Goal: Task Accomplishment & Management: Use online tool/utility

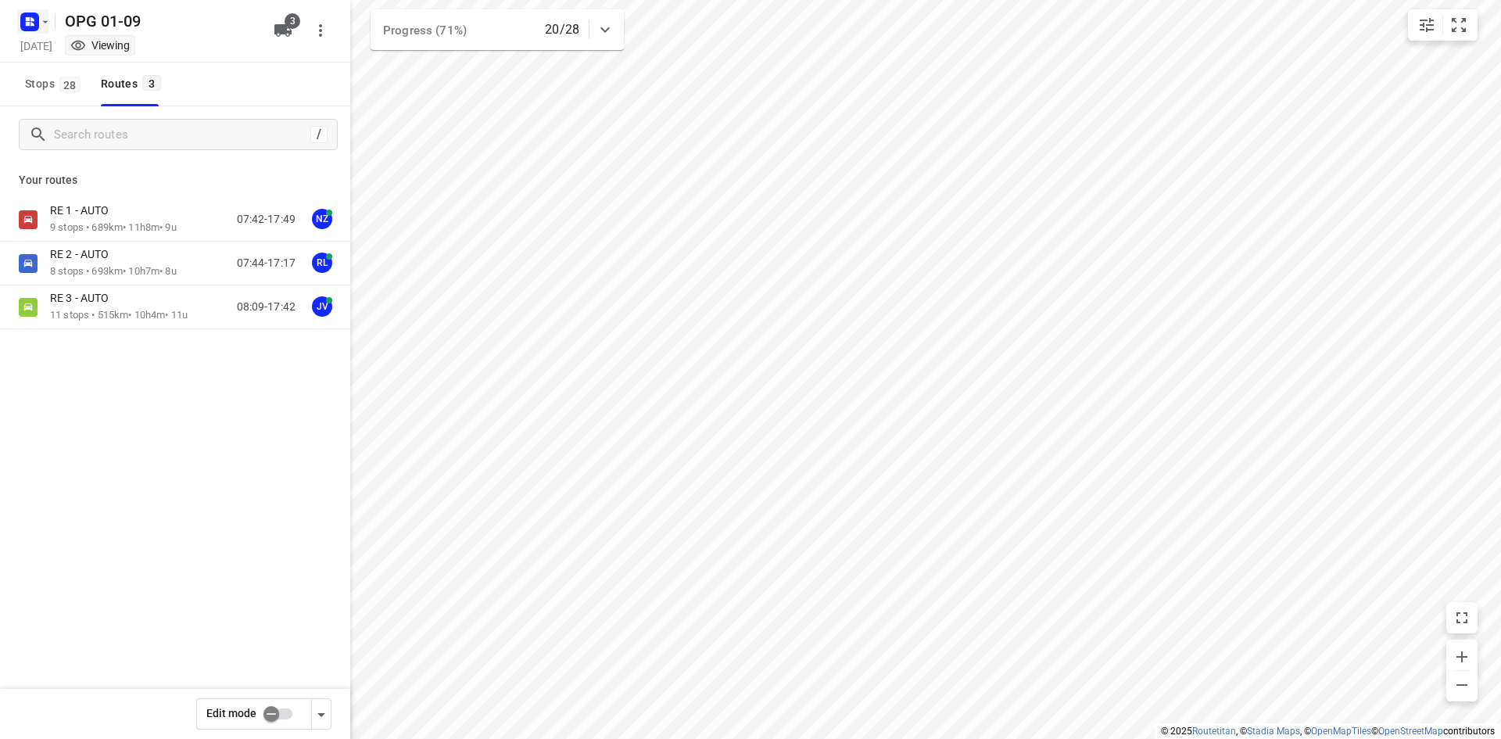
click at [39, 17] on icon "button" at bounding box center [45, 22] width 13 height 13
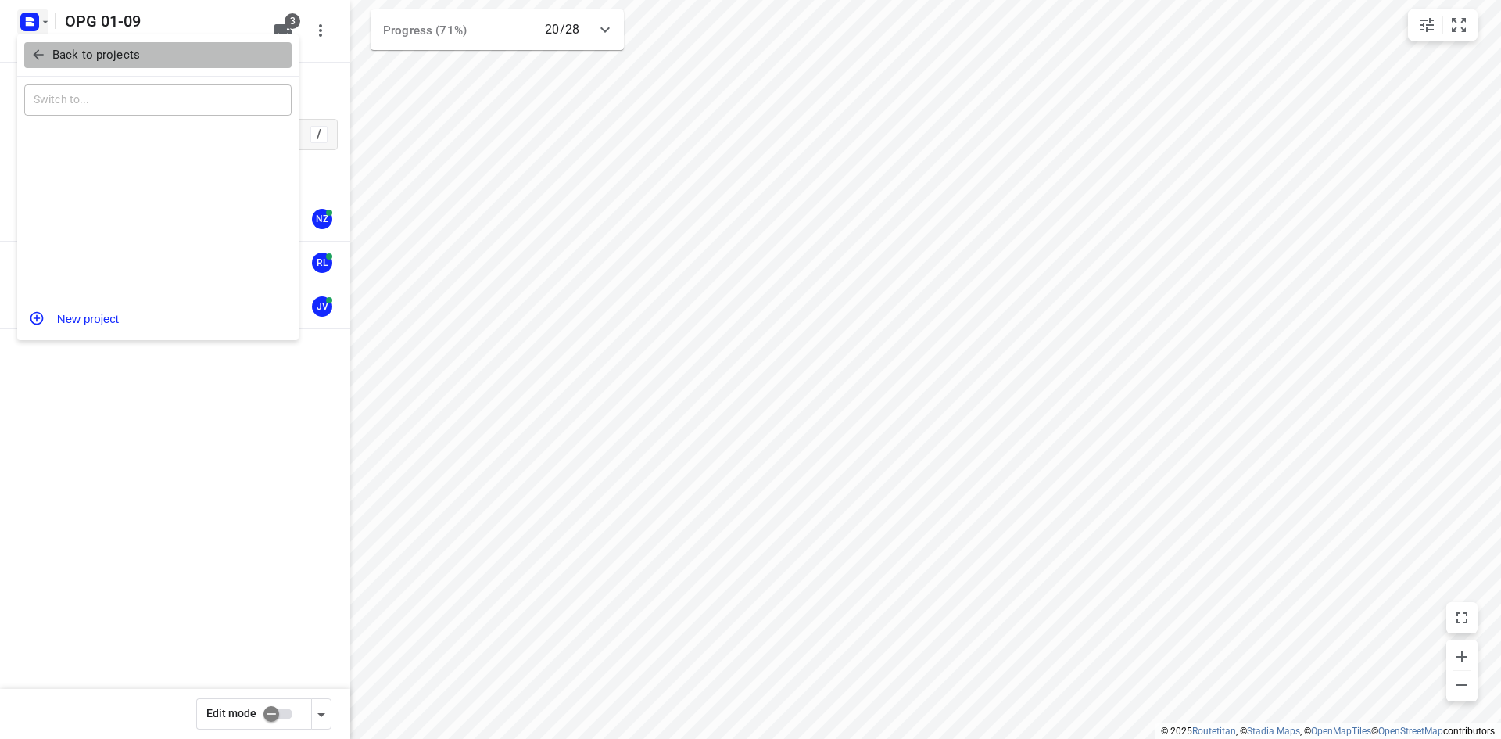
click at [42, 56] on icon "button" at bounding box center [38, 55] width 16 height 16
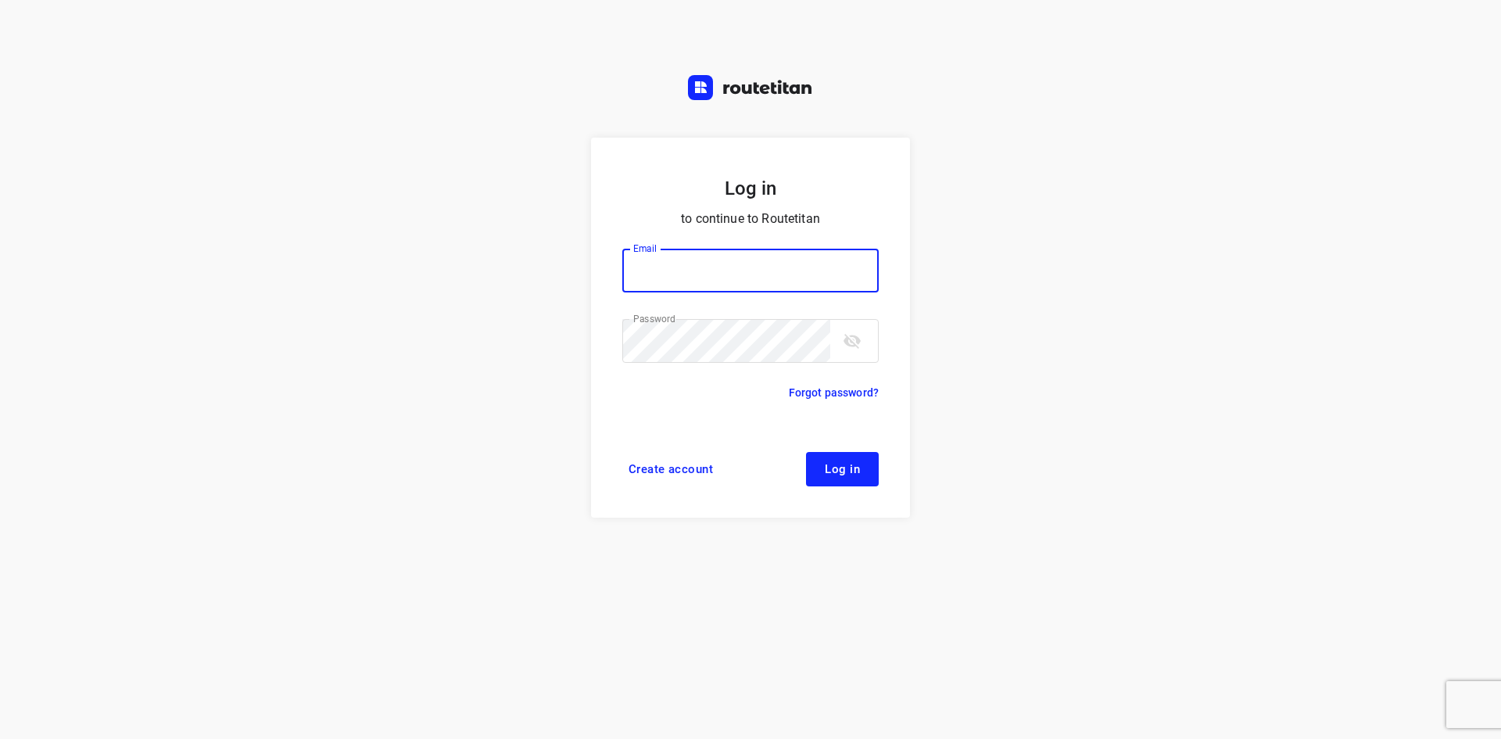
type input "max@onlineplasticsgroup.com"
click at [865, 462] on button "Log in" at bounding box center [842, 469] width 73 height 34
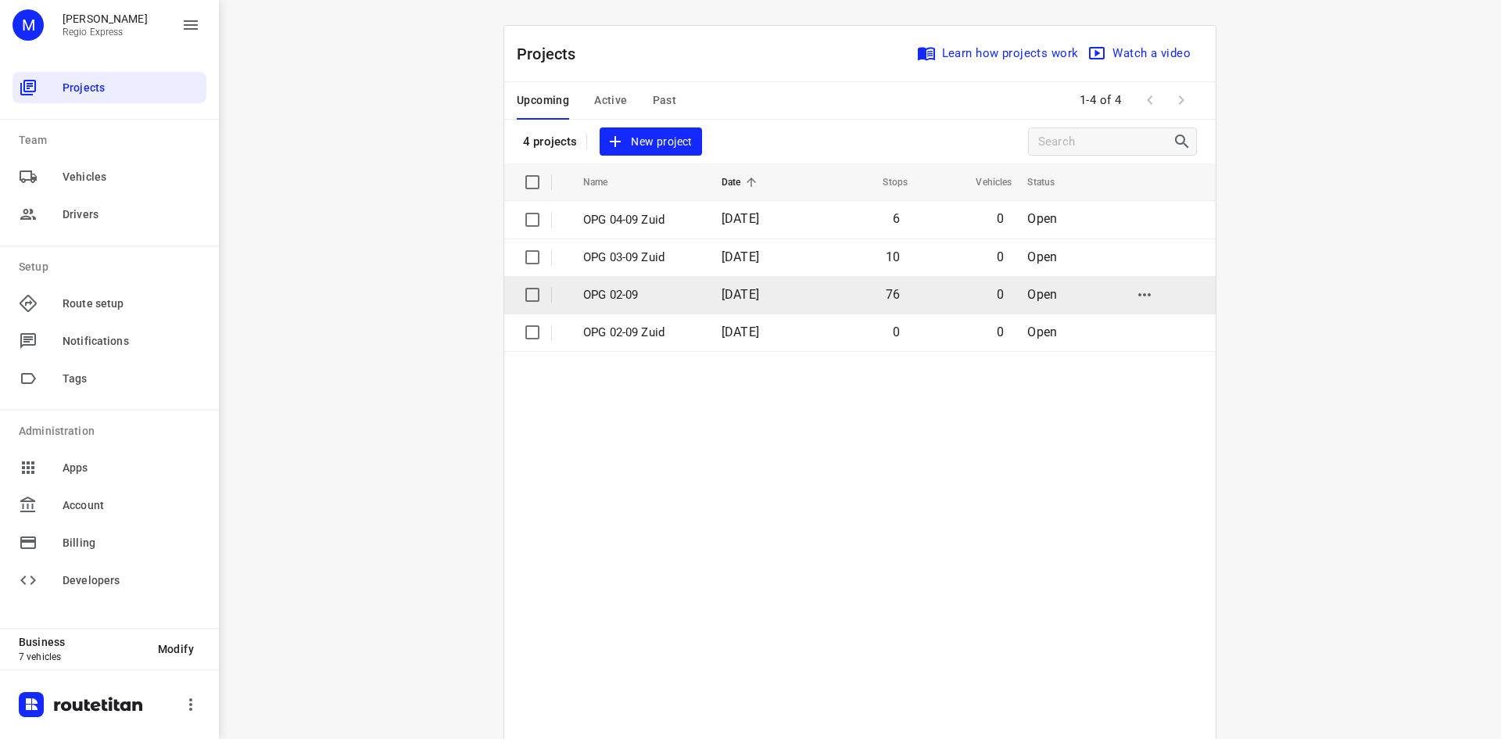
click at [606, 306] on td "OPG 02-09" at bounding box center [639, 295] width 142 height 38
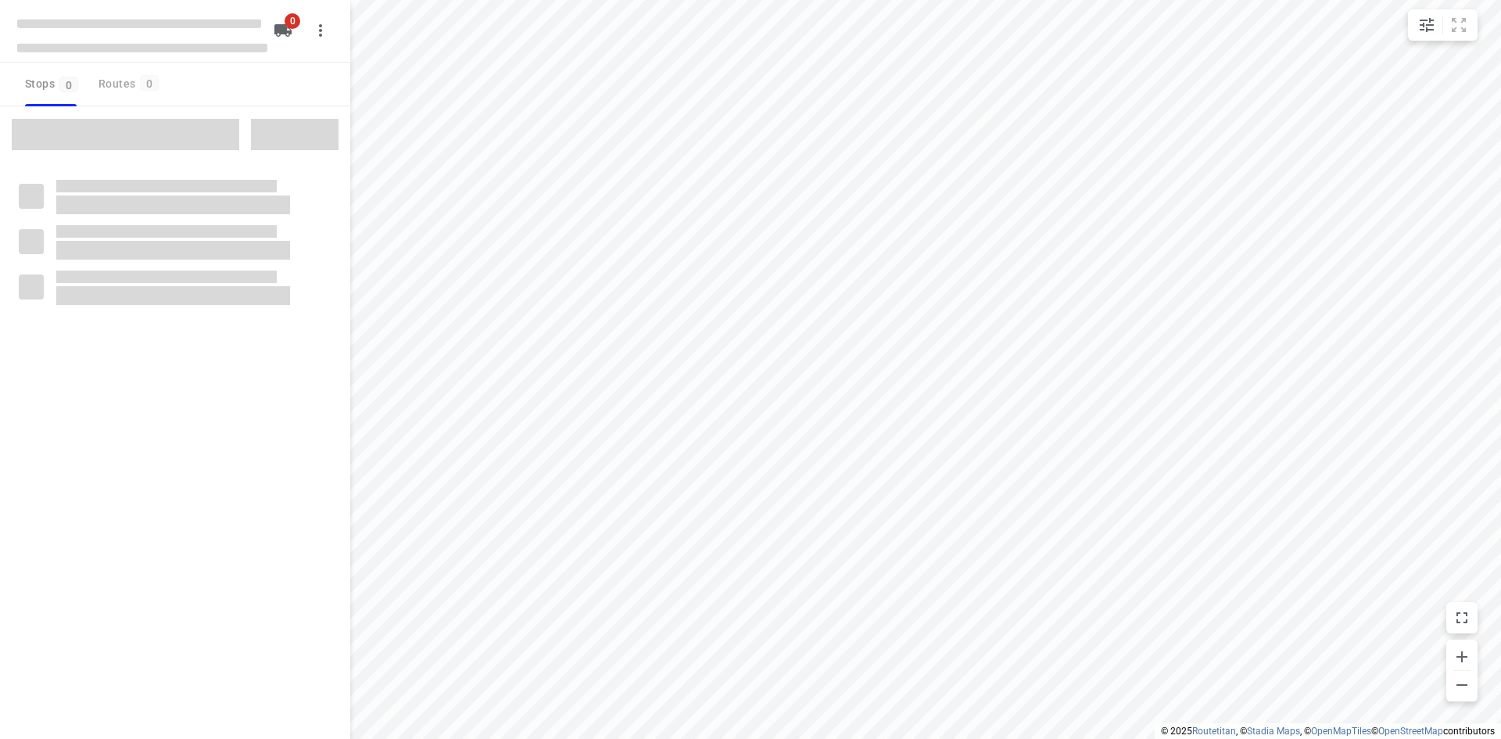
type input "distance"
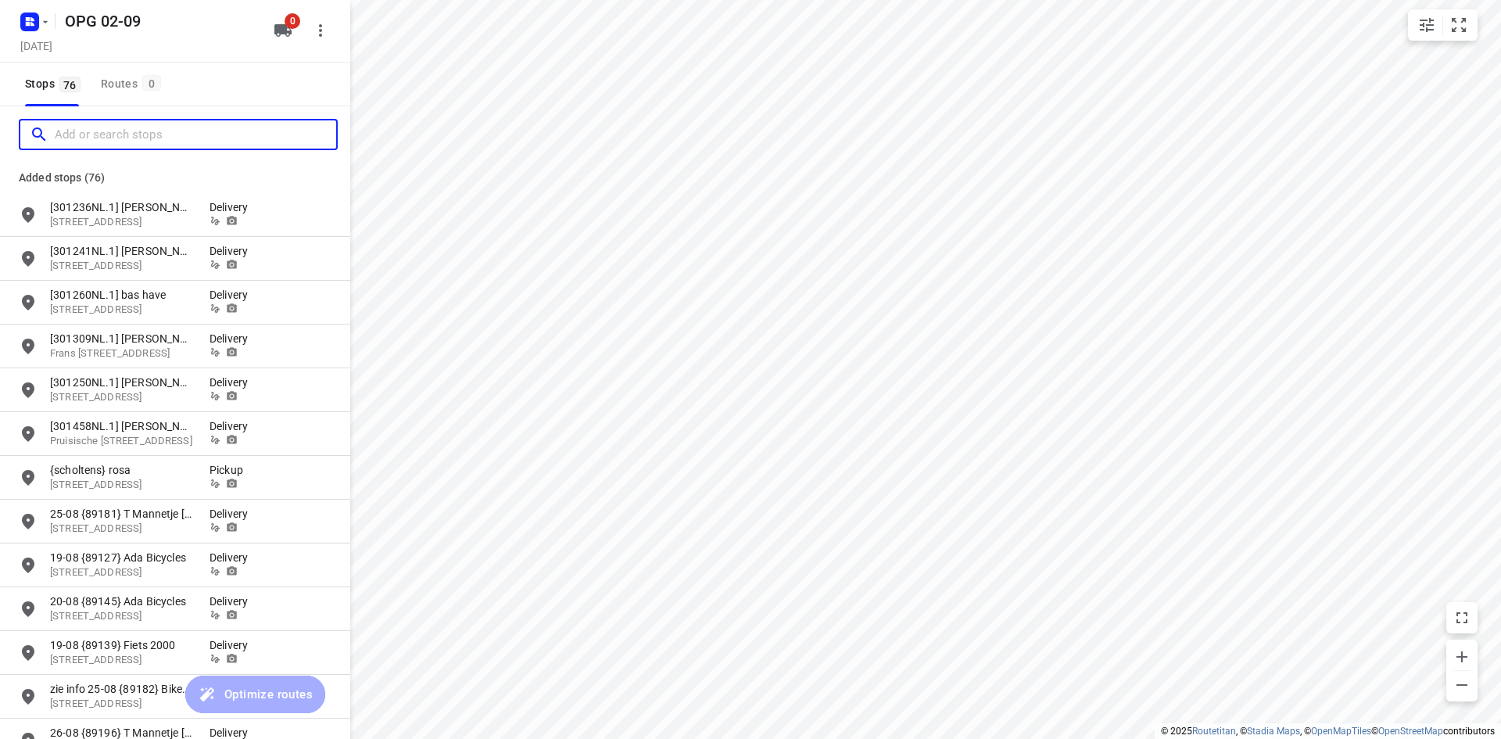
click at [108, 131] on input "Add or search stops" at bounding box center [195, 135] width 281 height 24
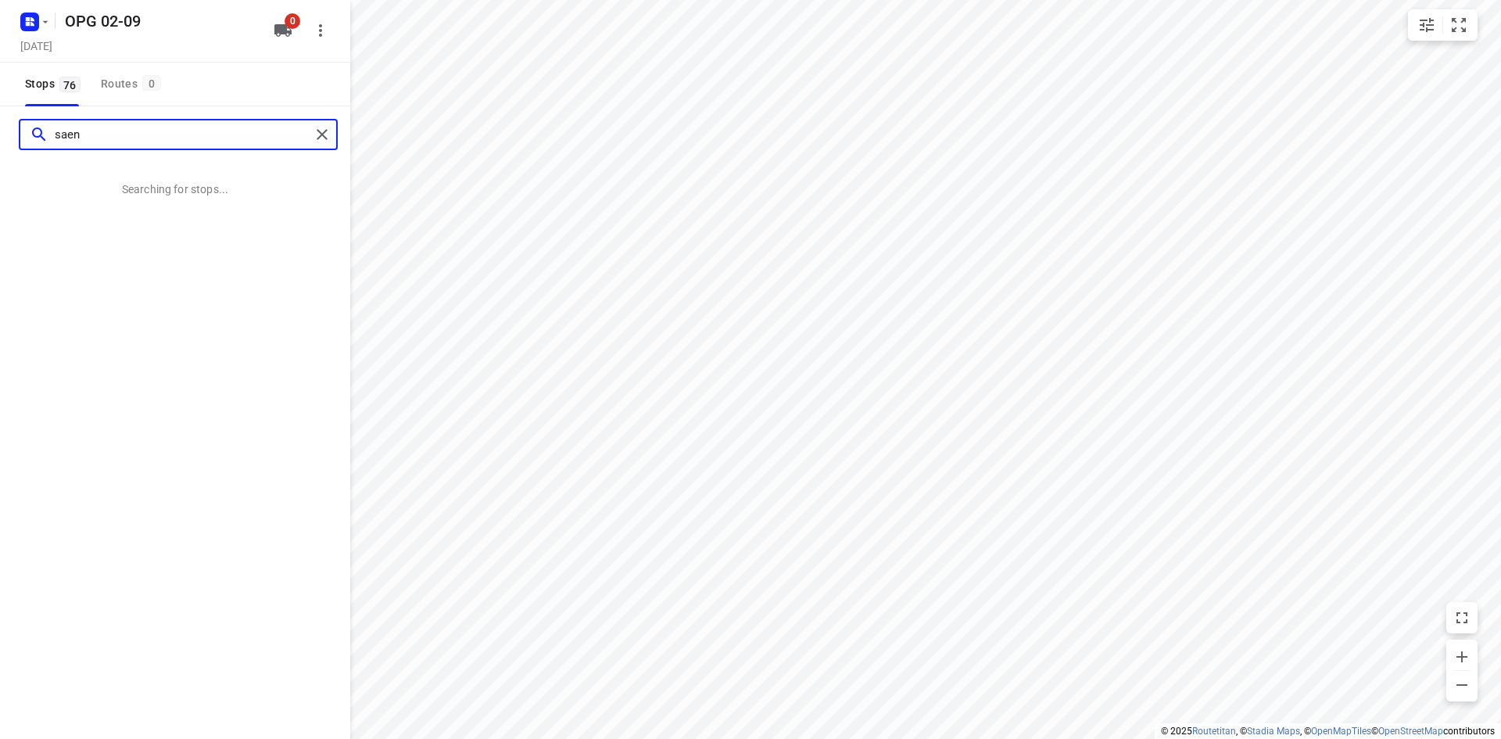
type input "saen"
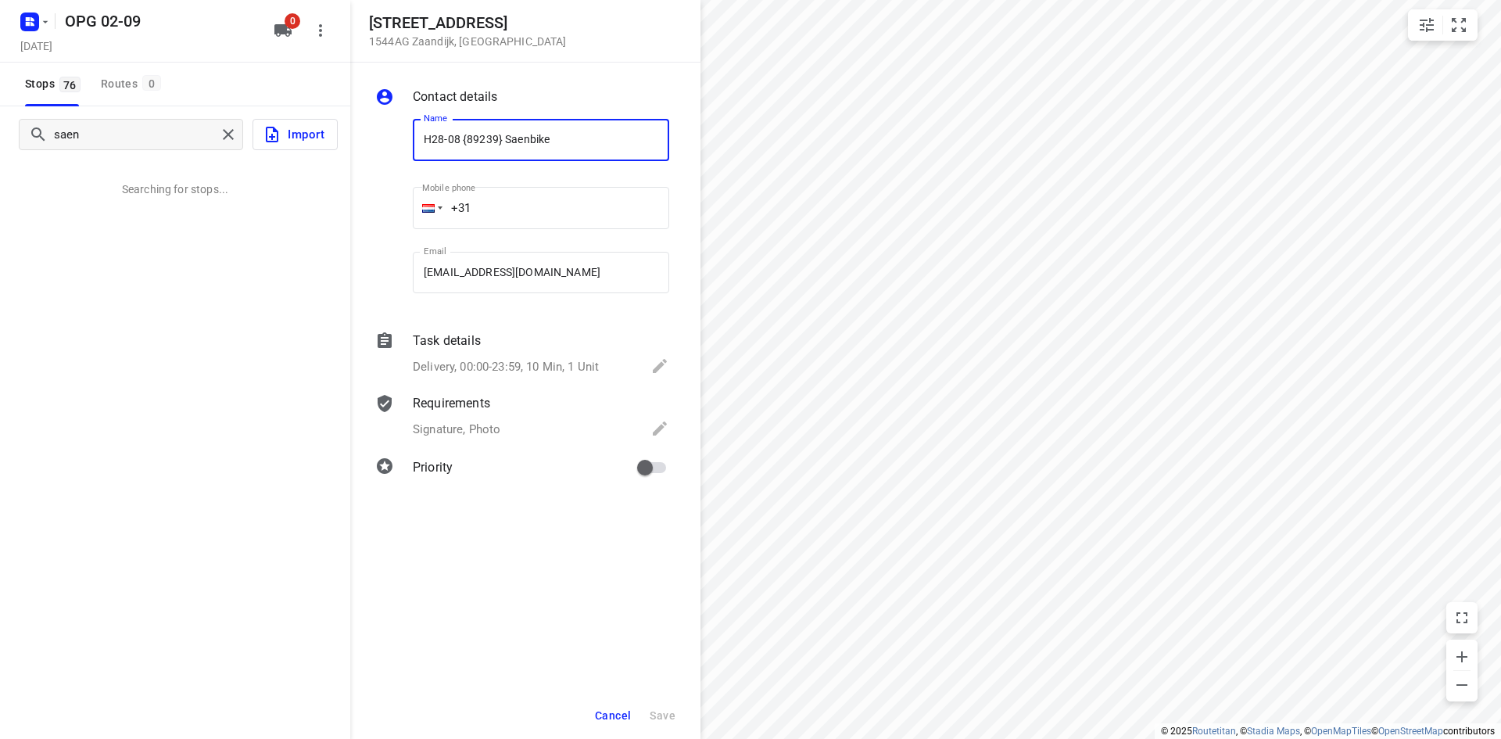
click at [419, 134] on input "H28-08 {89239} Saenbike" at bounding box center [541, 140] width 256 height 42
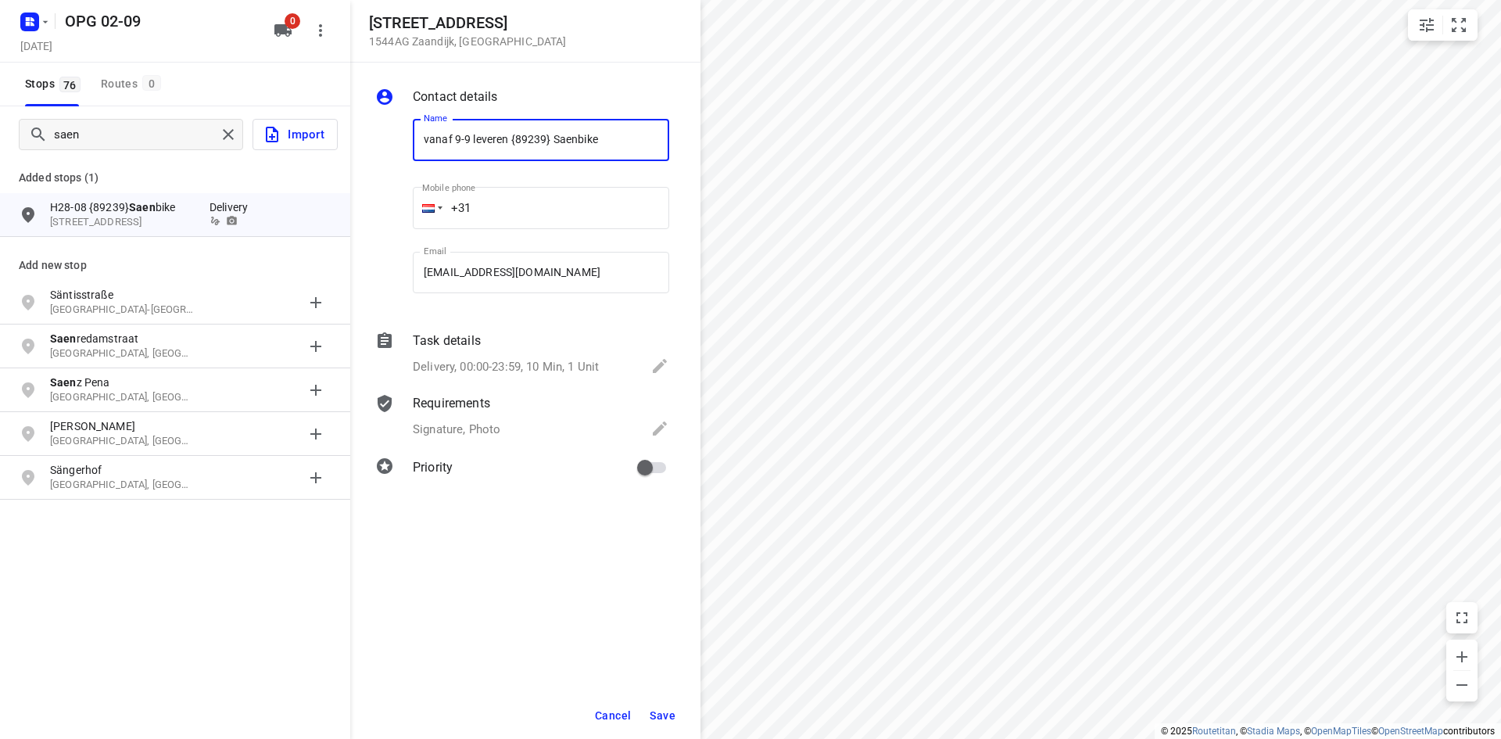
type input "vanaf 9-9 leveren {89239} Saenbike"
click at [665, 709] on span "Save" at bounding box center [663, 715] width 26 height 13
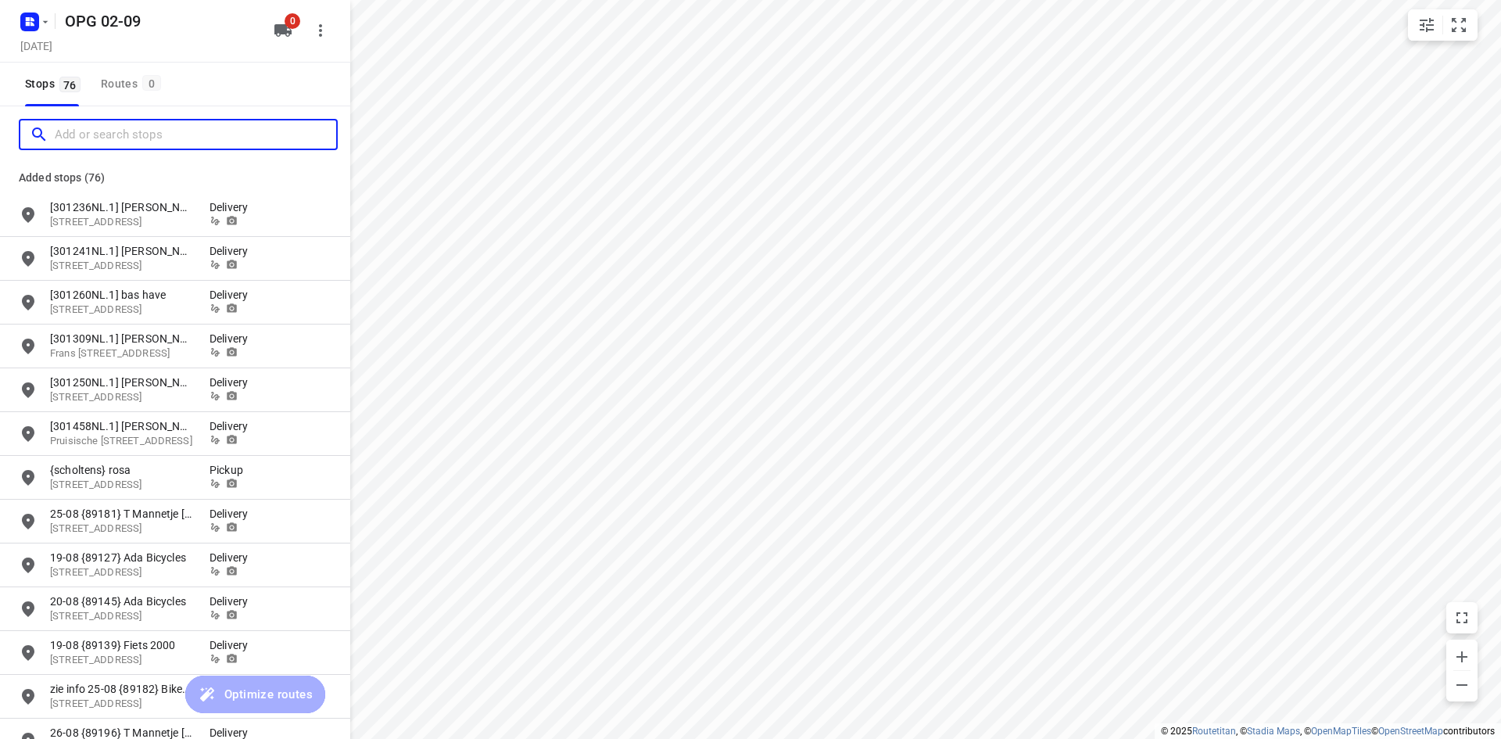
click at [212, 138] on input "Add or search stops" at bounding box center [195, 135] width 281 height 24
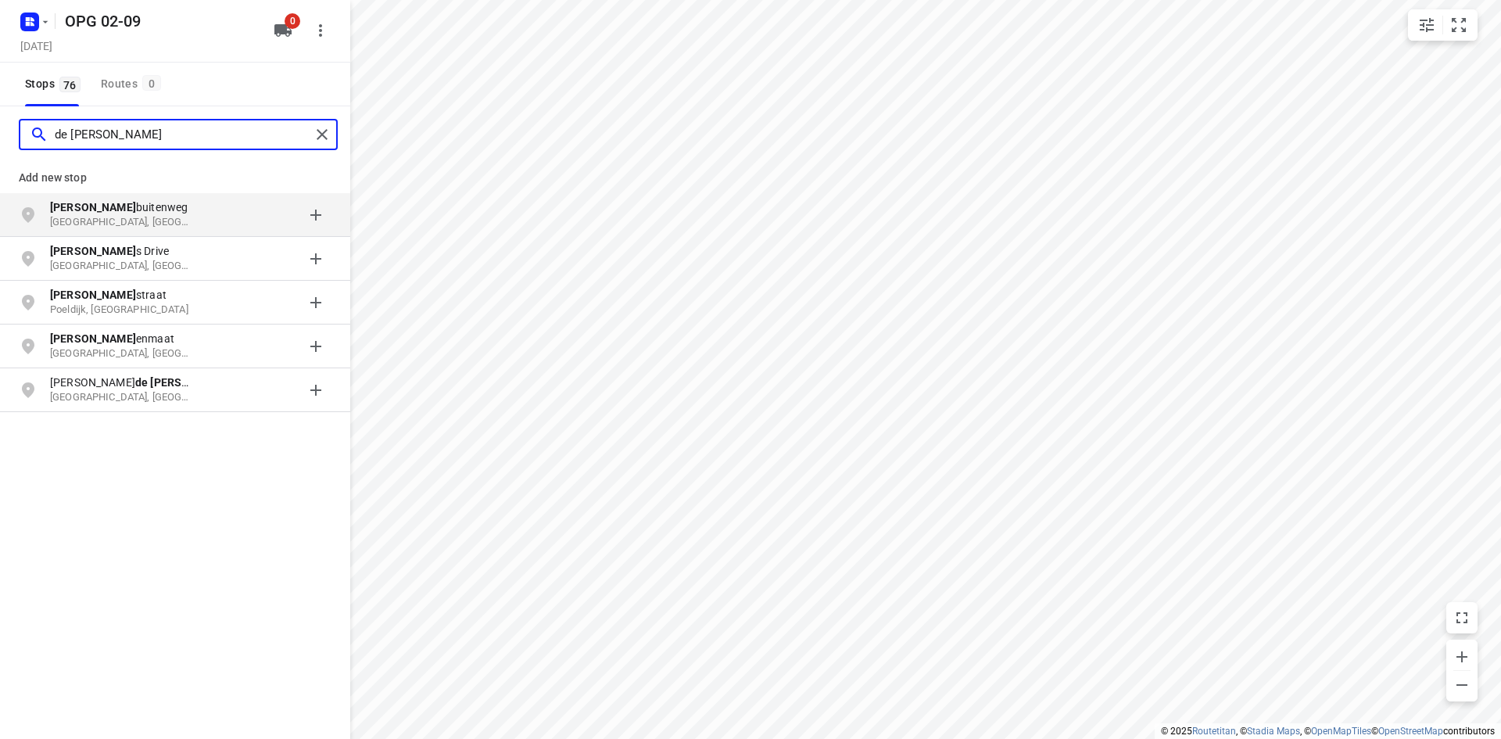
type input "de [PERSON_NAME]"
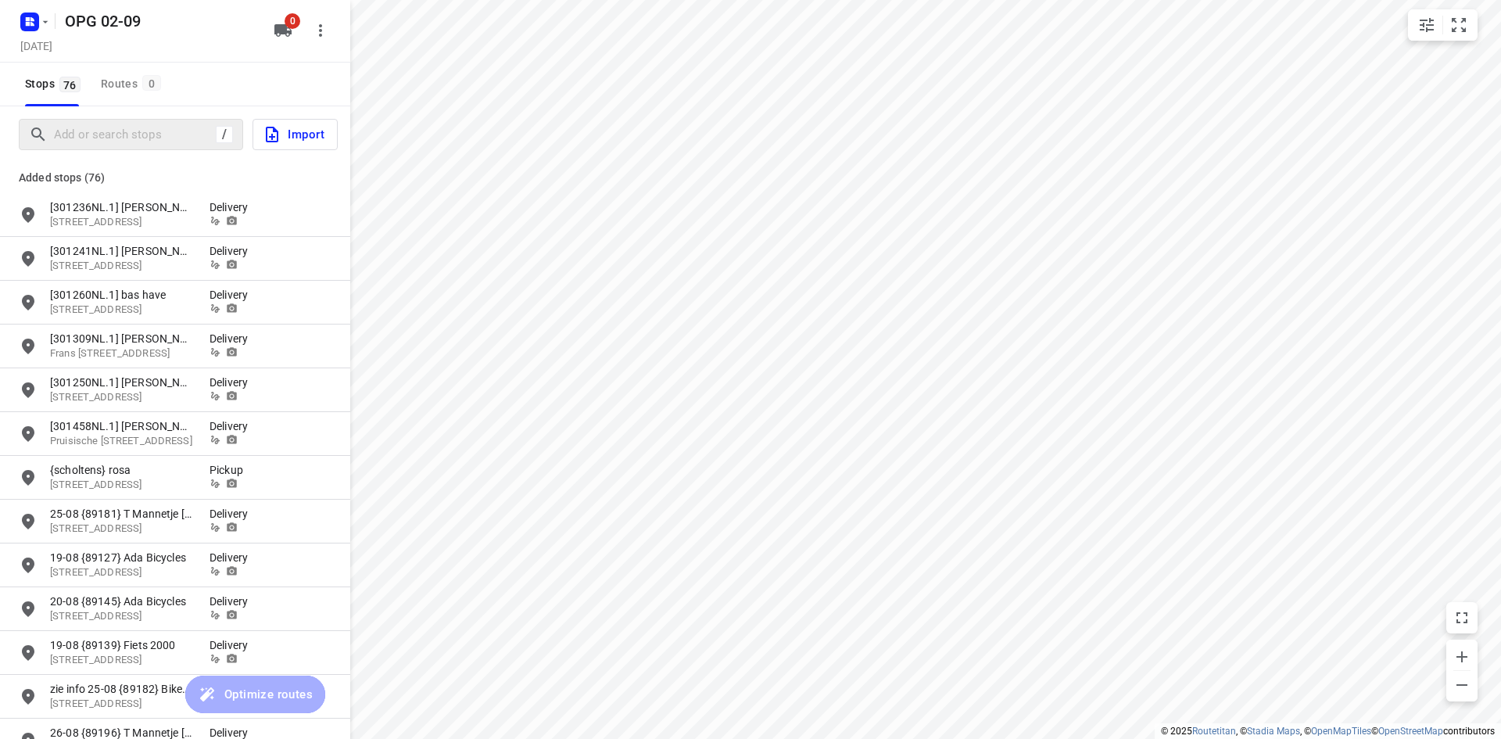
click at [72, 104] on span at bounding box center [52, 105] width 66 height 2
click at [67, 138] on input "Add or search stops" at bounding box center [195, 135] width 281 height 24
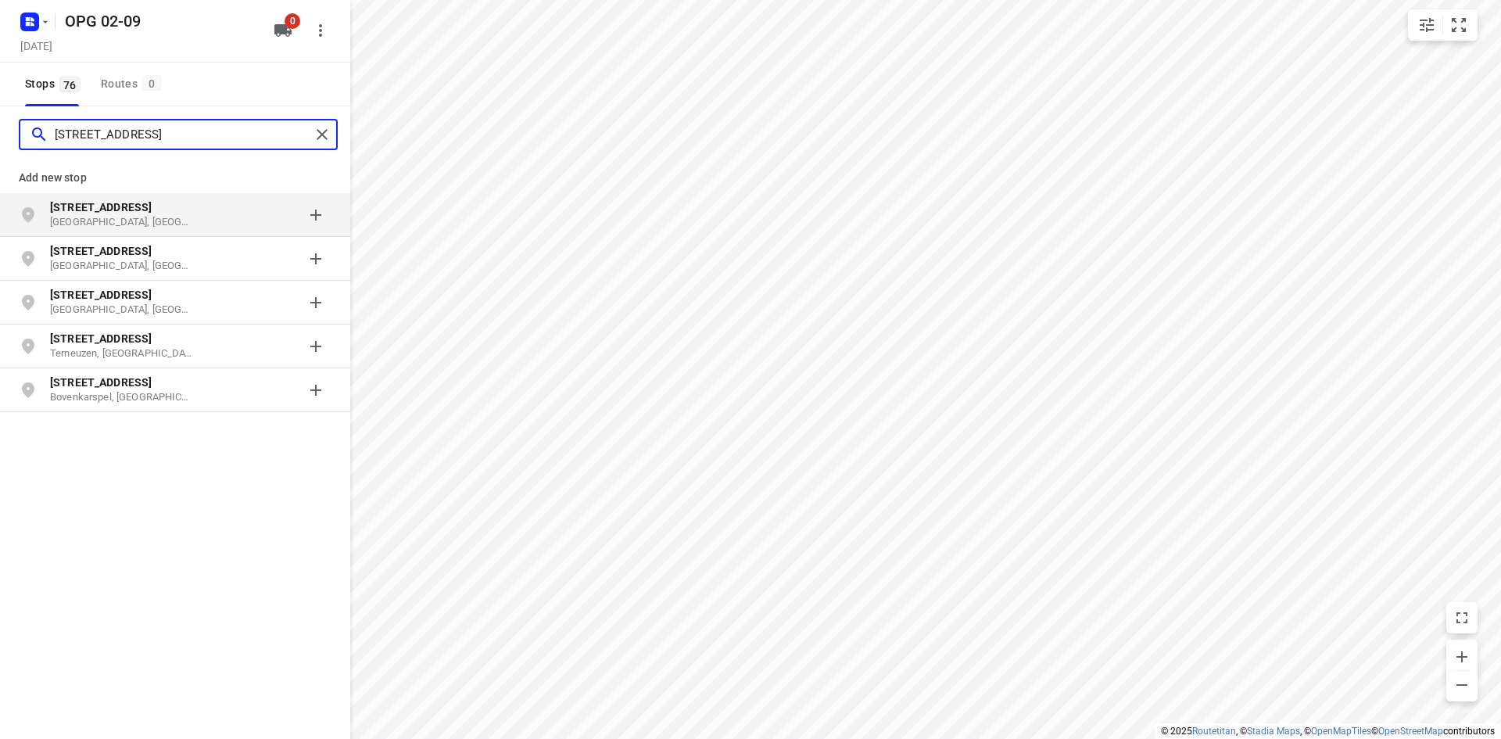
type input "[STREET_ADDRESS]"
click at [102, 207] on b "[STREET_ADDRESS]" at bounding box center [101, 207] width 102 height 13
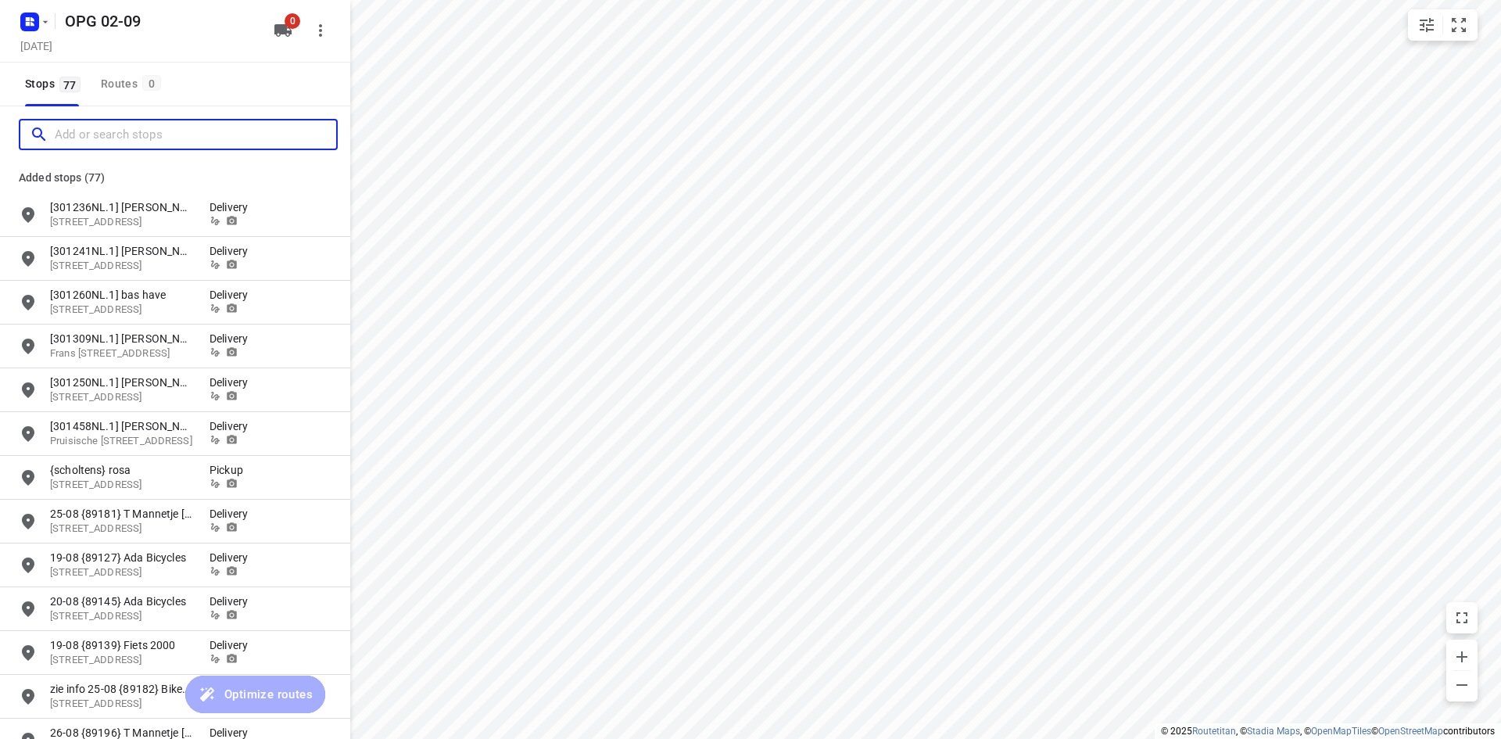
click at [184, 134] on input "Add or search stops" at bounding box center [195, 135] width 281 height 24
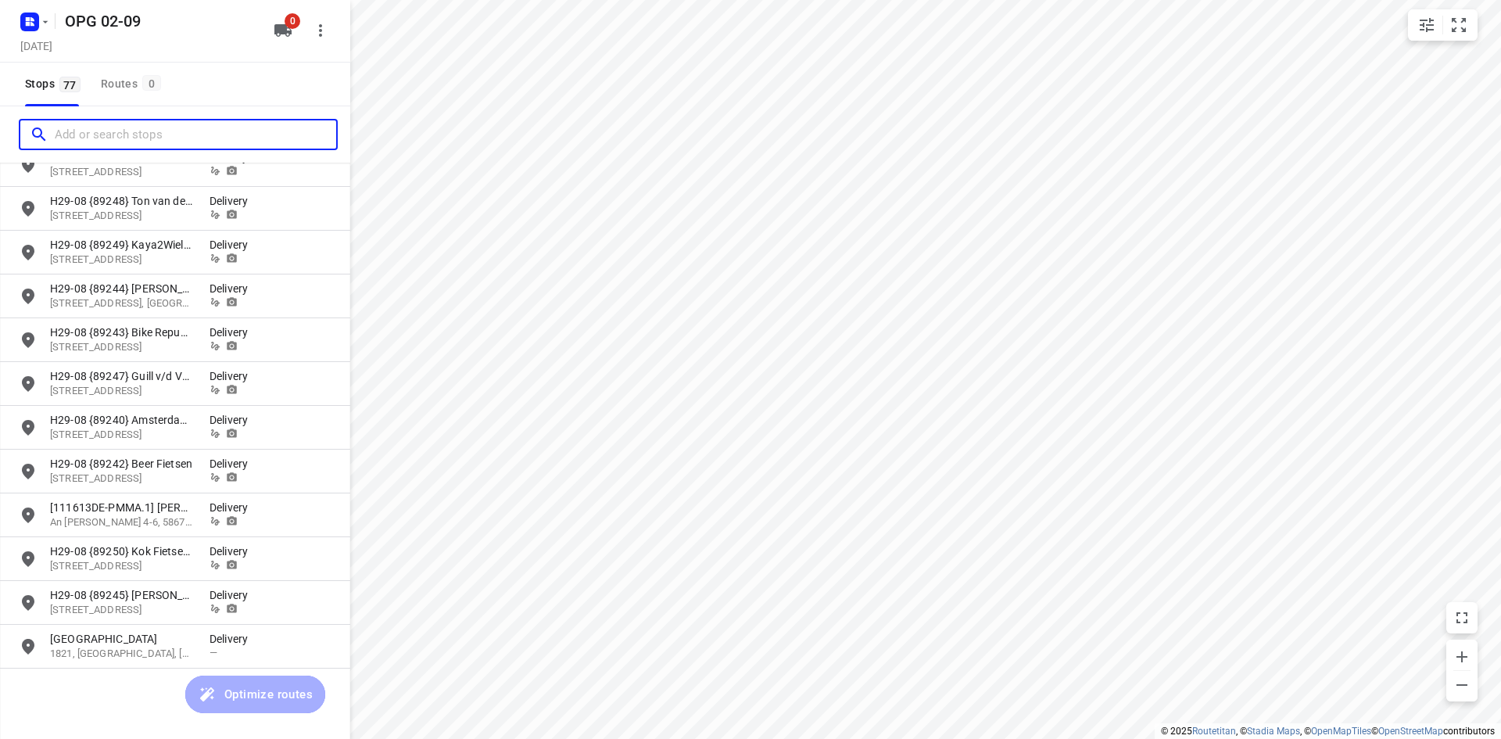
scroll to position [2898, 0]
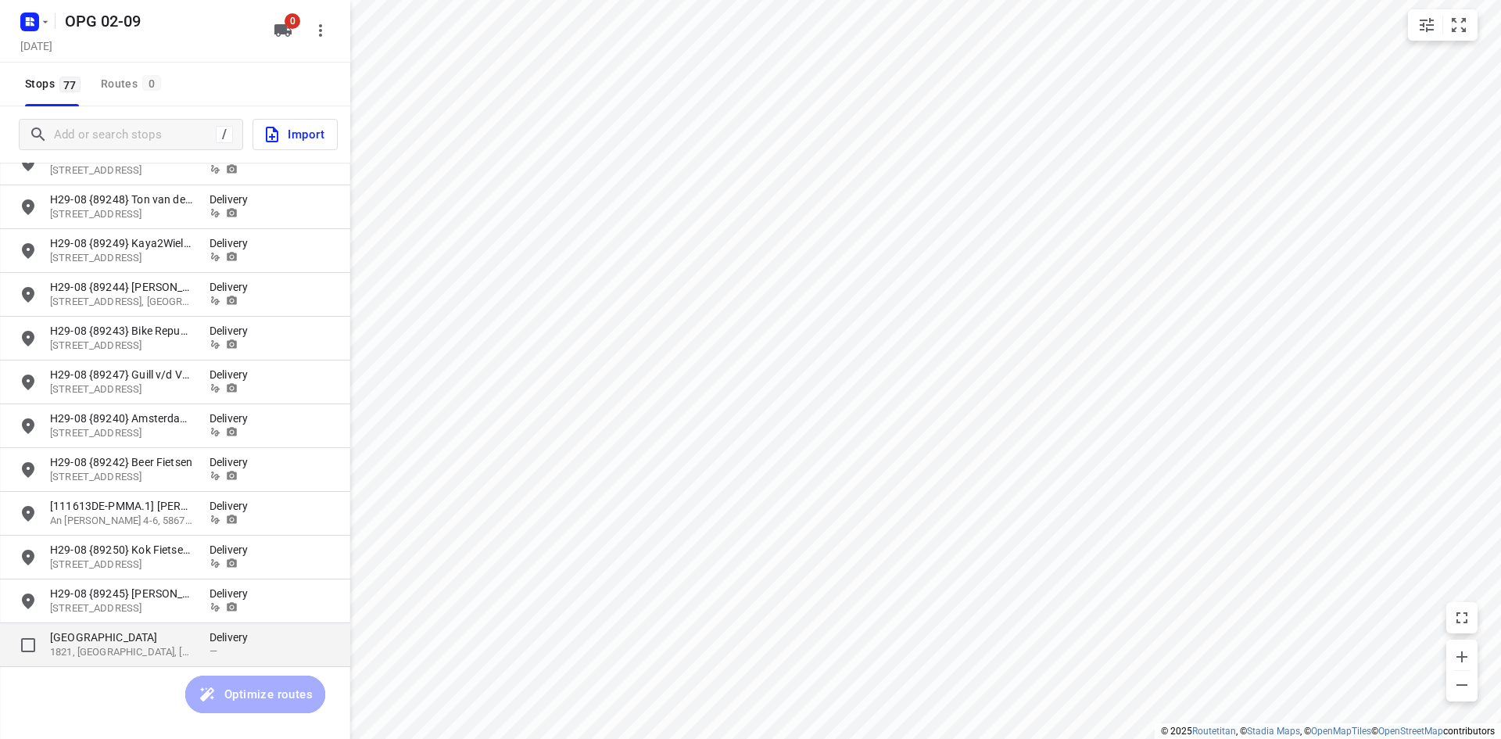
click at [160, 636] on p "[GEOGRAPHIC_DATA]" at bounding box center [122, 637] width 144 height 16
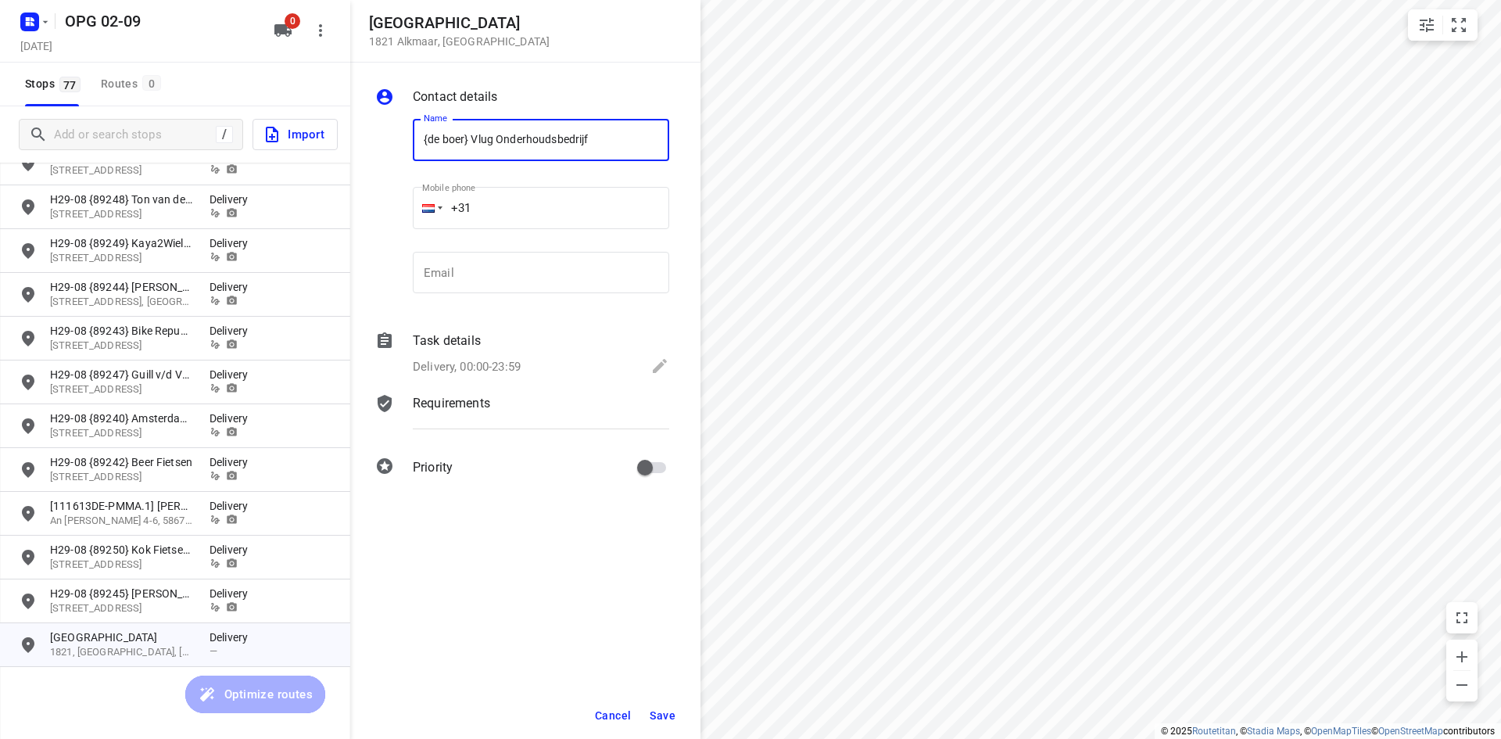
type input "{de boer} Vlug Onderhoudsbedrijf"
click at [469, 358] on p "Delivery, 00:00-23:59" at bounding box center [467, 367] width 108 height 18
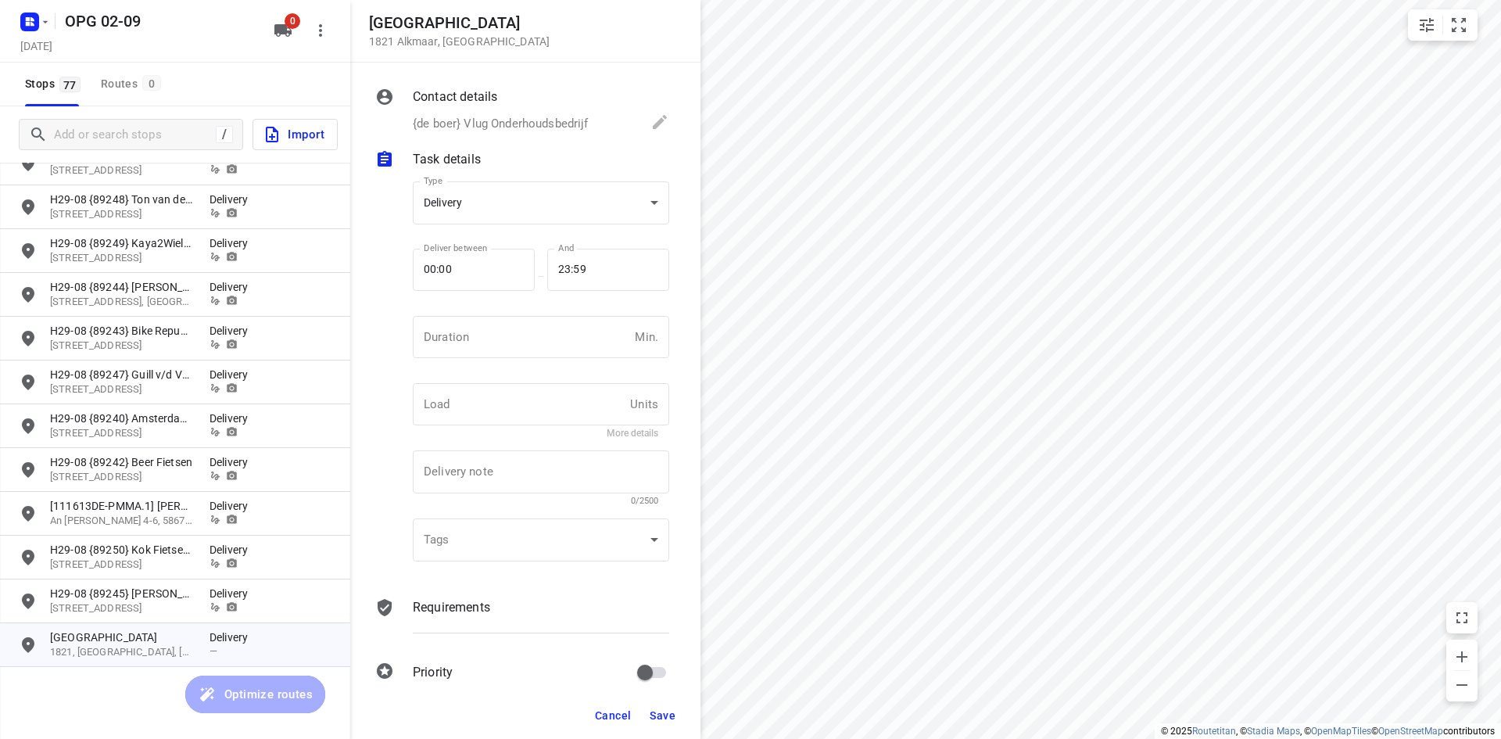
click at [469, 297] on div "Deliver between 00:00 Deliver between" at bounding box center [474, 276] width 122 height 55
click at [454, 326] on input "number" at bounding box center [521, 337] width 216 height 42
type input "10"
type input "1"
click at [504, 135] on div "Contact details {de boer} Vlug Onderhoudsbedrijf" at bounding box center [541, 110] width 263 height 53
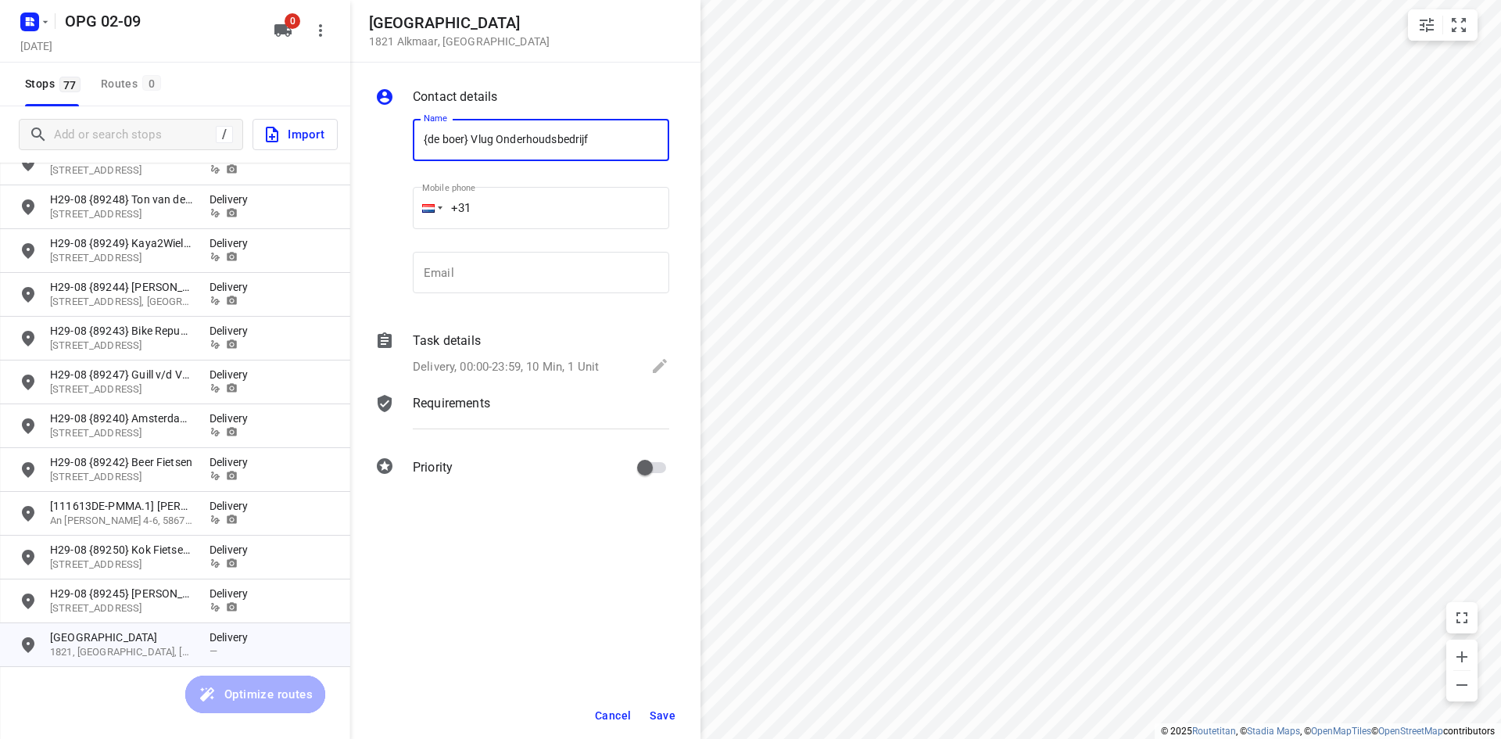
click at [418, 150] on input "{de boer} Vlug Onderhoudsbedrijf" at bounding box center [541, 140] width 256 height 42
type input "2-9 {de boer} Vlug Onderhoudsbedrijf"
click at [565, 420] on div "Requirements" at bounding box center [541, 417] width 263 height 53
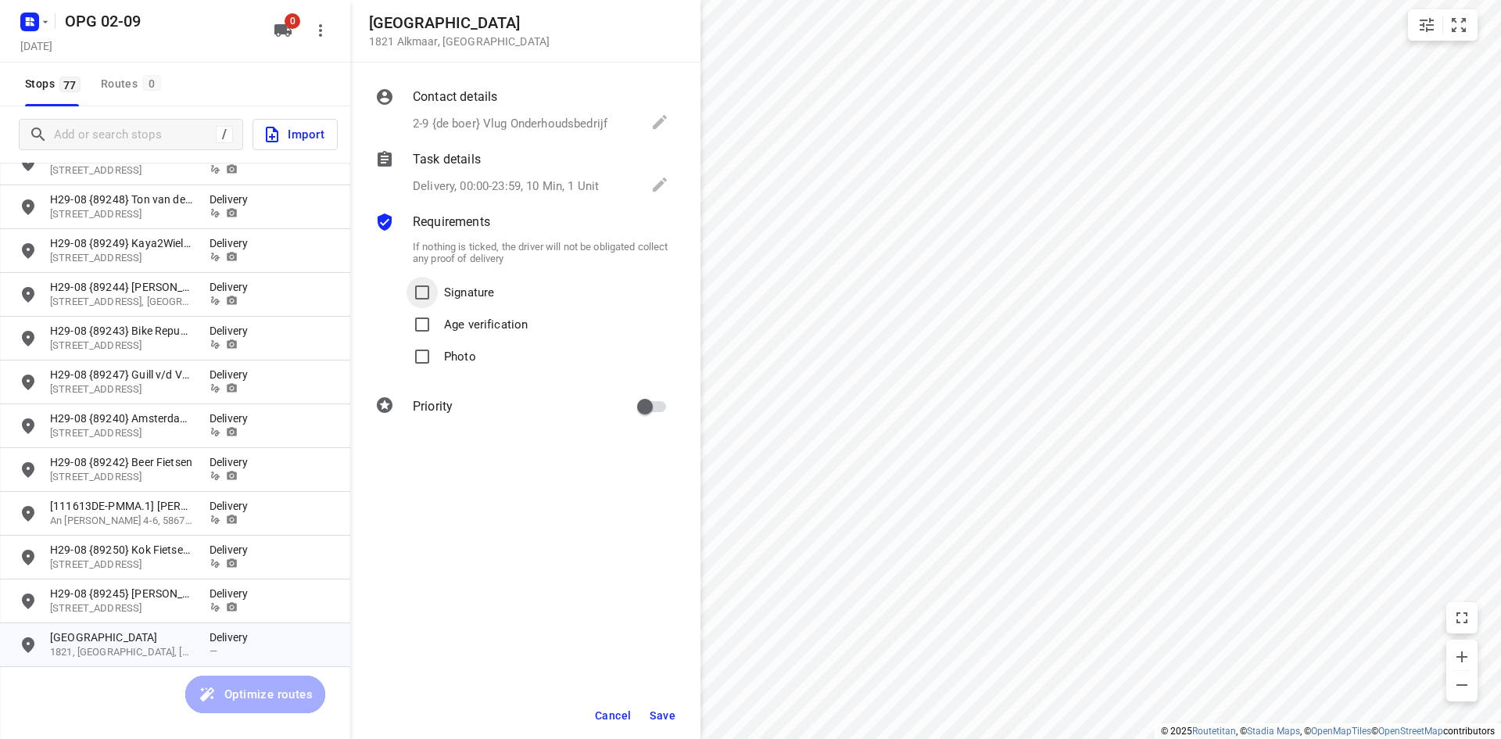
click at [432, 295] on input "Signature" at bounding box center [422, 292] width 31 height 31
checkbox input "true"
click at [422, 353] on input "Photo" at bounding box center [422, 356] width 31 height 31
checkbox input "true"
click at [647, 400] on input "primary checkbox" at bounding box center [645, 407] width 89 height 30
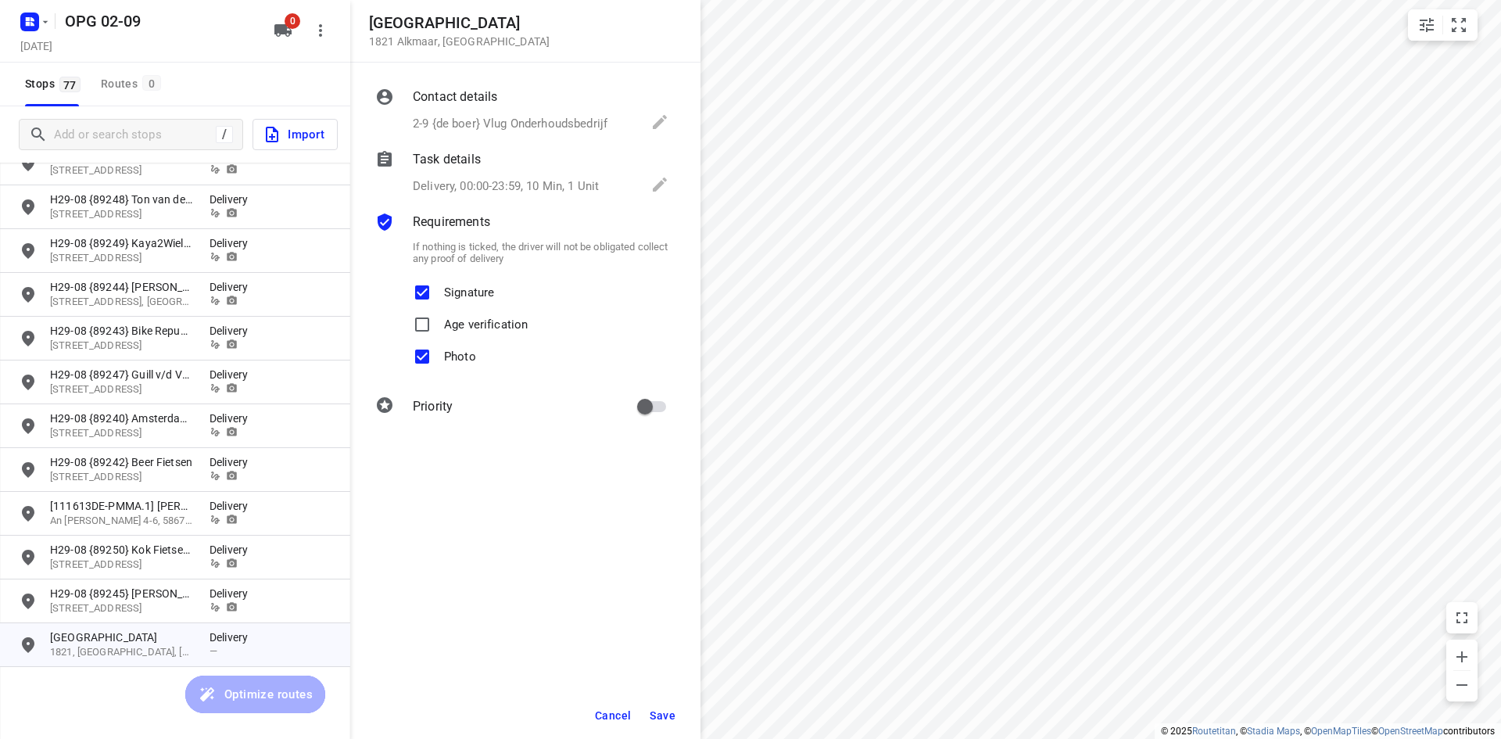
checkbox input "true"
click at [672, 719] on span "Save" at bounding box center [663, 715] width 26 height 13
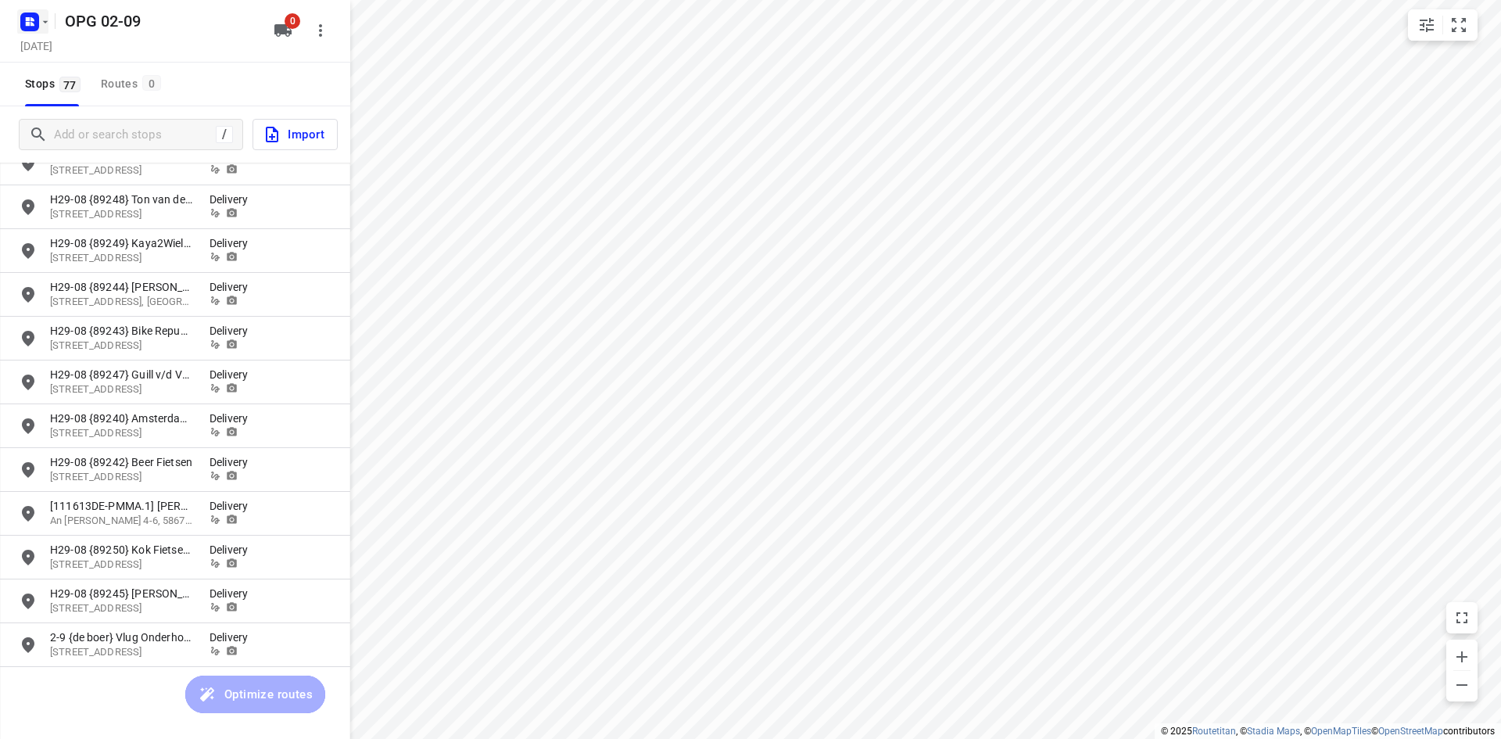
click at [36, 22] on rect "button" at bounding box center [29, 22] width 19 height 19
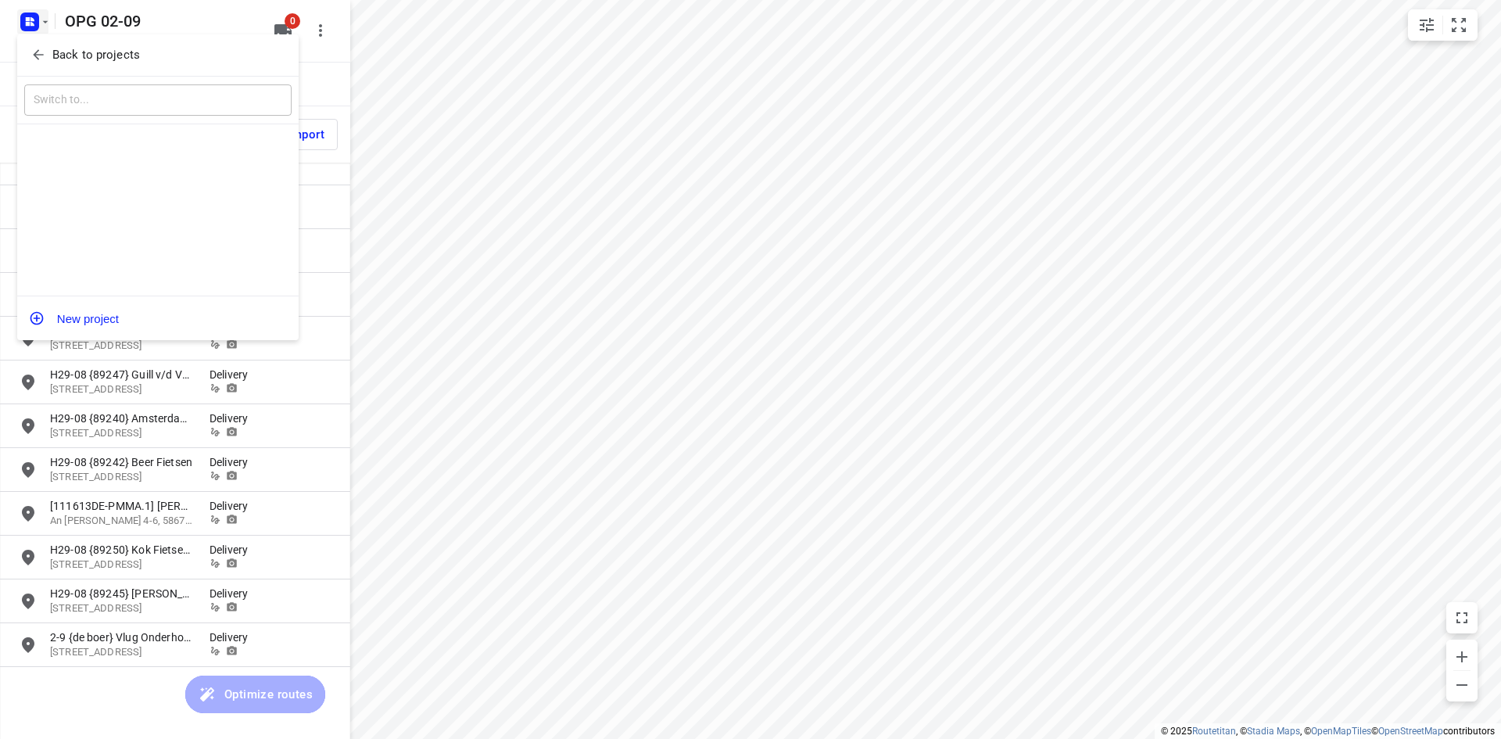
click at [55, 42] on button "Back to projects" at bounding box center [157, 55] width 267 height 26
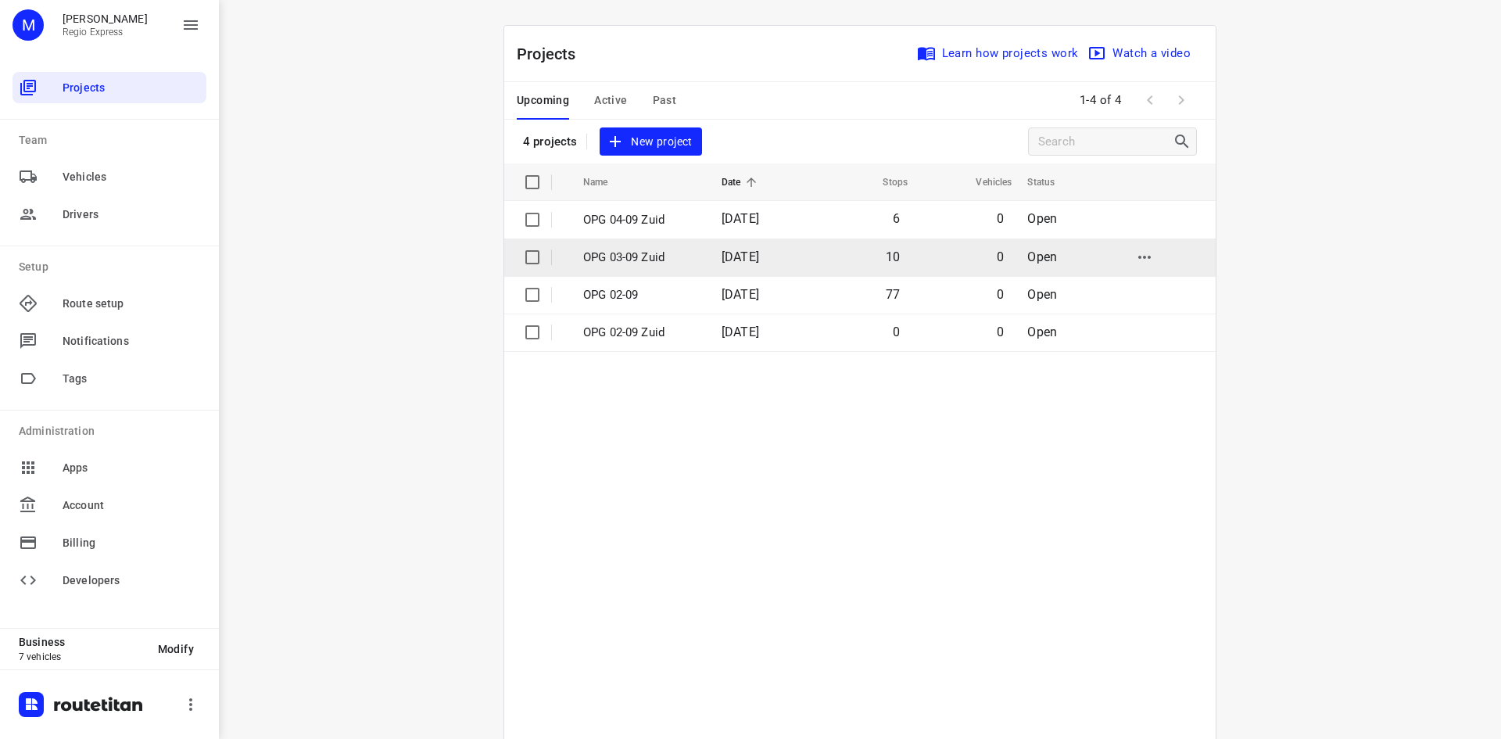
click at [787, 273] on td "[DATE]" at bounding box center [759, 257] width 101 height 38
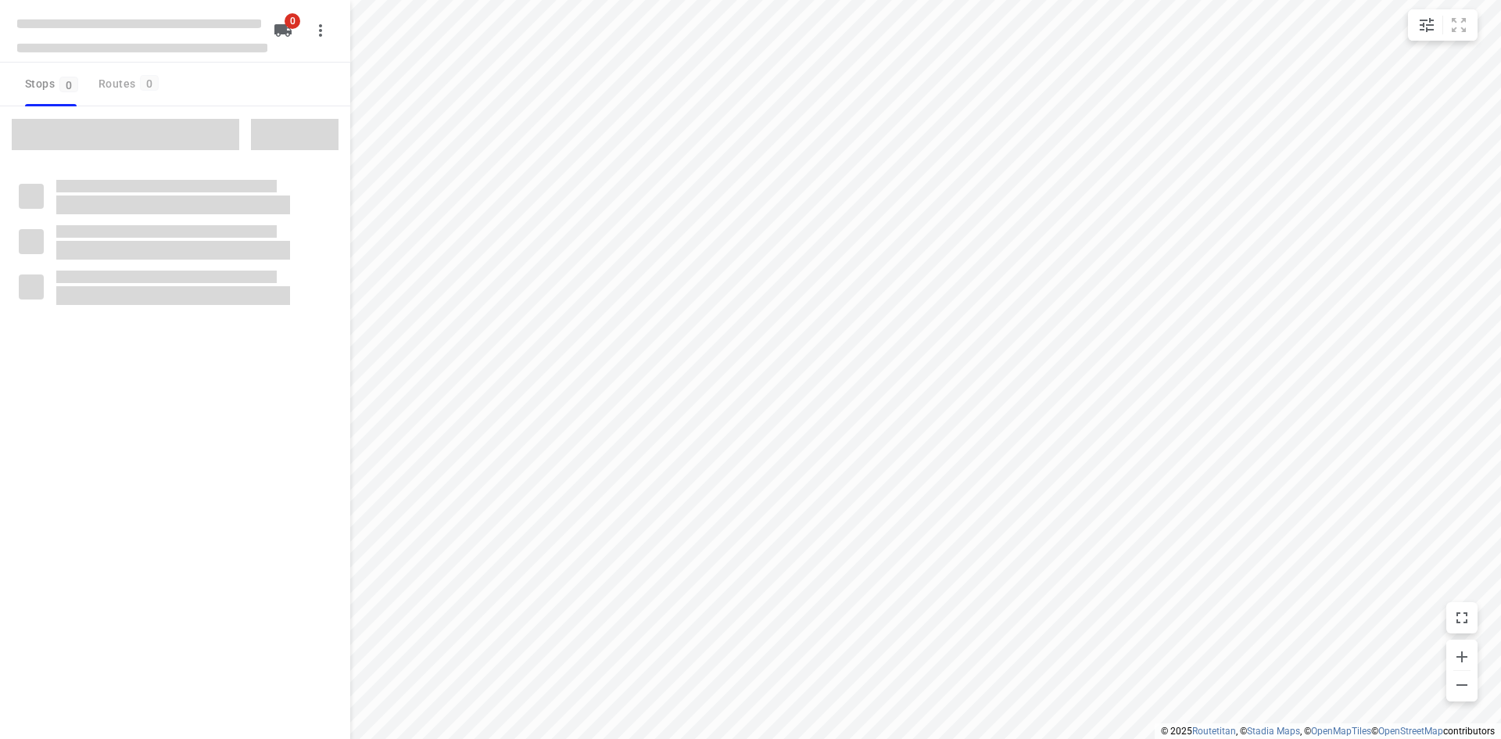
type input "distance"
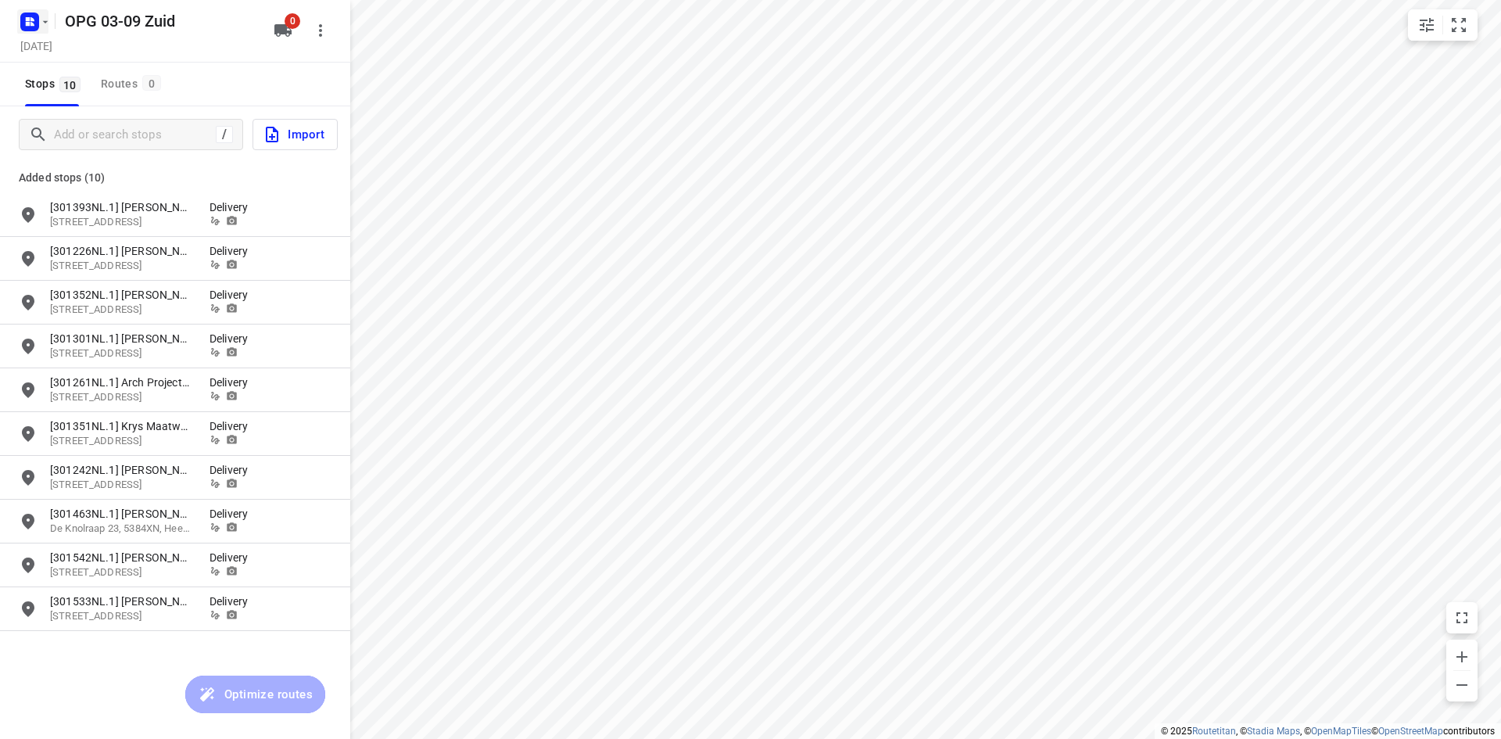
click at [30, 15] on icon "button" at bounding box center [29, 21] width 25 height 25
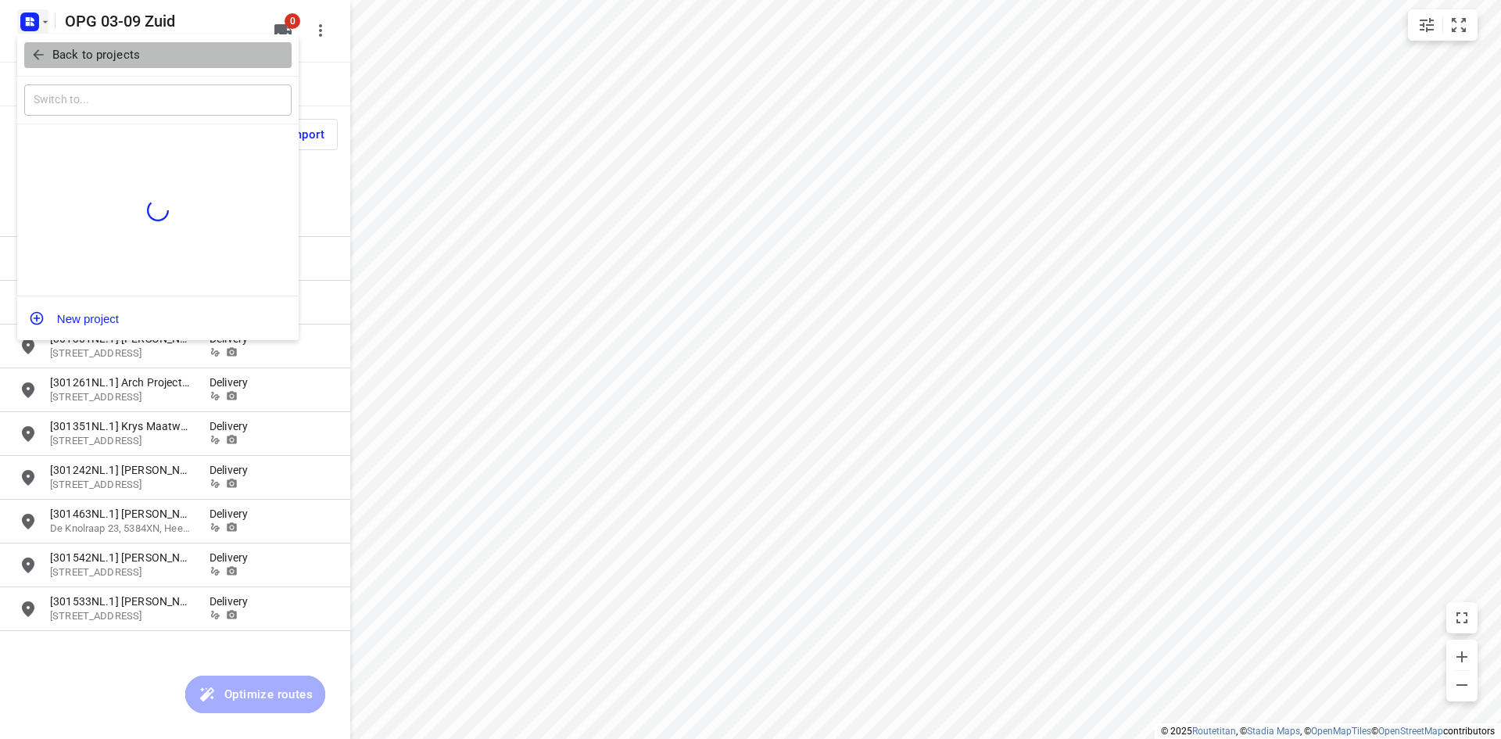
click at [52, 50] on p "Back to projects" at bounding box center [96, 55] width 88 height 18
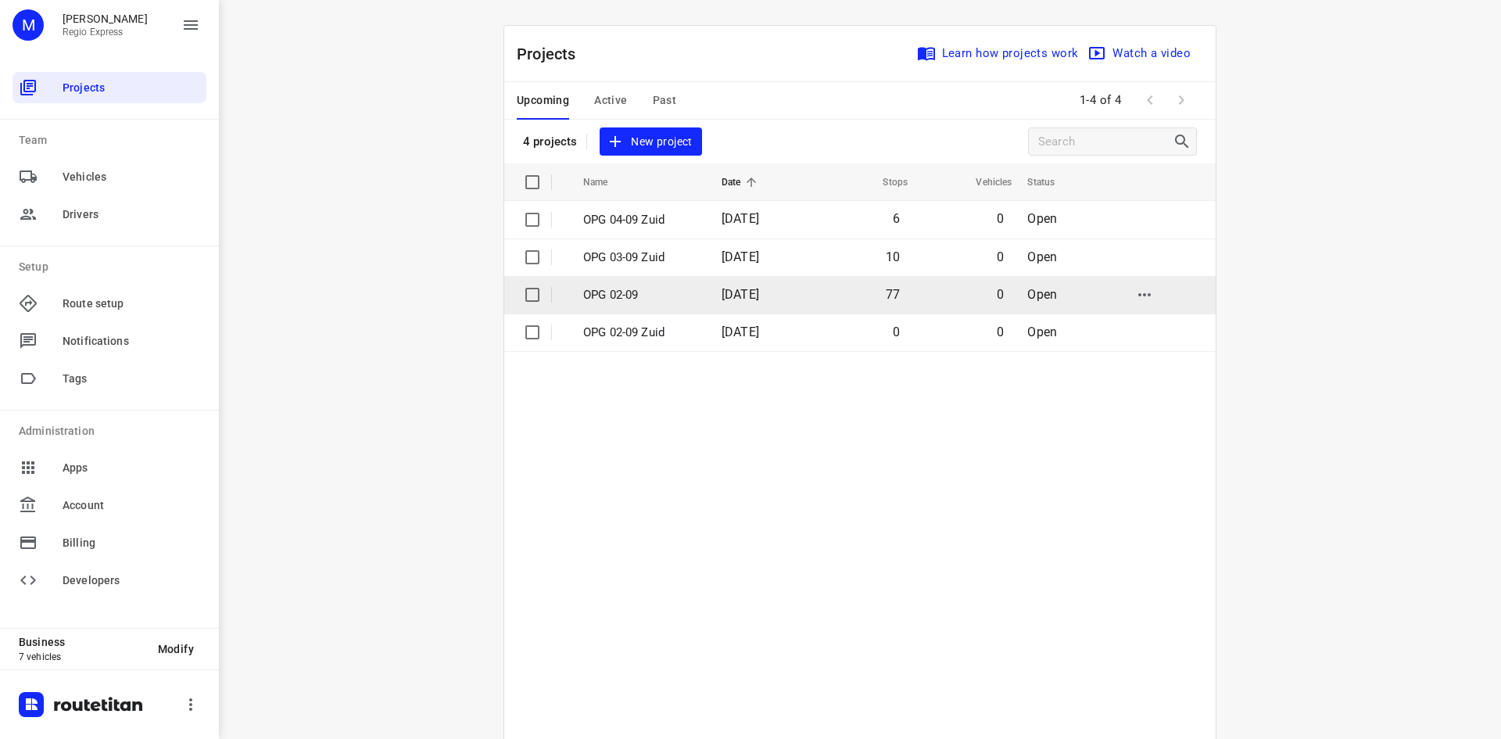
click at [672, 292] on p "OPG 02-09" at bounding box center [640, 295] width 115 height 18
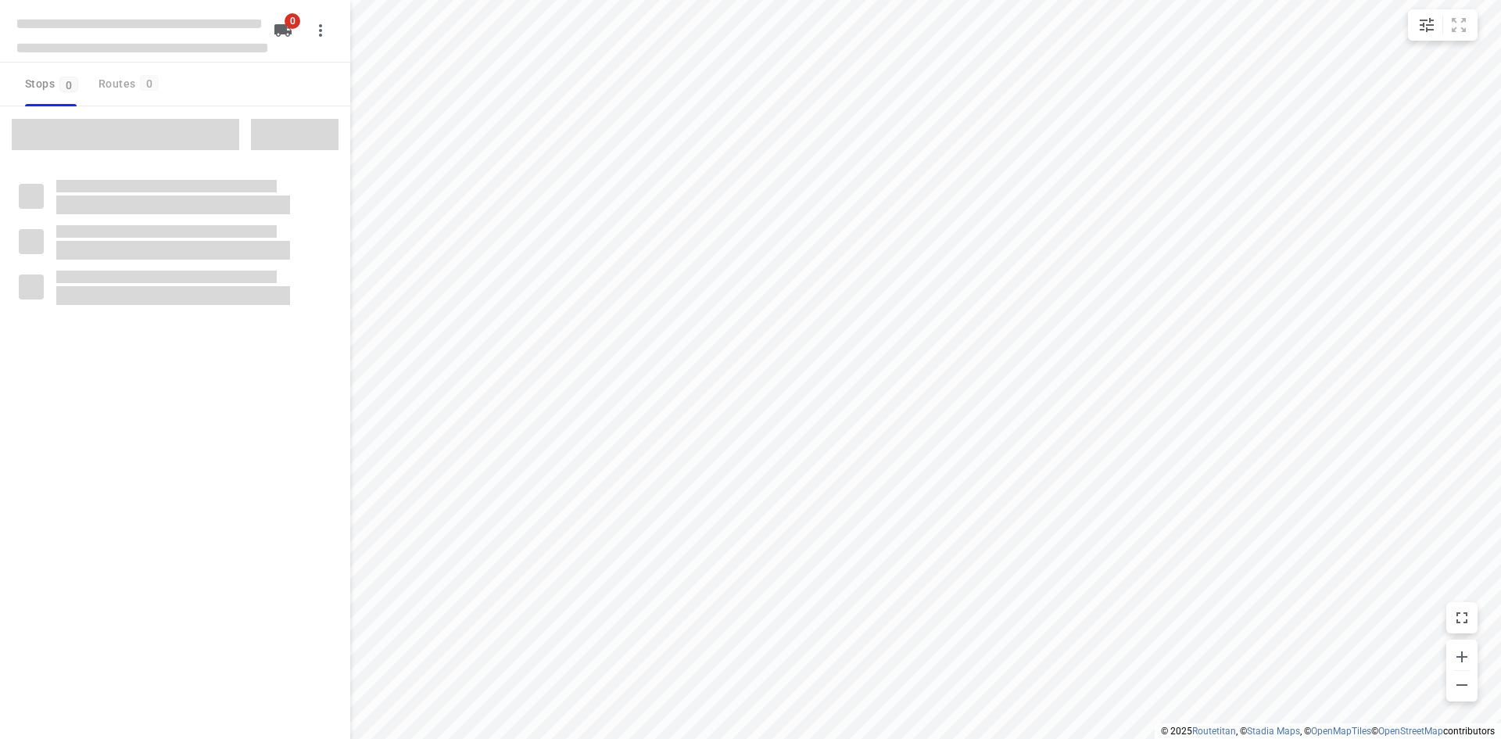
type input "distance"
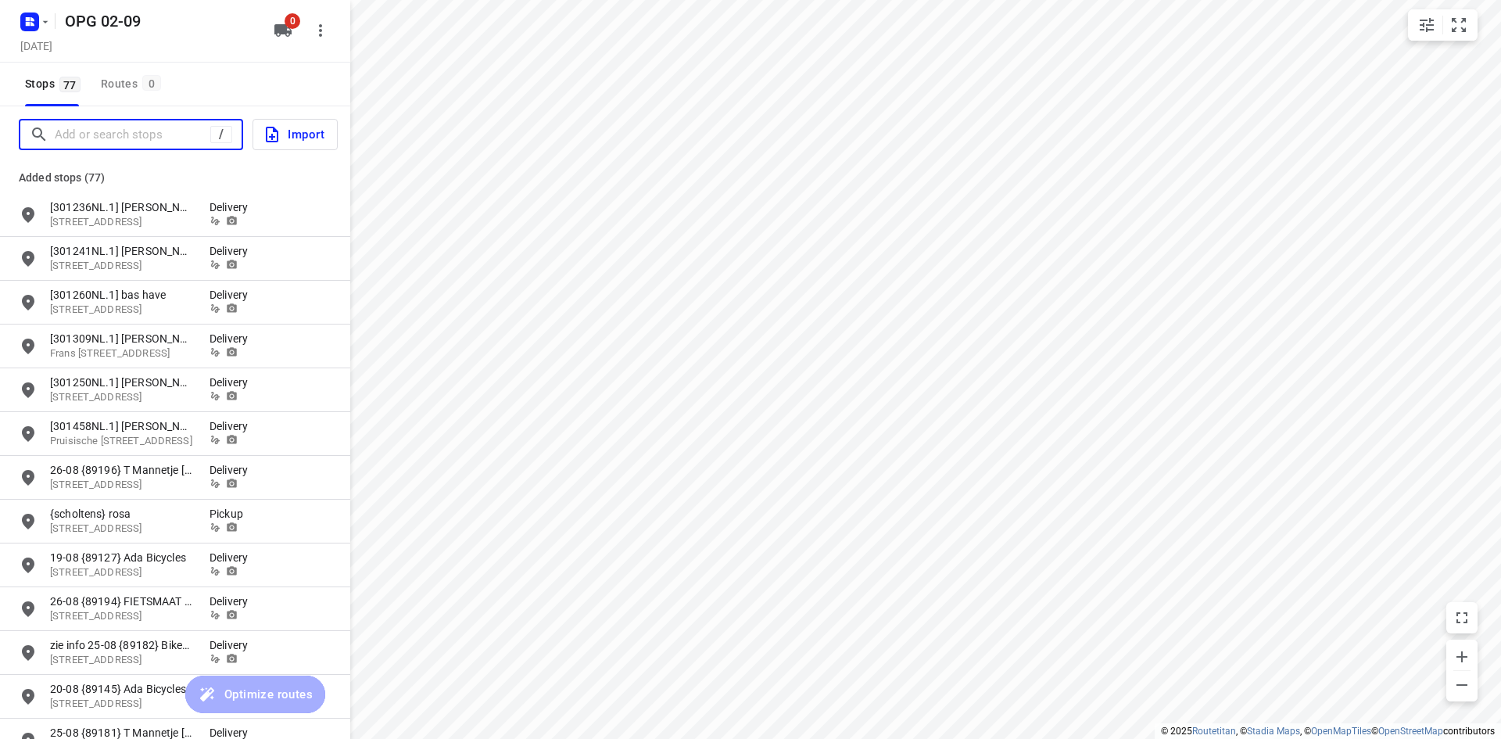
click at [117, 134] on input "Add or search stops" at bounding box center [133, 135] width 156 height 24
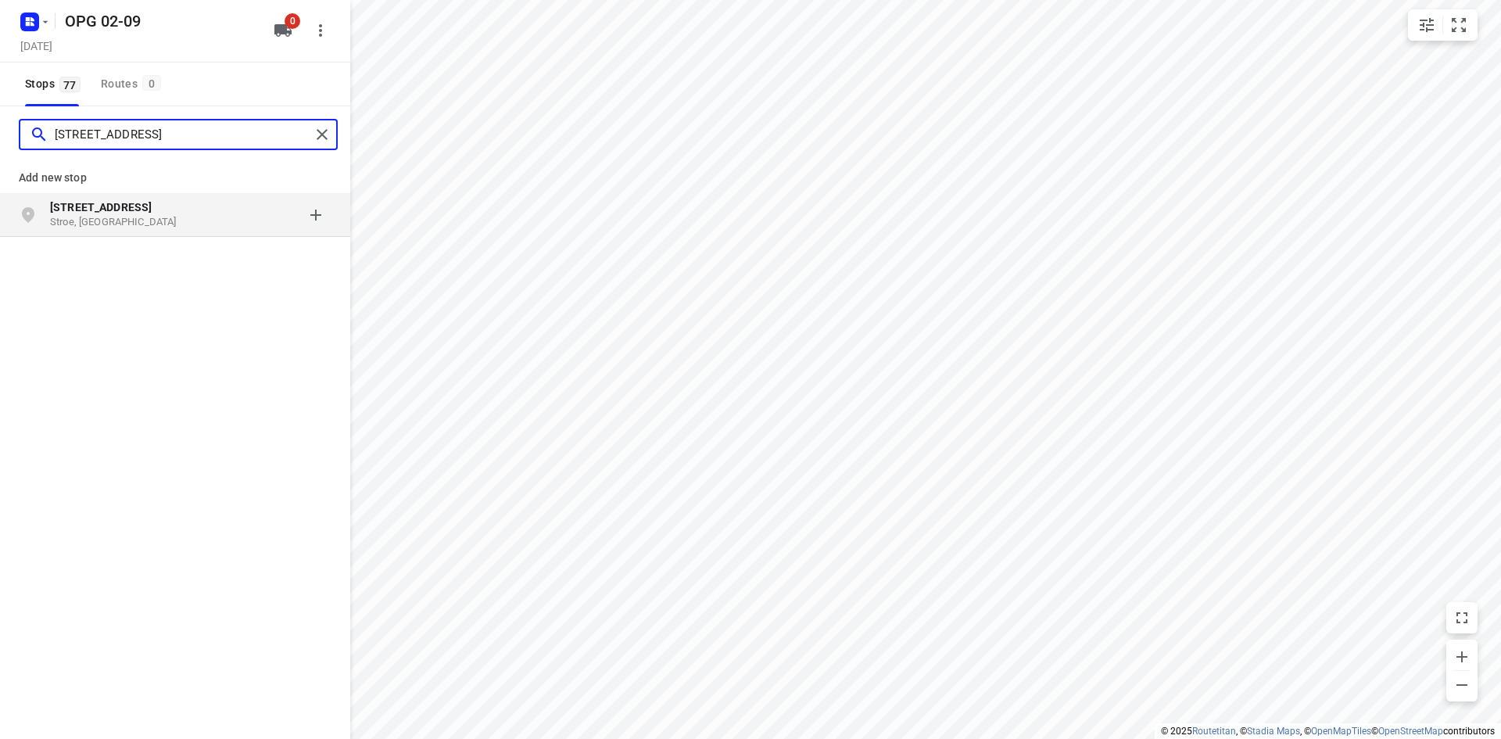
type input "[STREET_ADDRESS]"
click at [128, 213] on b "[STREET_ADDRESS]" at bounding box center [101, 207] width 102 height 13
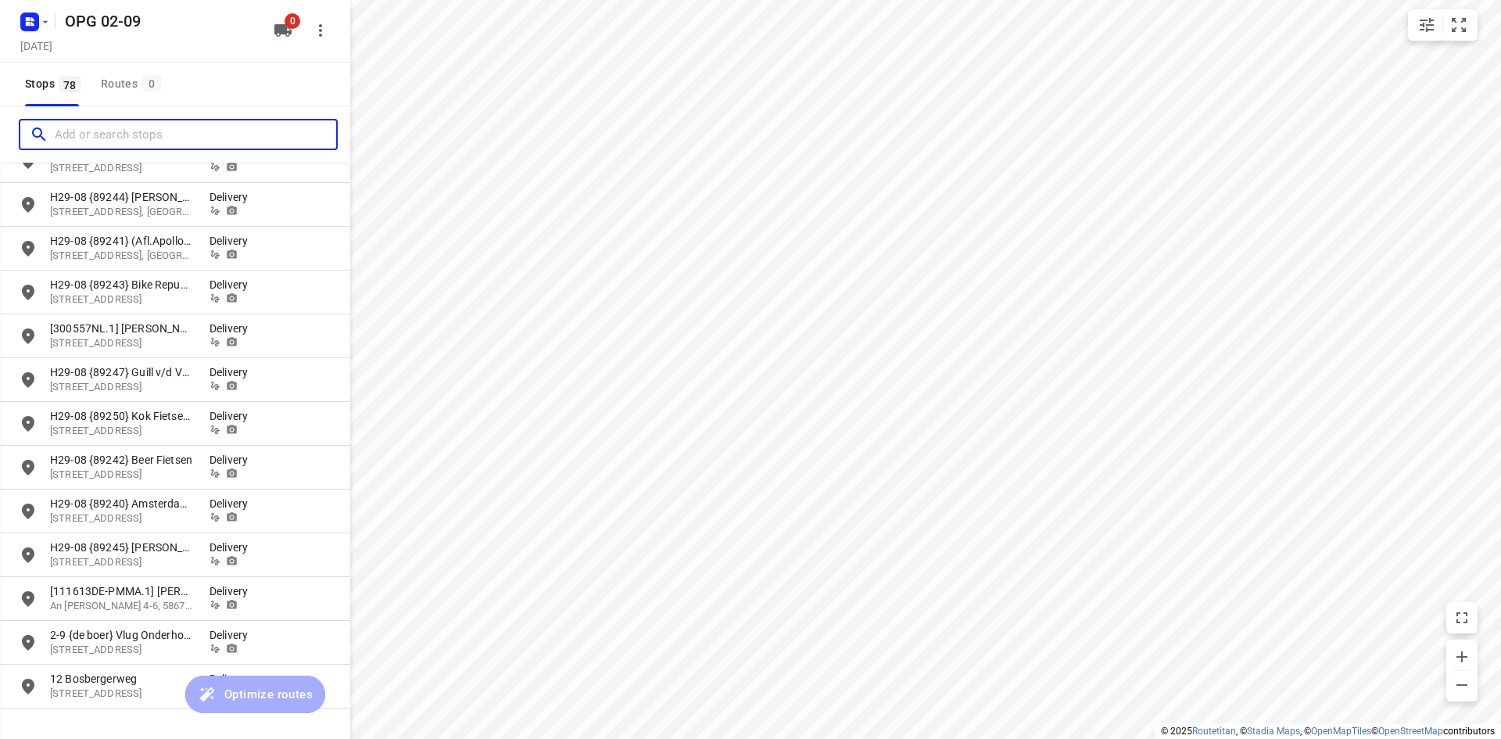
scroll to position [2942, 0]
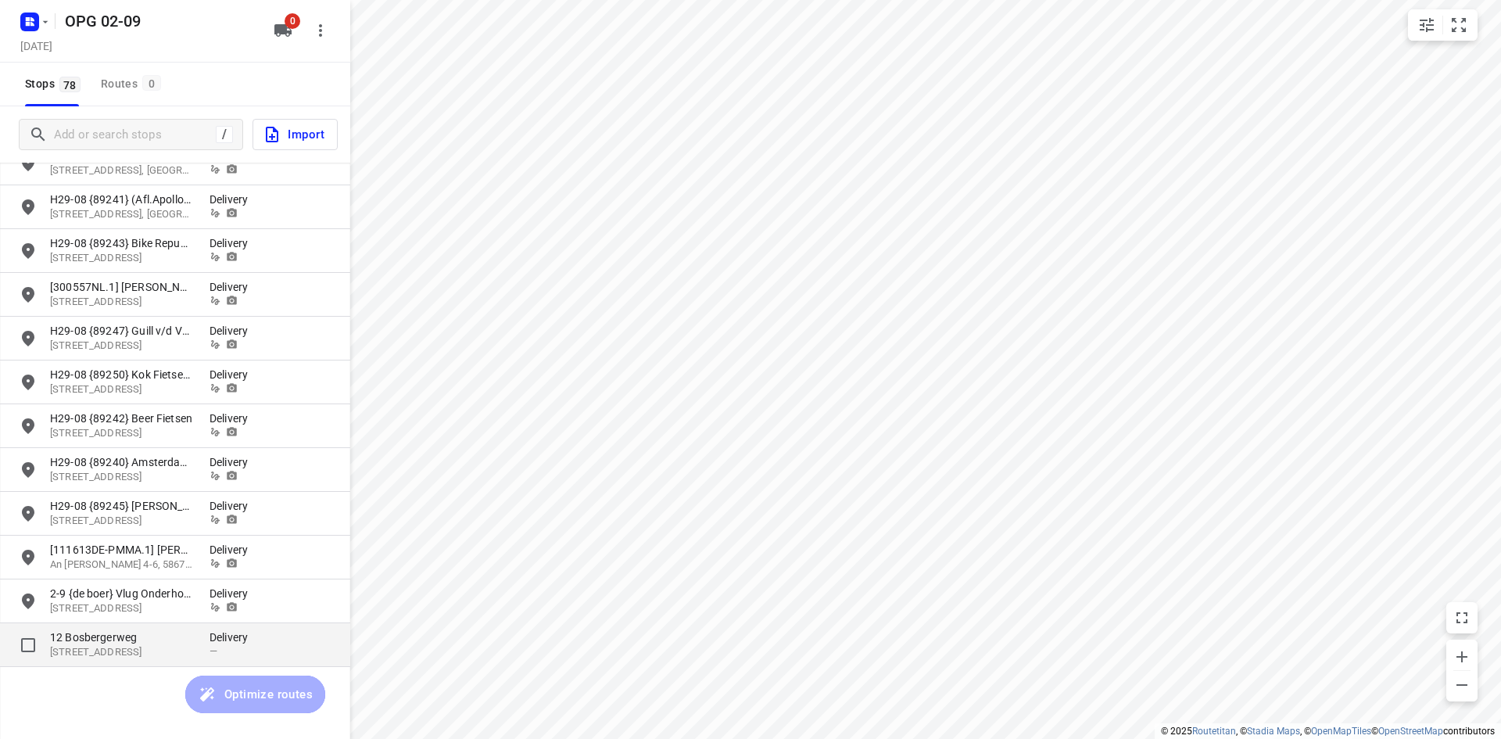
click at [137, 647] on p "[STREET_ADDRESS]" at bounding box center [122, 652] width 144 height 15
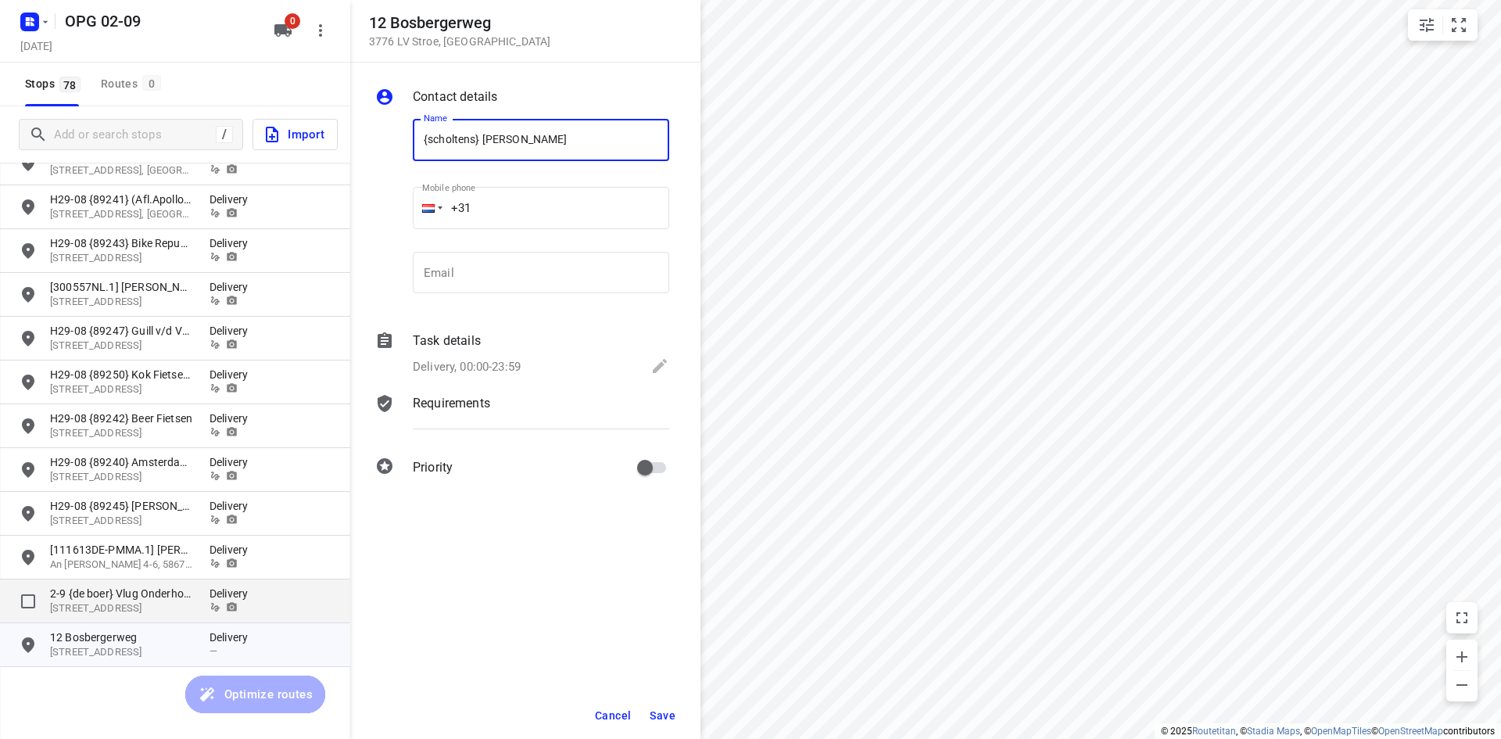
type input "{scholtens} [PERSON_NAME]"
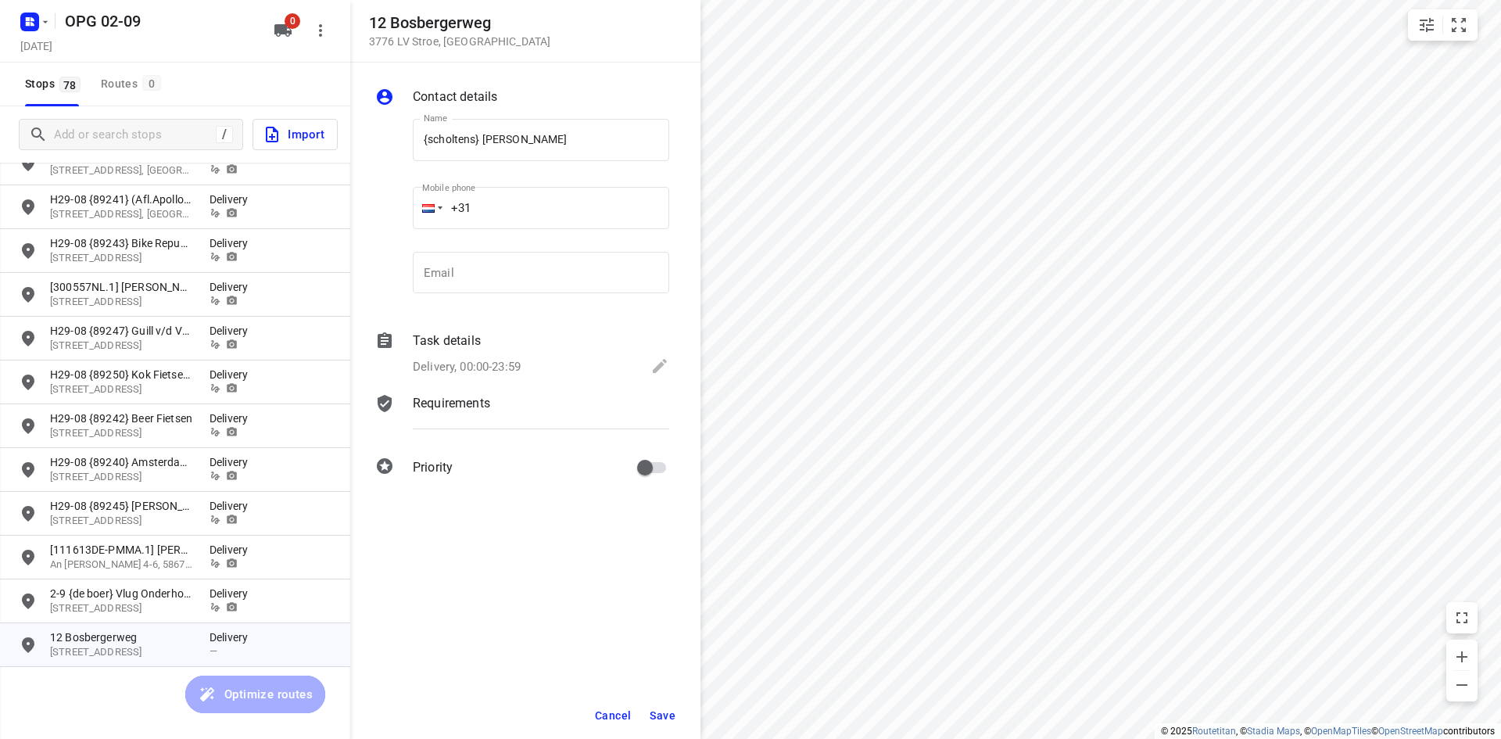
click at [518, 220] on input "+31" at bounding box center [541, 208] width 256 height 42
type input "[PHONE_NUMBER]"
click at [517, 360] on p "Delivery, 00:00-23:59" at bounding box center [467, 367] width 108 height 18
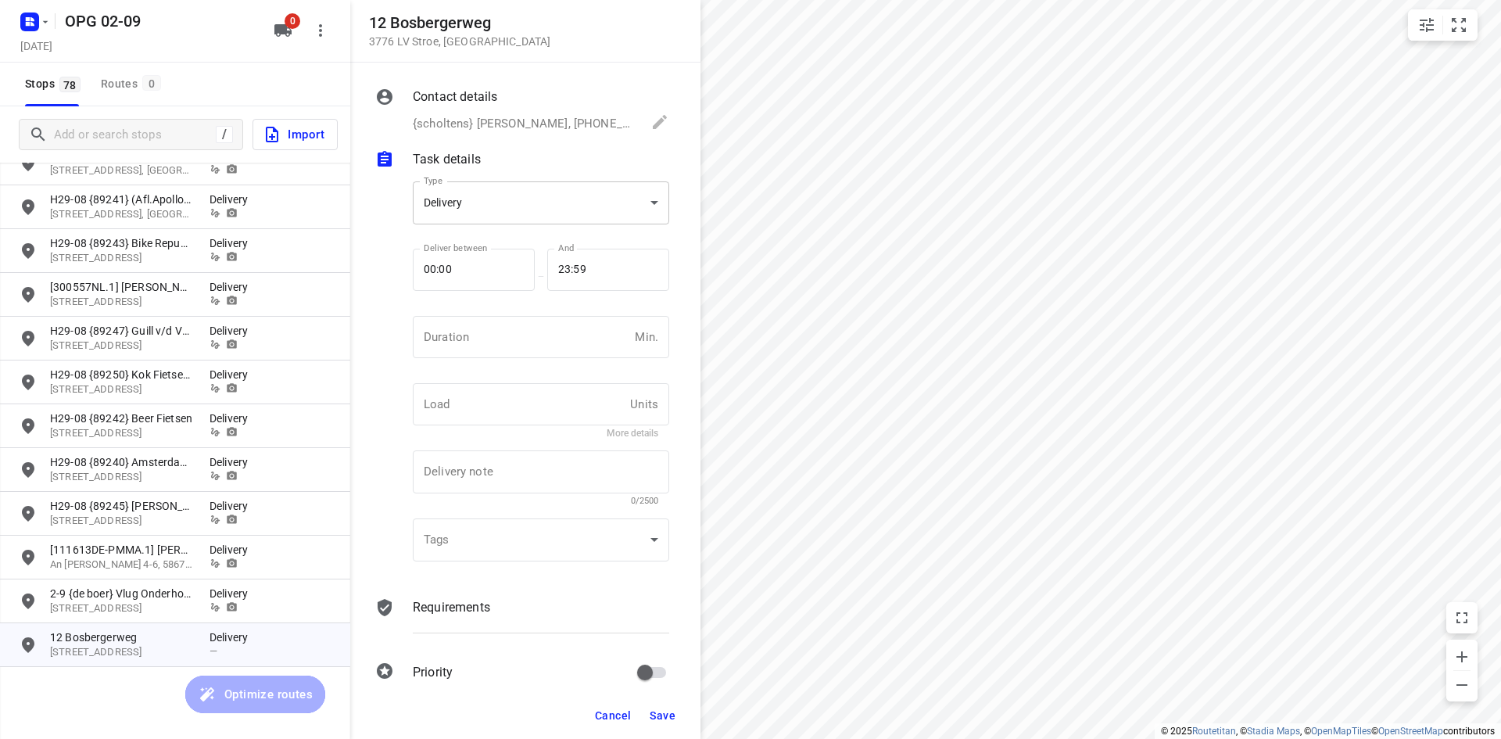
click at [540, 204] on body "i © 2025 Routetitan , © Stadia Maps , © OpenMapTiles © OpenStreetMap contributo…" at bounding box center [750, 369] width 1501 height 739
click at [536, 228] on div "Pickup" at bounding box center [535, 230] width 220 height 19
type input "pickup"
click at [544, 342] on input "number" at bounding box center [521, 337] width 216 height 42
click at [544, 342] on input "1" at bounding box center [521, 337] width 216 height 42
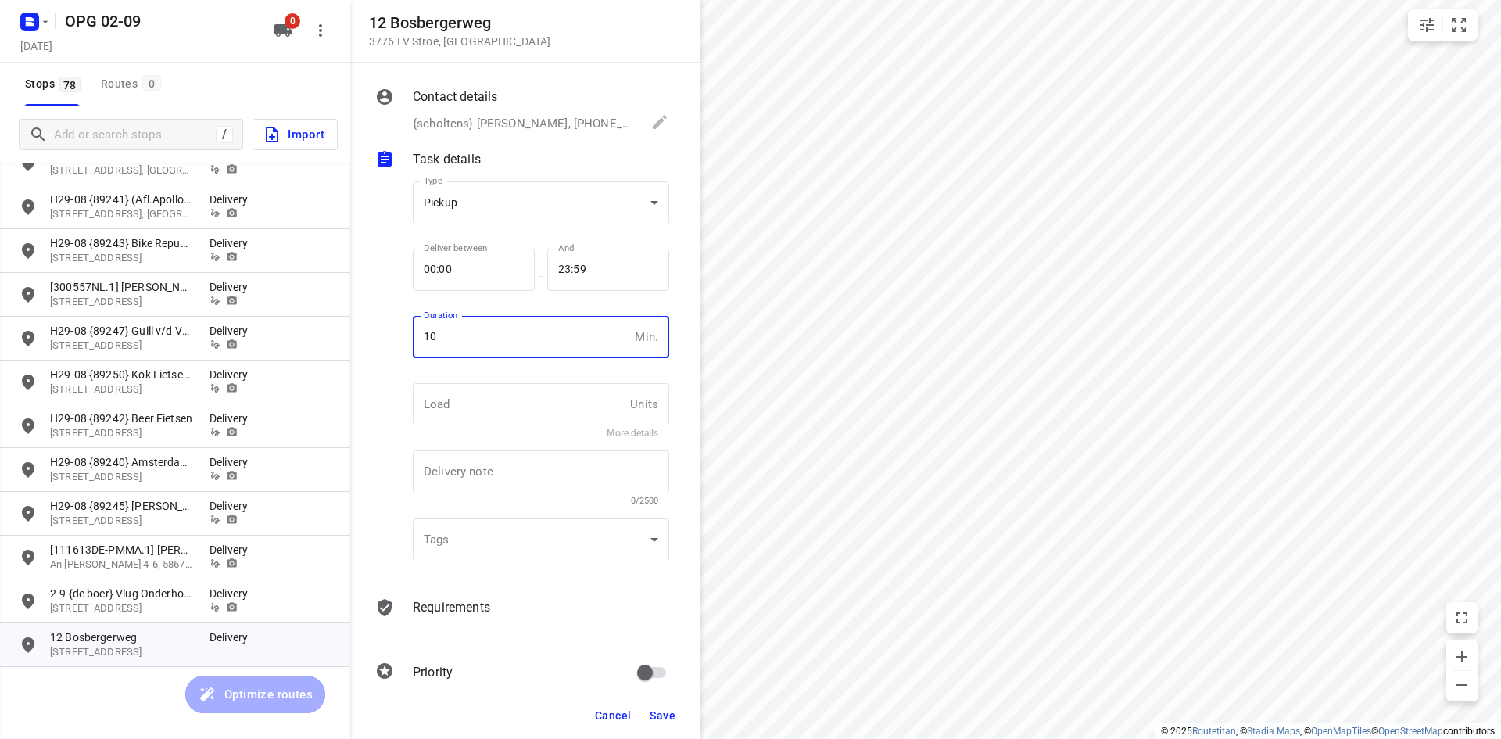
type input "10"
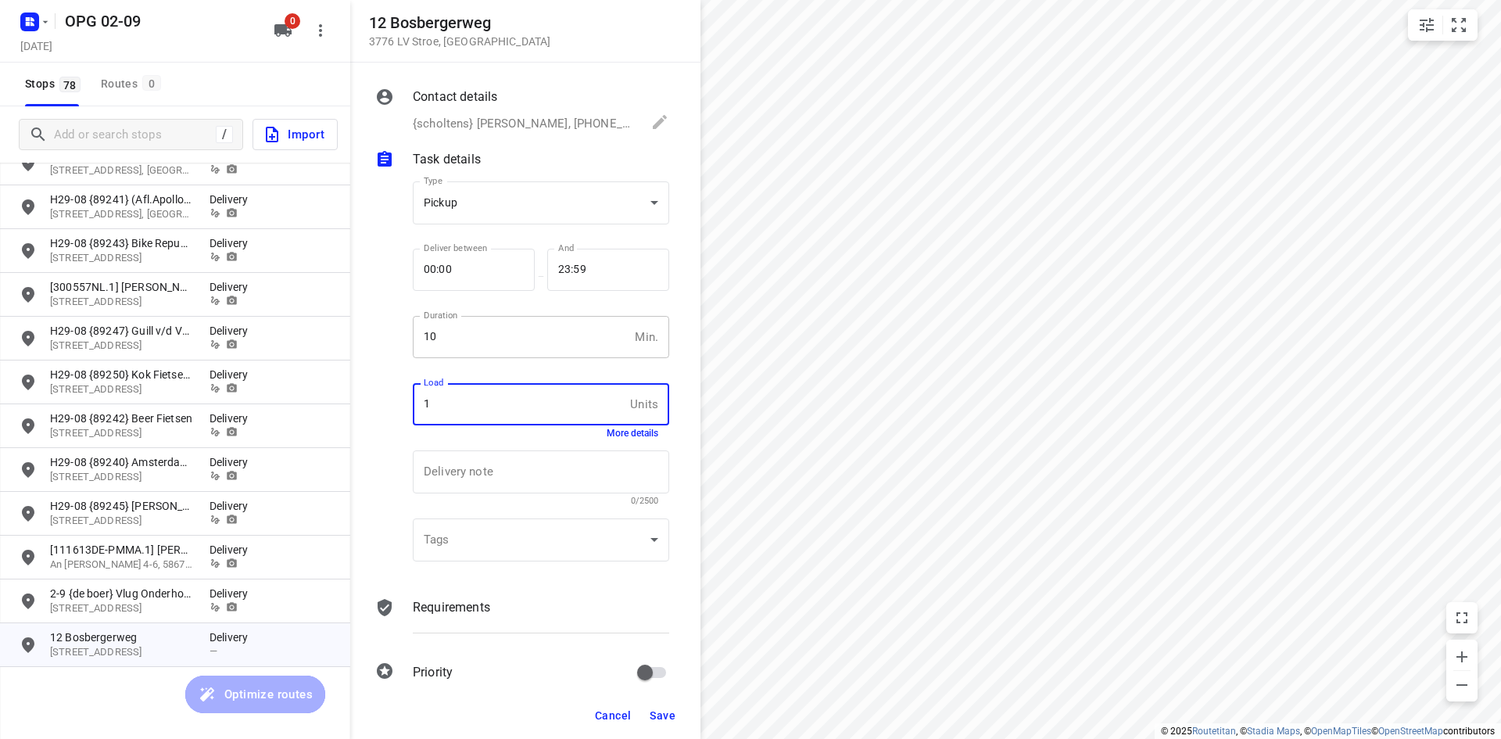
type input "1"
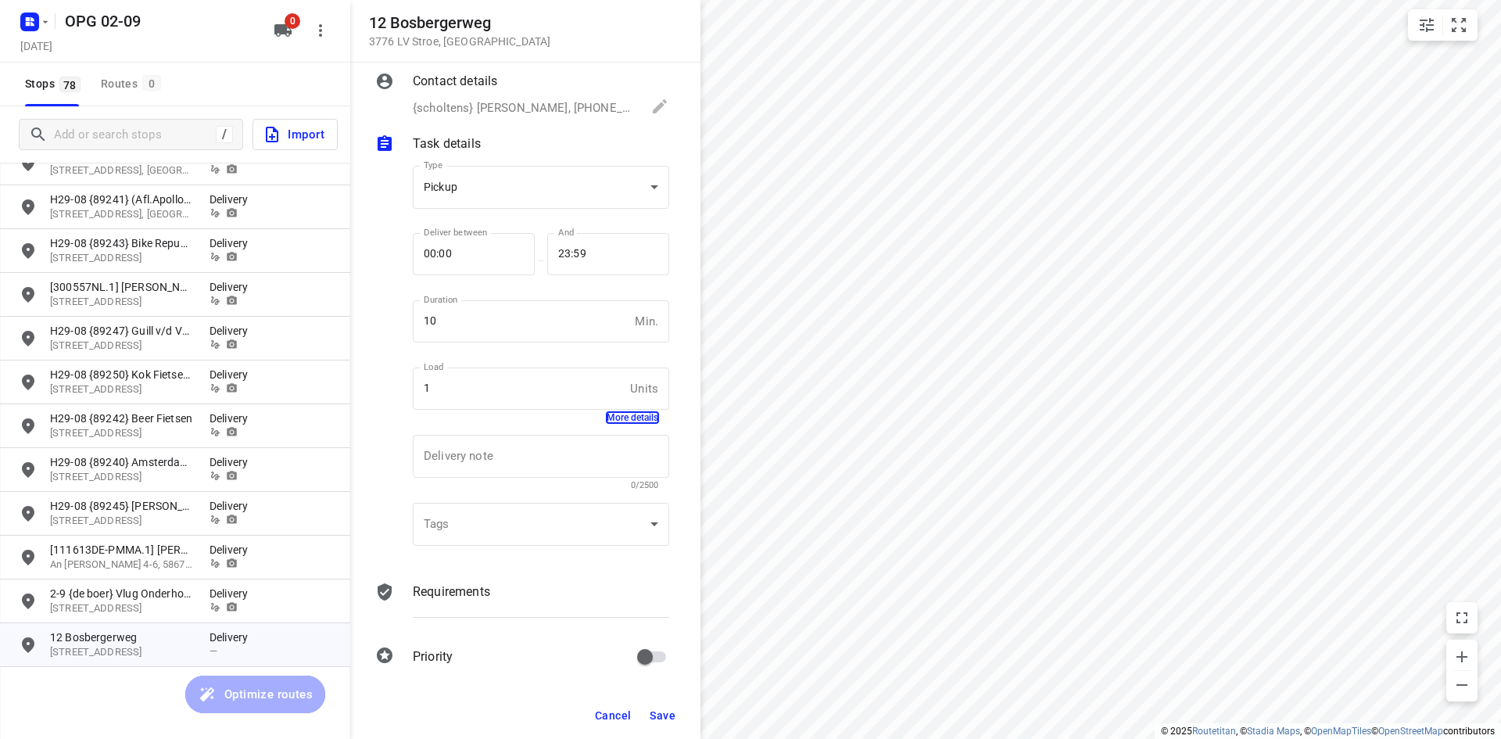
scroll to position [20, 0]
click at [484, 580] on p "Requirements" at bounding box center [451, 587] width 77 height 19
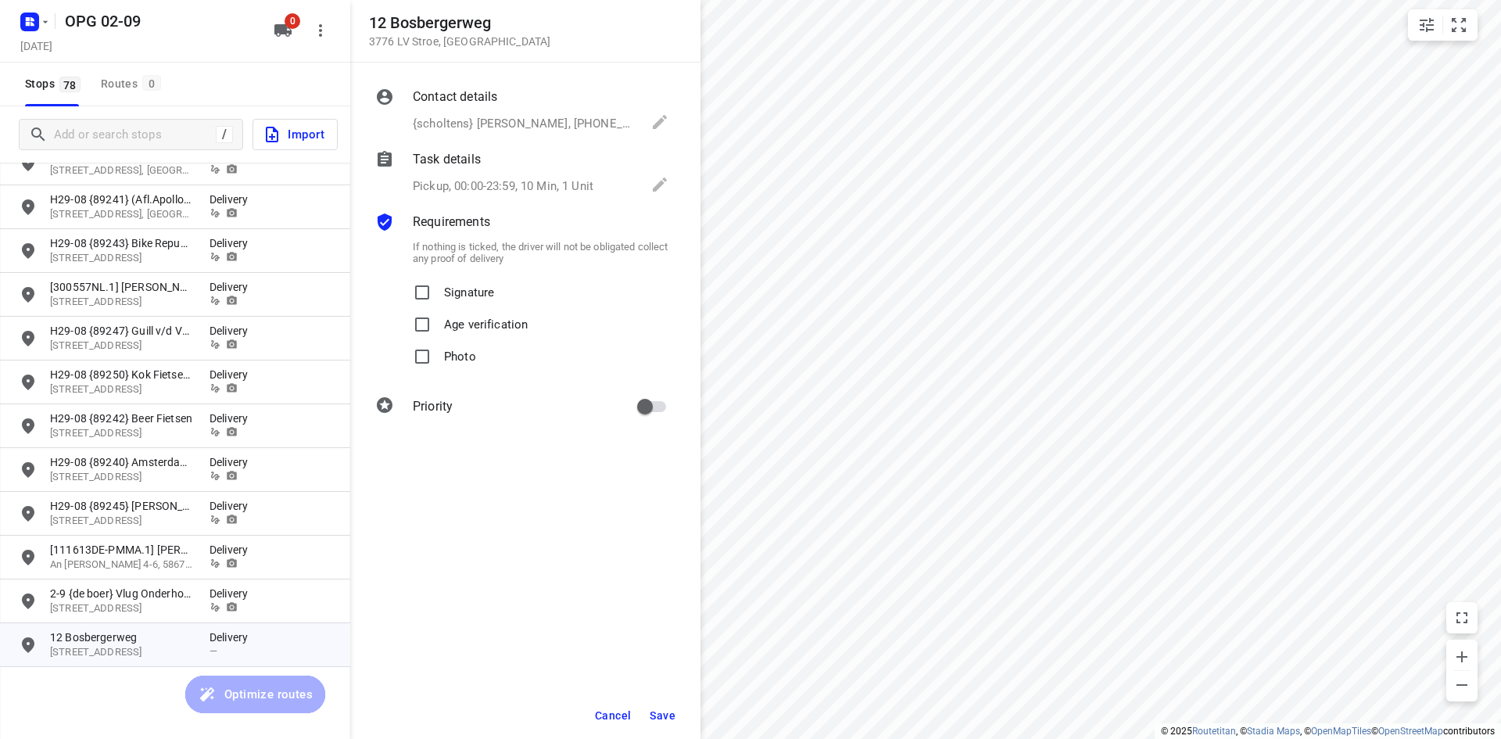
click at [482, 296] on p "Signature" at bounding box center [469, 288] width 50 height 23
click at [438, 296] on input "Signature" at bounding box center [422, 292] width 31 height 31
checkbox input "true"
click at [481, 352] on div "Photo" at bounding box center [541, 357] width 256 height 32
click at [439, 353] on label "Photo" at bounding box center [442, 357] width 70 height 32
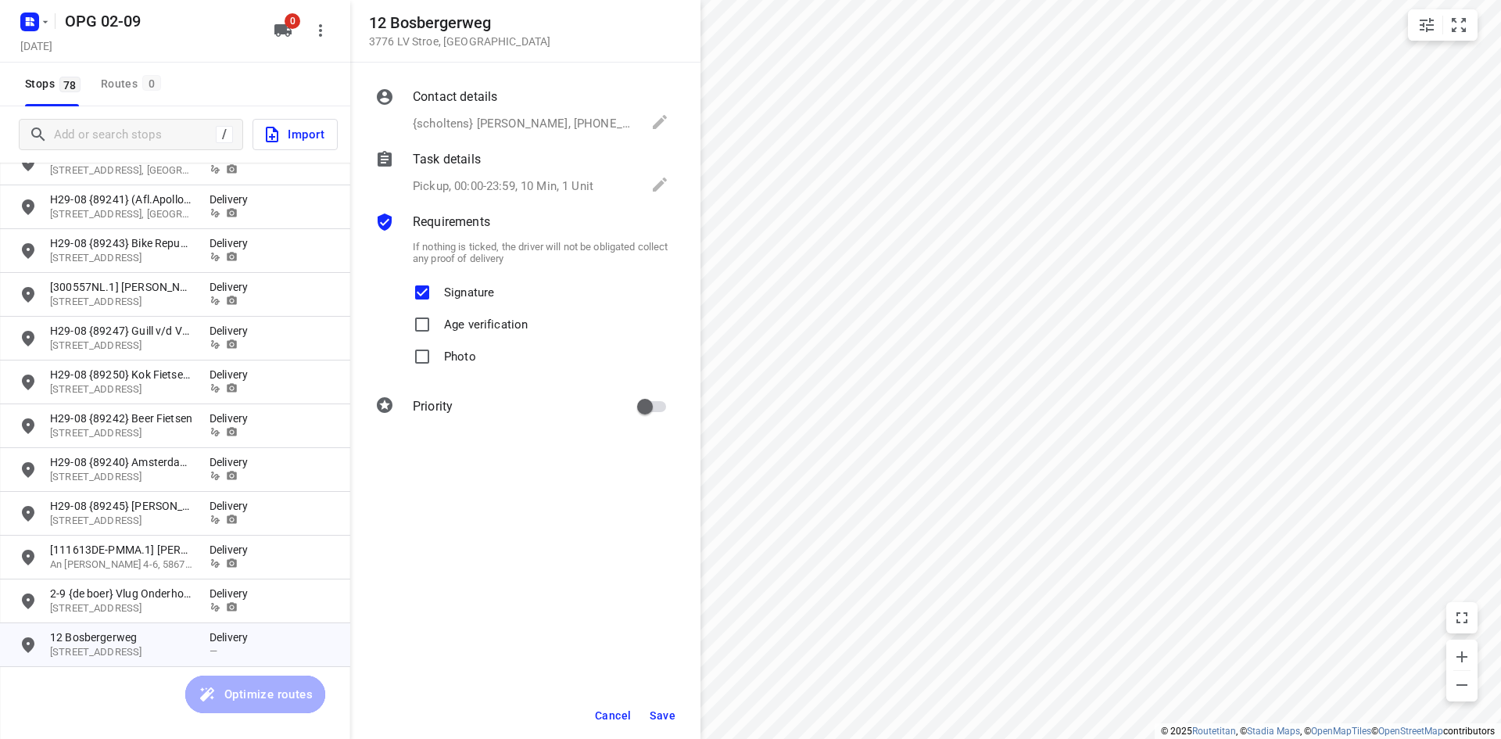
click at [438, 353] on input "Photo" at bounding box center [422, 356] width 31 height 31
checkbox input "true"
click at [644, 413] on input "primary checkbox" at bounding box center [645, 407] width 89 height 30
click at [646, 408] on input "primary checkbox" at bounding box center [660, 407] width 89 height 30
checkbox input "false"
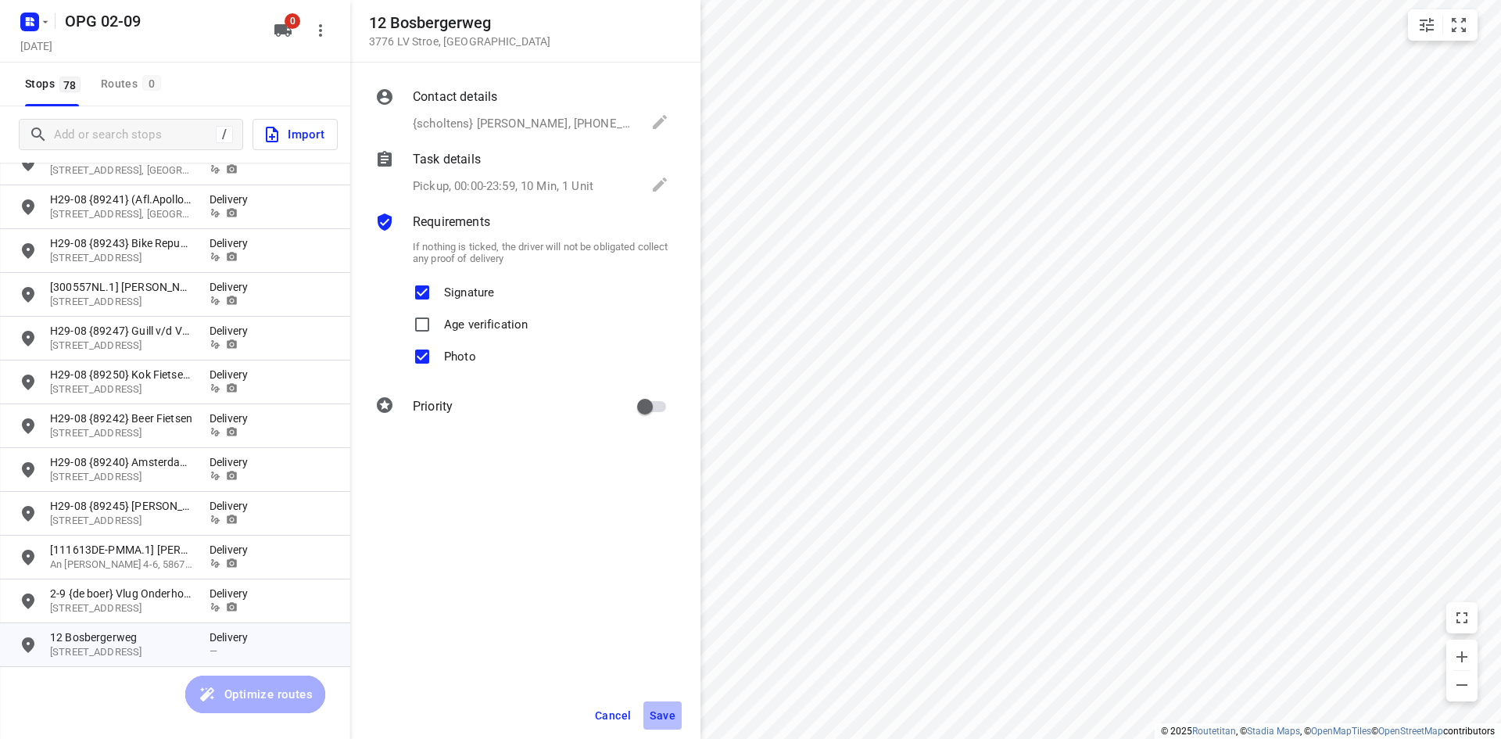
click at [652, 716] on span "Save" at bounding box center [663, 715] width 26 height 13
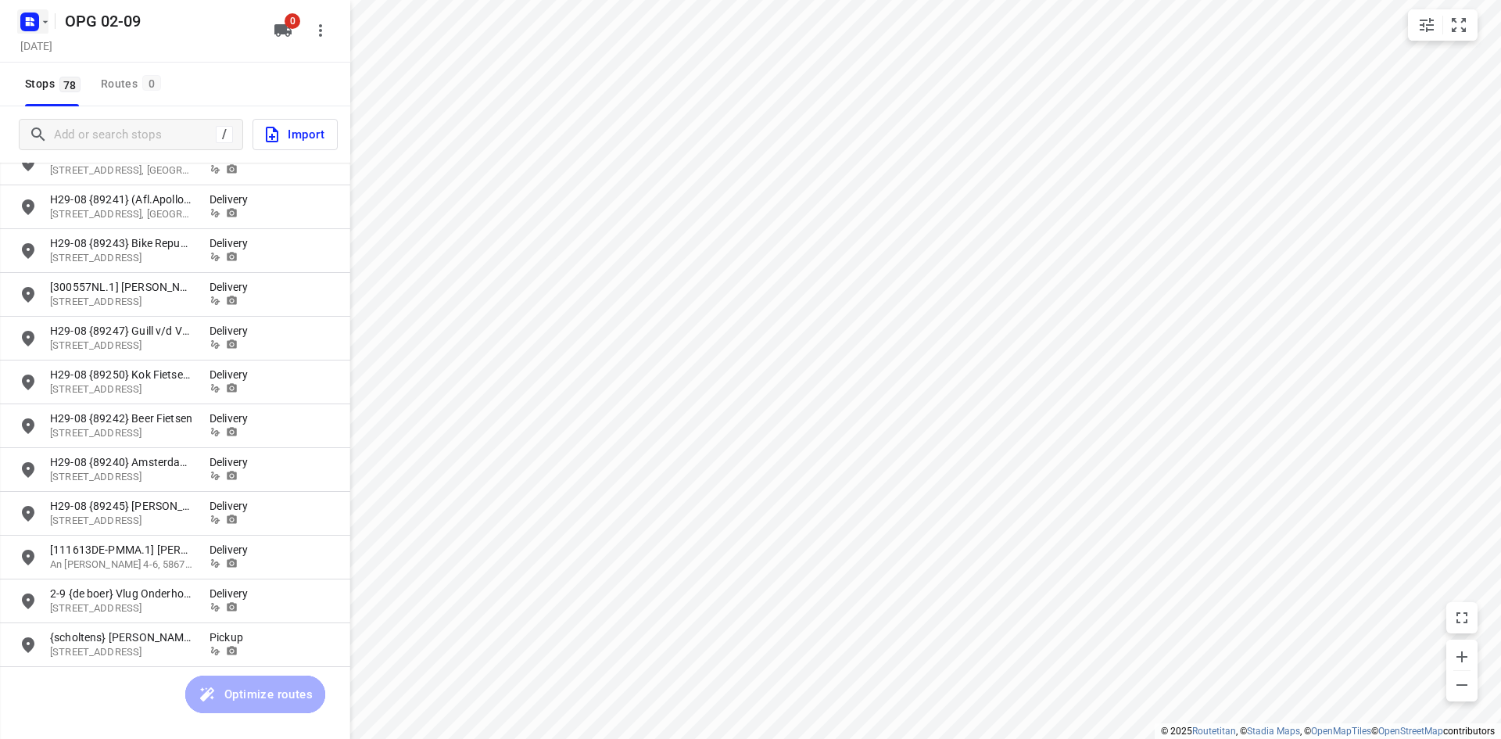
click at [37, 20] on rect "button" at bounding box center [29, 22] width 19 height 19
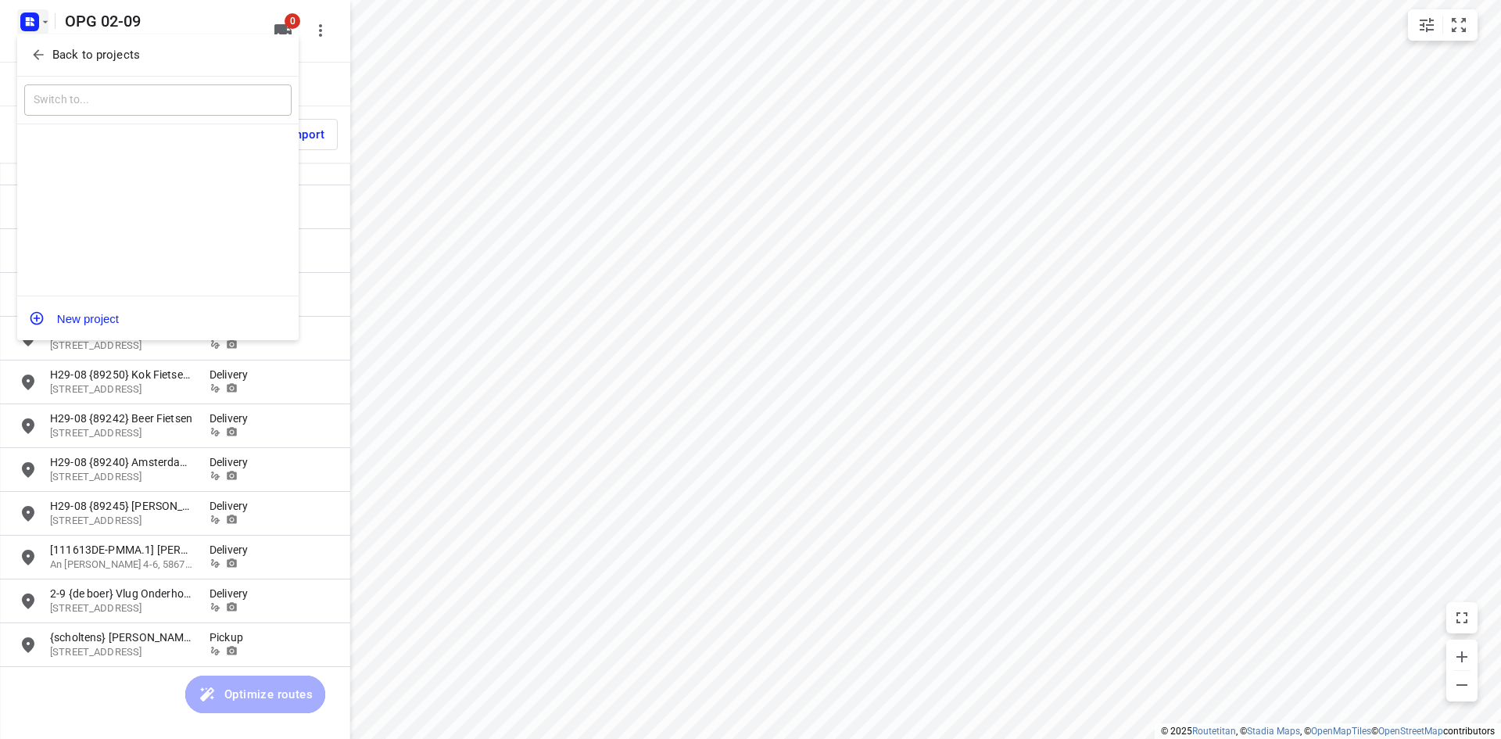
click at [52, 48] on p "Back to projects" at bounding box center [96, 55] width 88 height 18
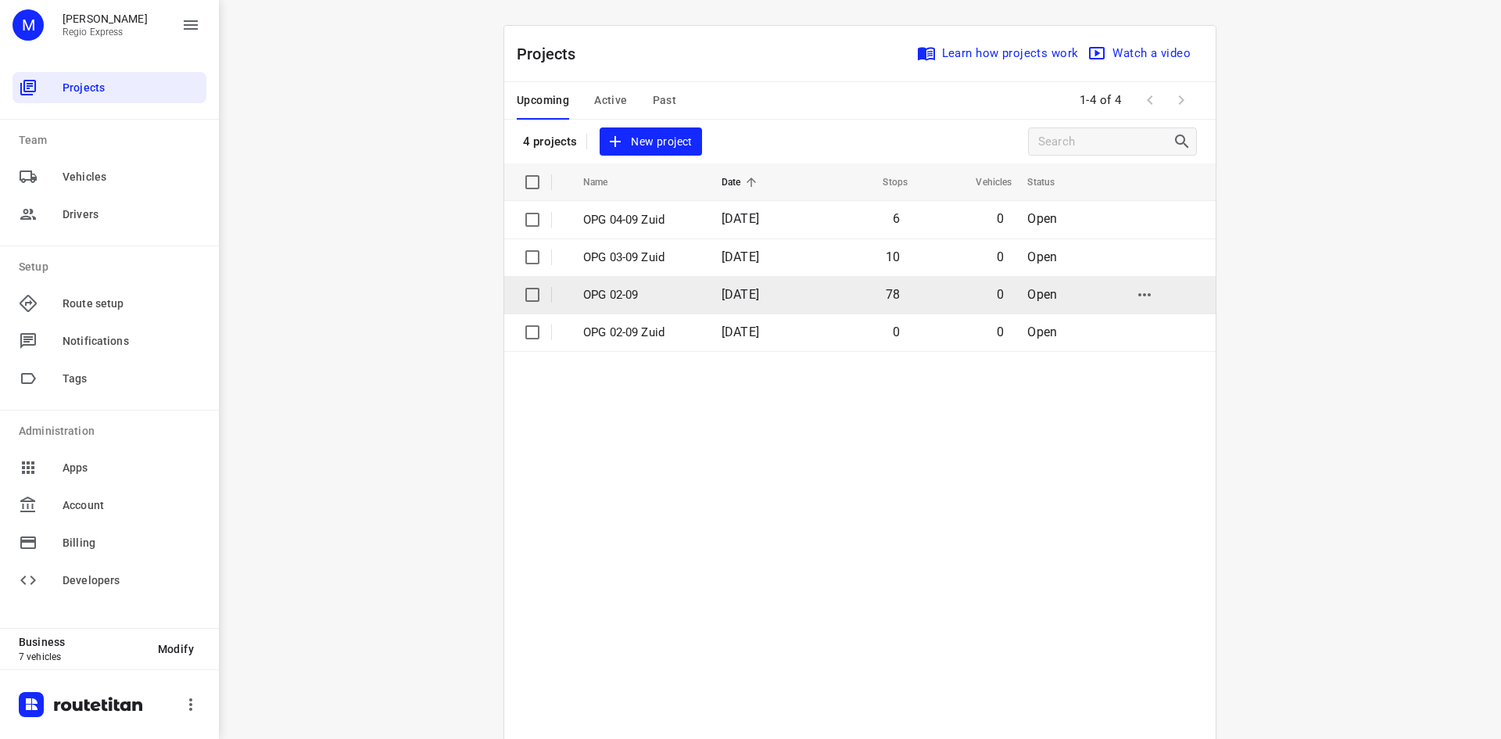
click at [652, 292] on p "OPG 02-09" at bounding box center [640, 295] width 115 height 18
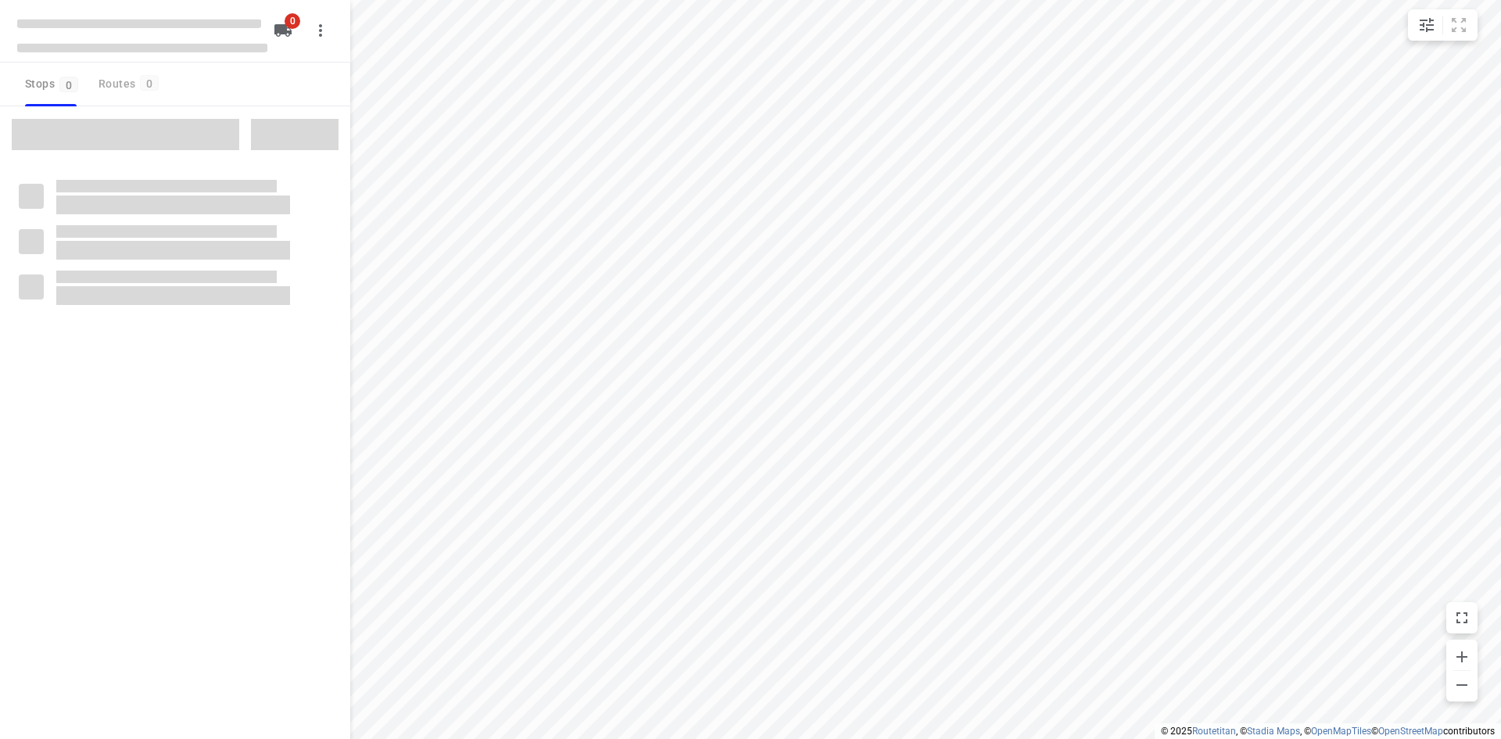
type input "distance"
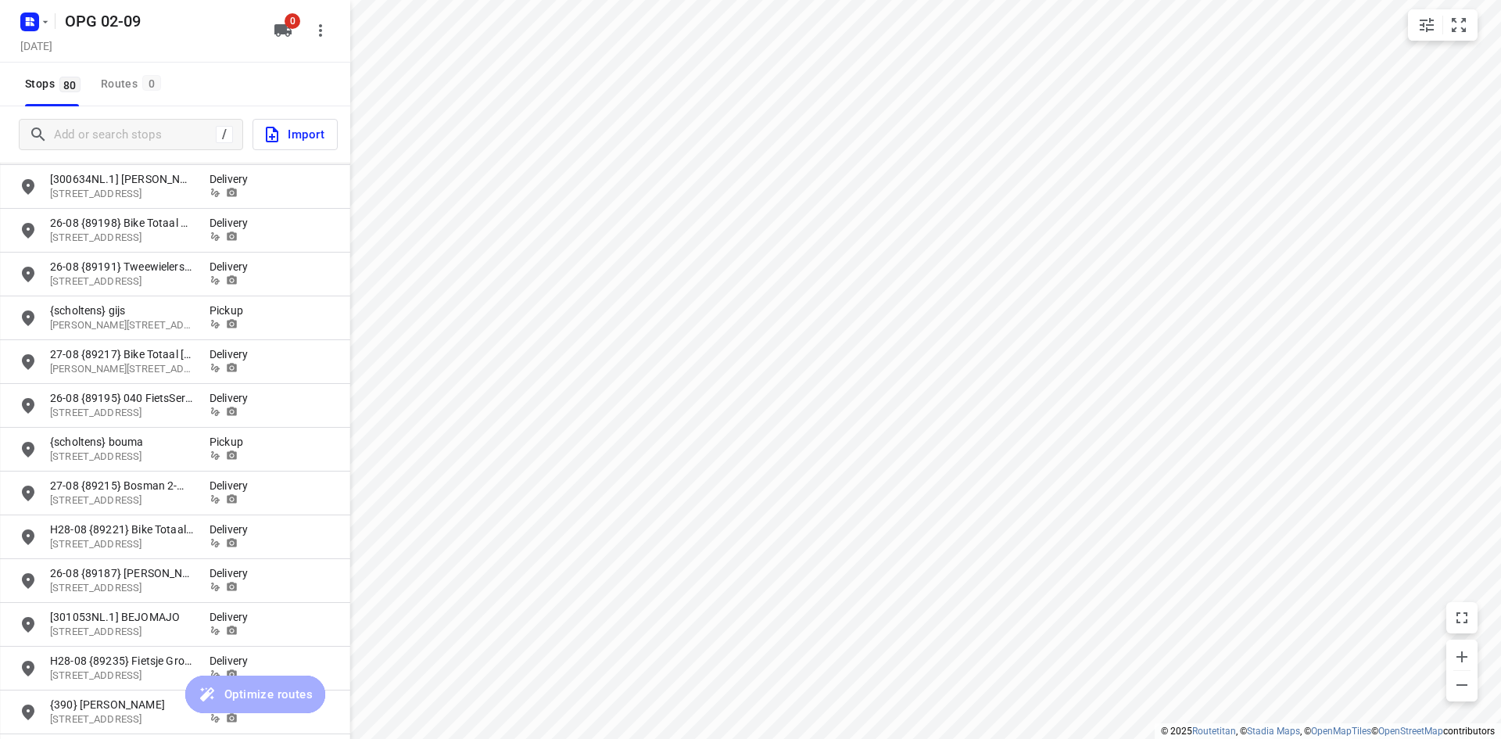
scroll to position [1173, 0]
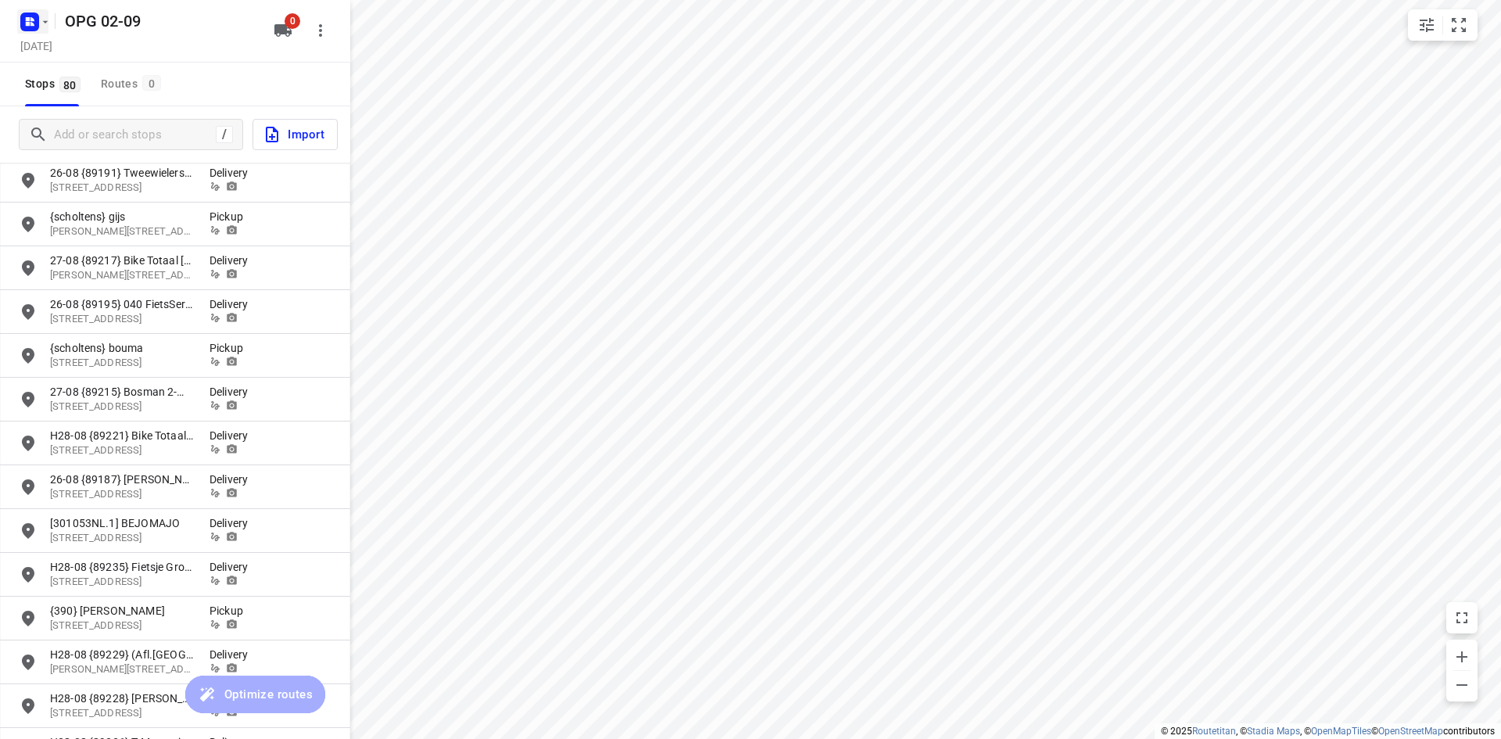
click at [43, 20] on icon "button" at bounding box center [45, 22] width 13 height 13
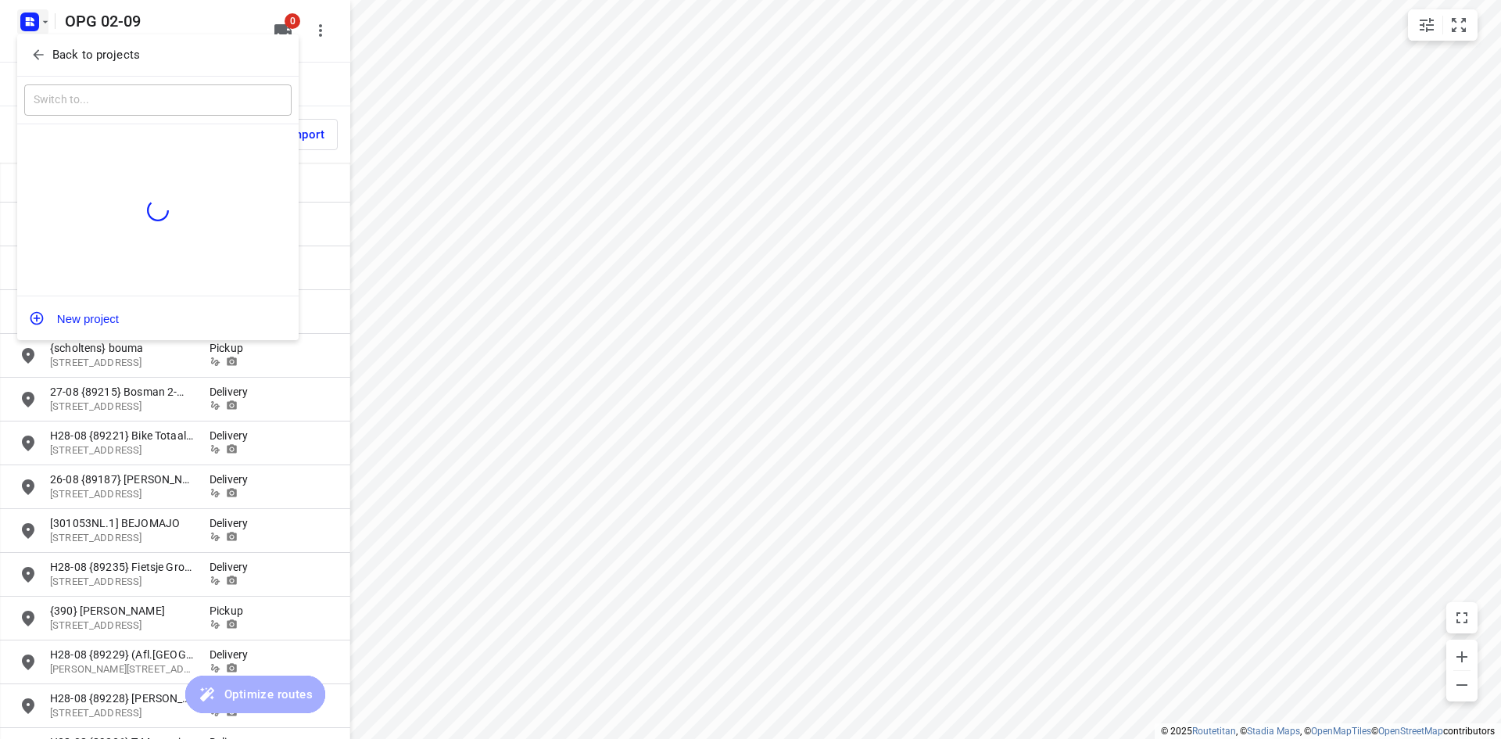
click at [47, 71] on div "Back to projects" at bounding box center [157, 55] width 281 height 42
click at [55, 55] on p "Back to projects" at bounding box center [96, 55] width 88 height 18
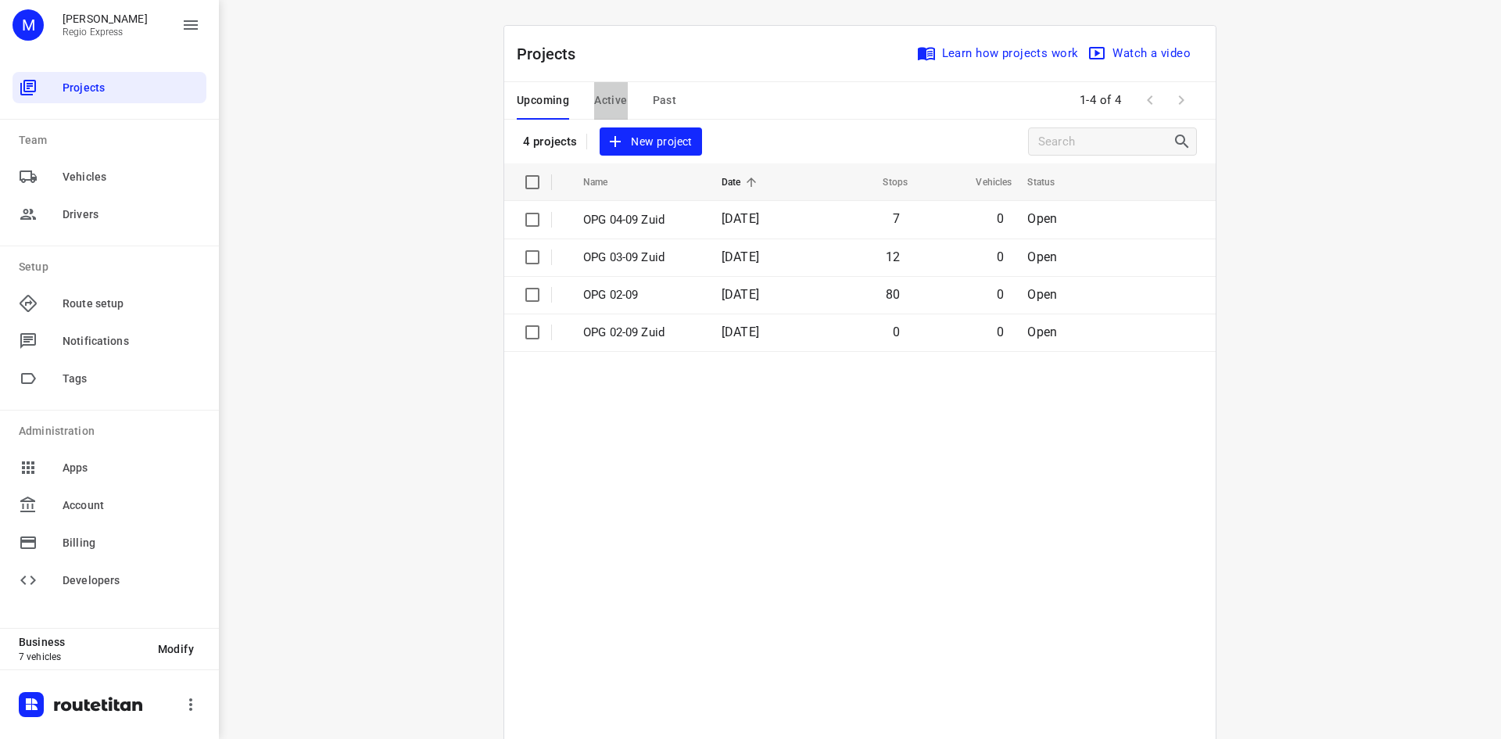
click at [620, 101] on span "Active" at bounding box center [610, 101] width 33 height 20
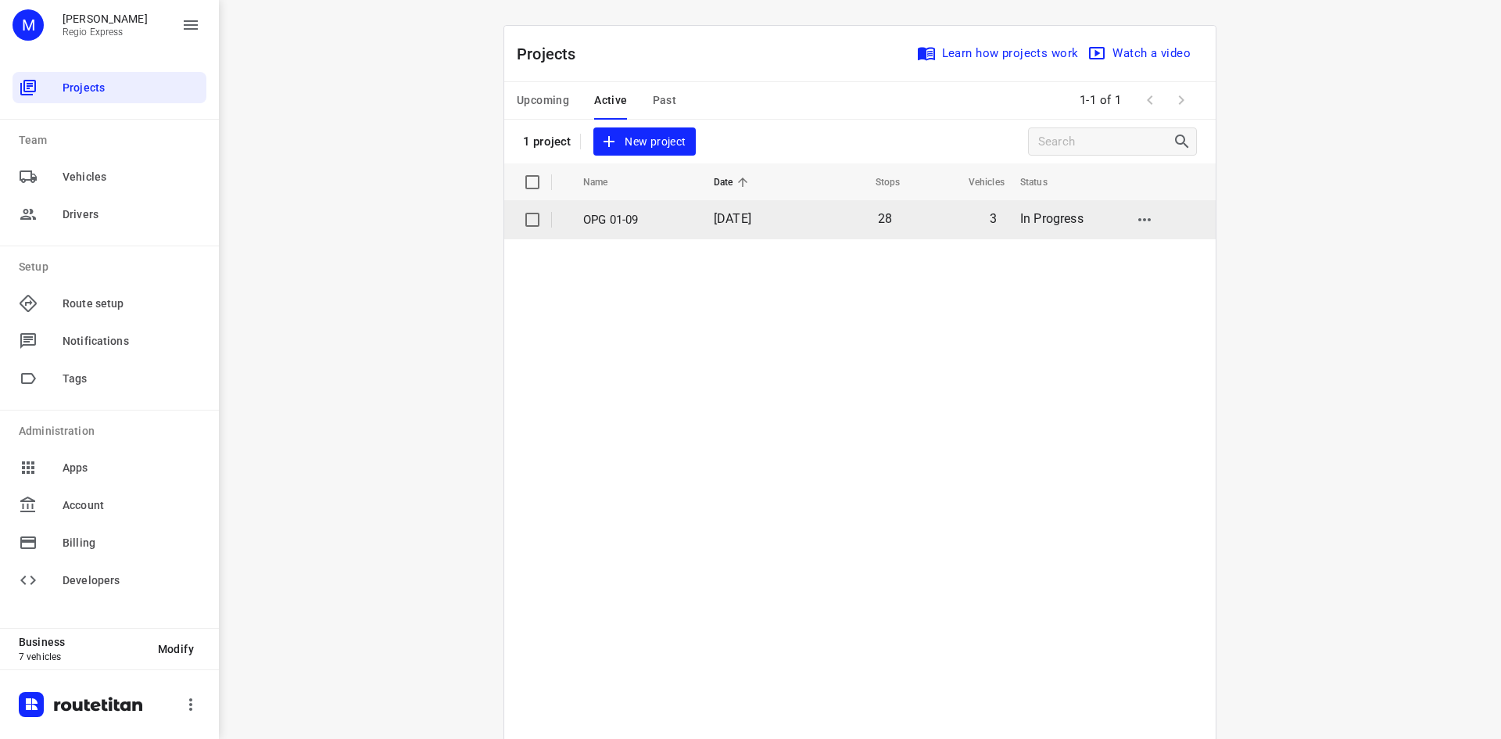
click at [680, 220] on p "OPG 01-09" at bounding box center [636, 220] width 107 height 18
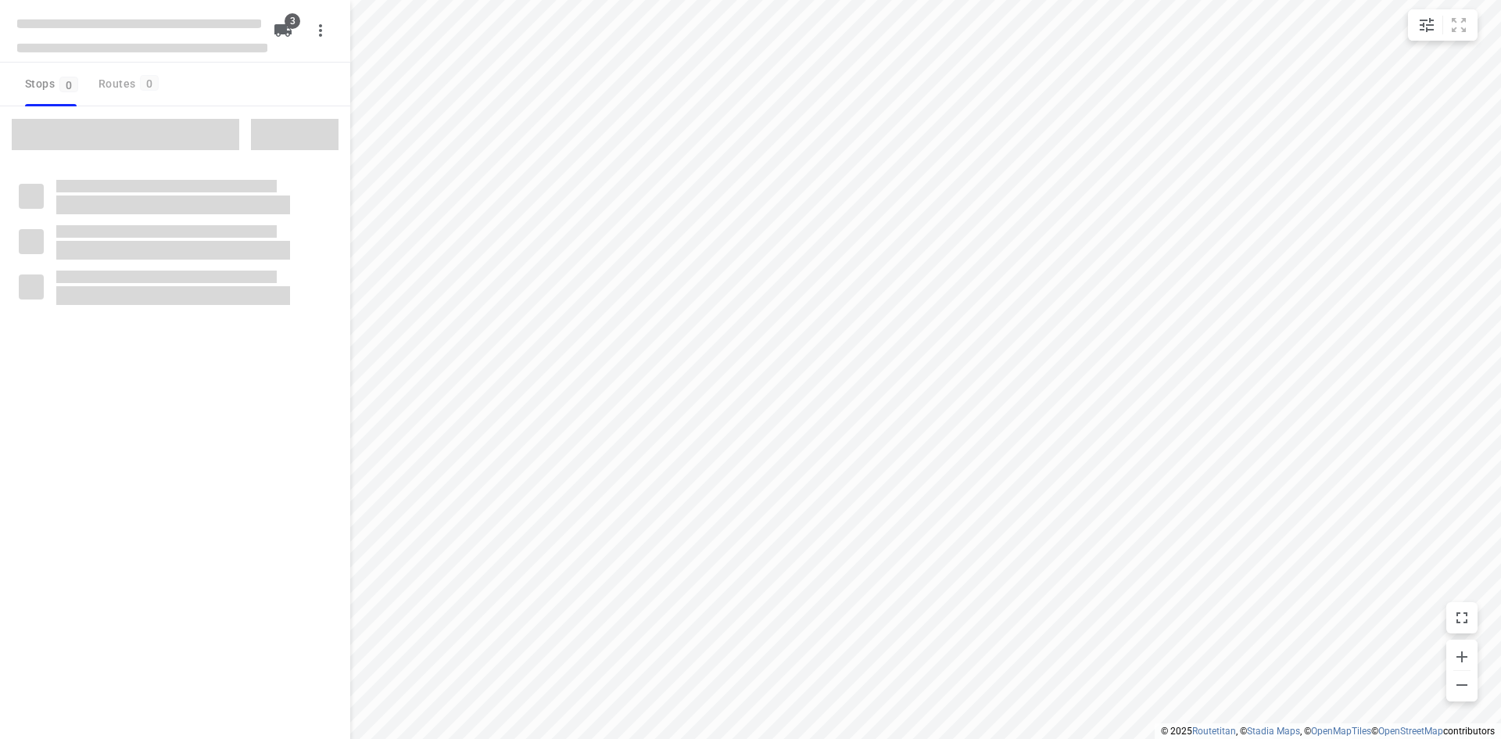
type input "distance"
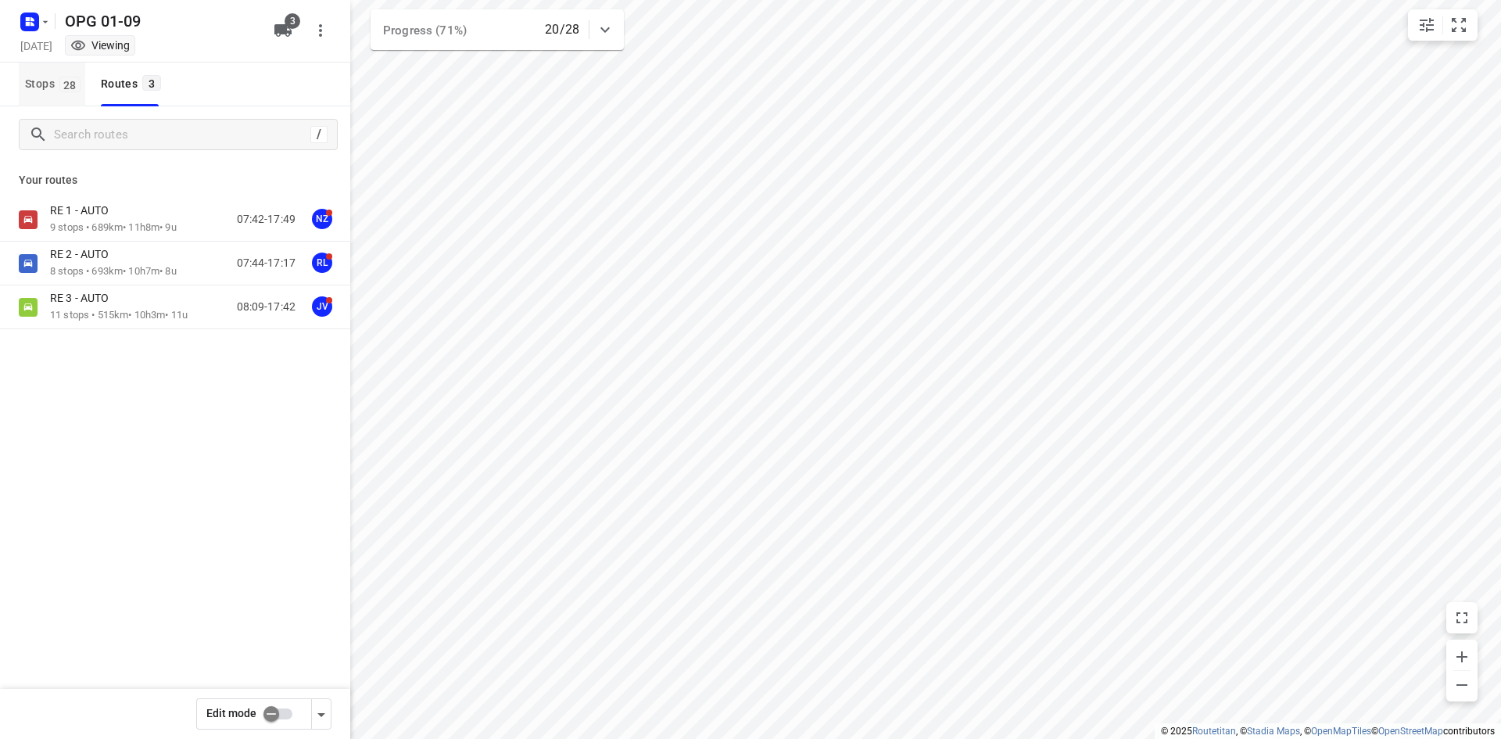
click at [38, 81] on span "Stops 28" at bounding box center [55, 84] width 60 height 20
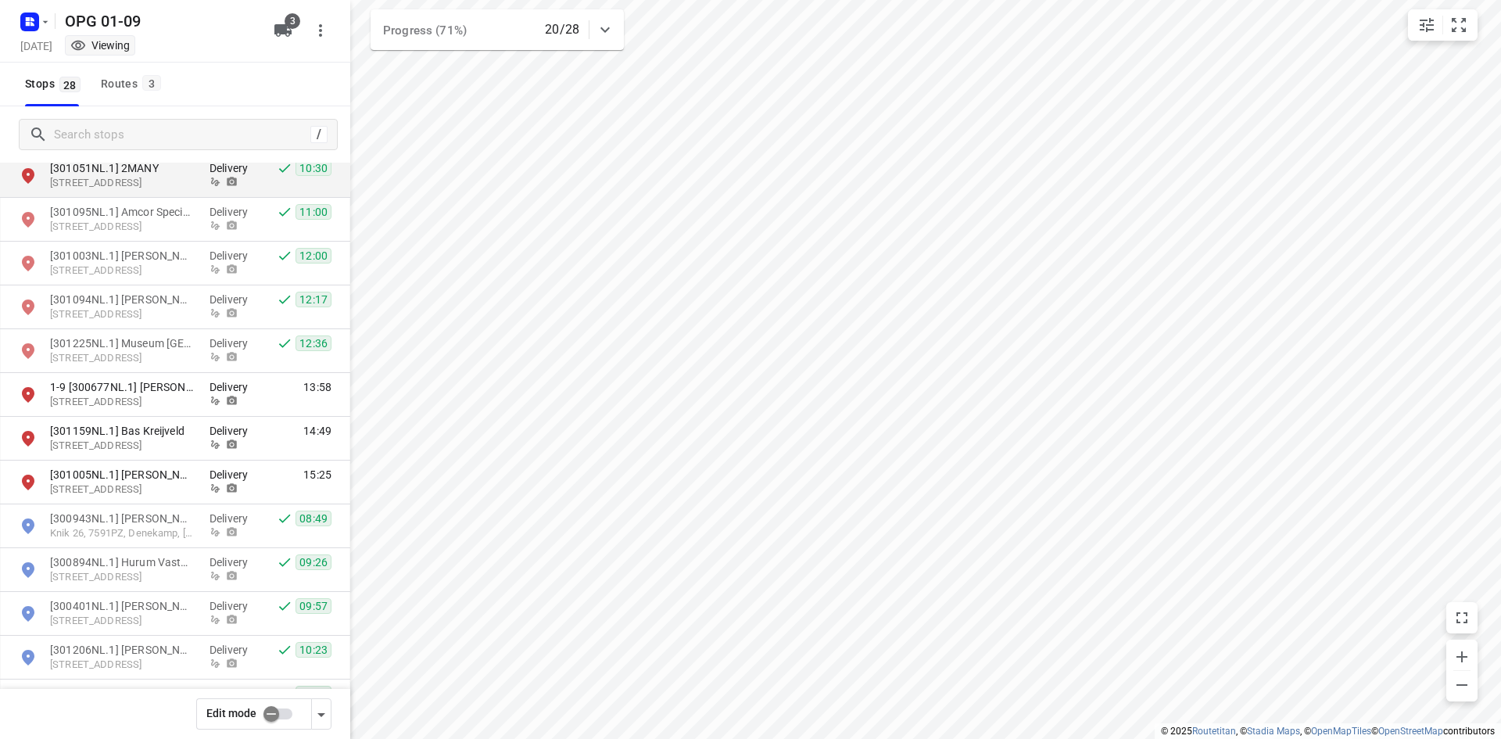
scroll to position [156, 0]
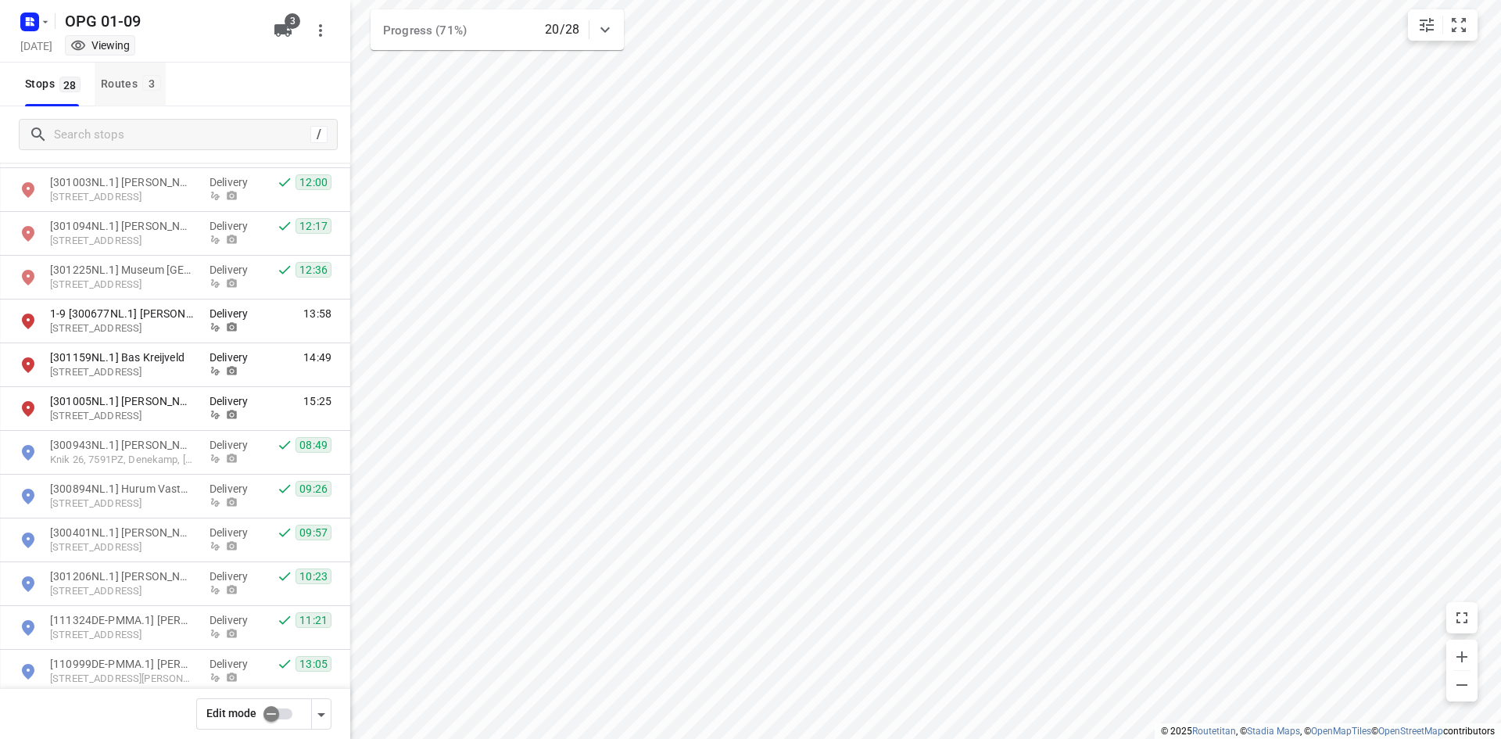
click at [111, 72] on button "Routes 3" at bounding box center [130, 85] width 71 height 44
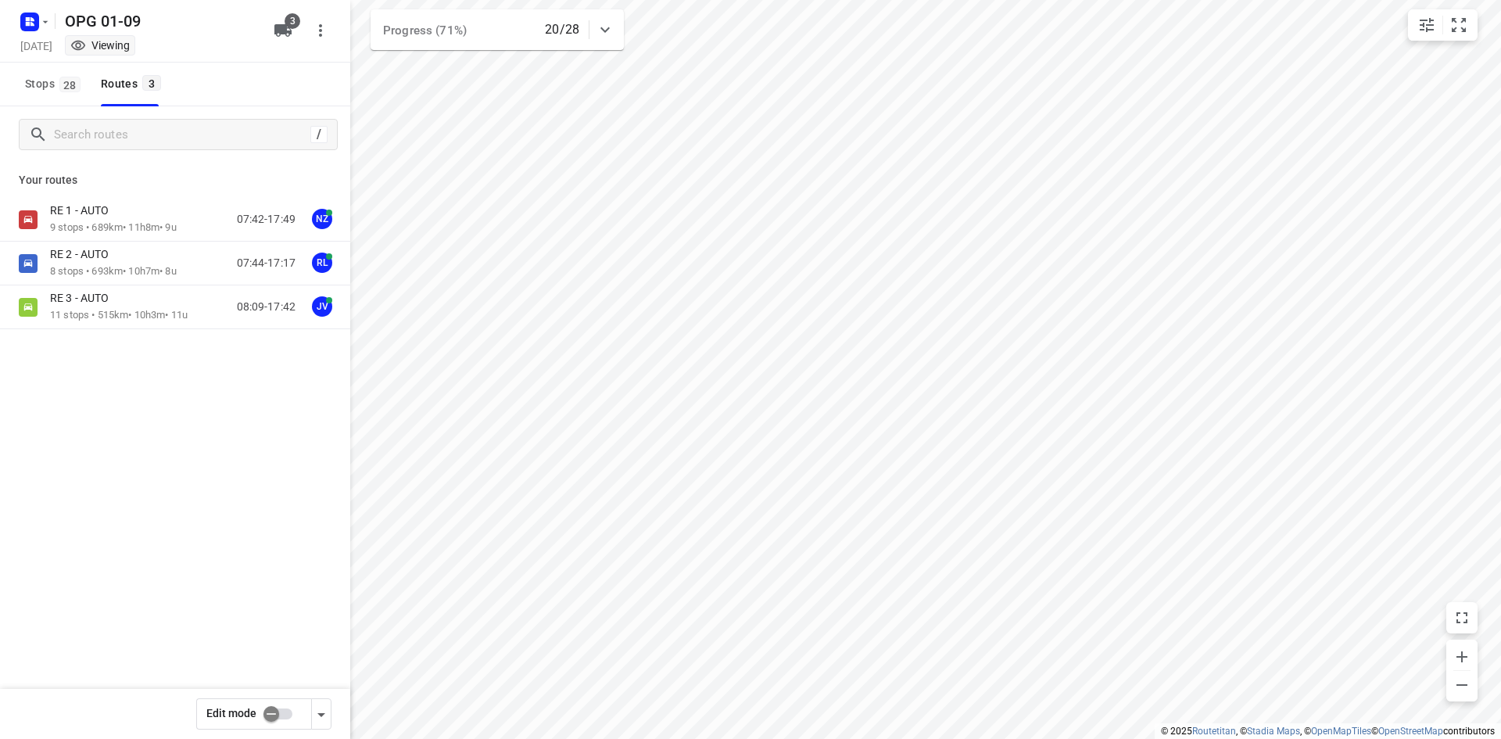
click at [68, 91] on span "28" at bounding box center [69, 85] width 21 height 16
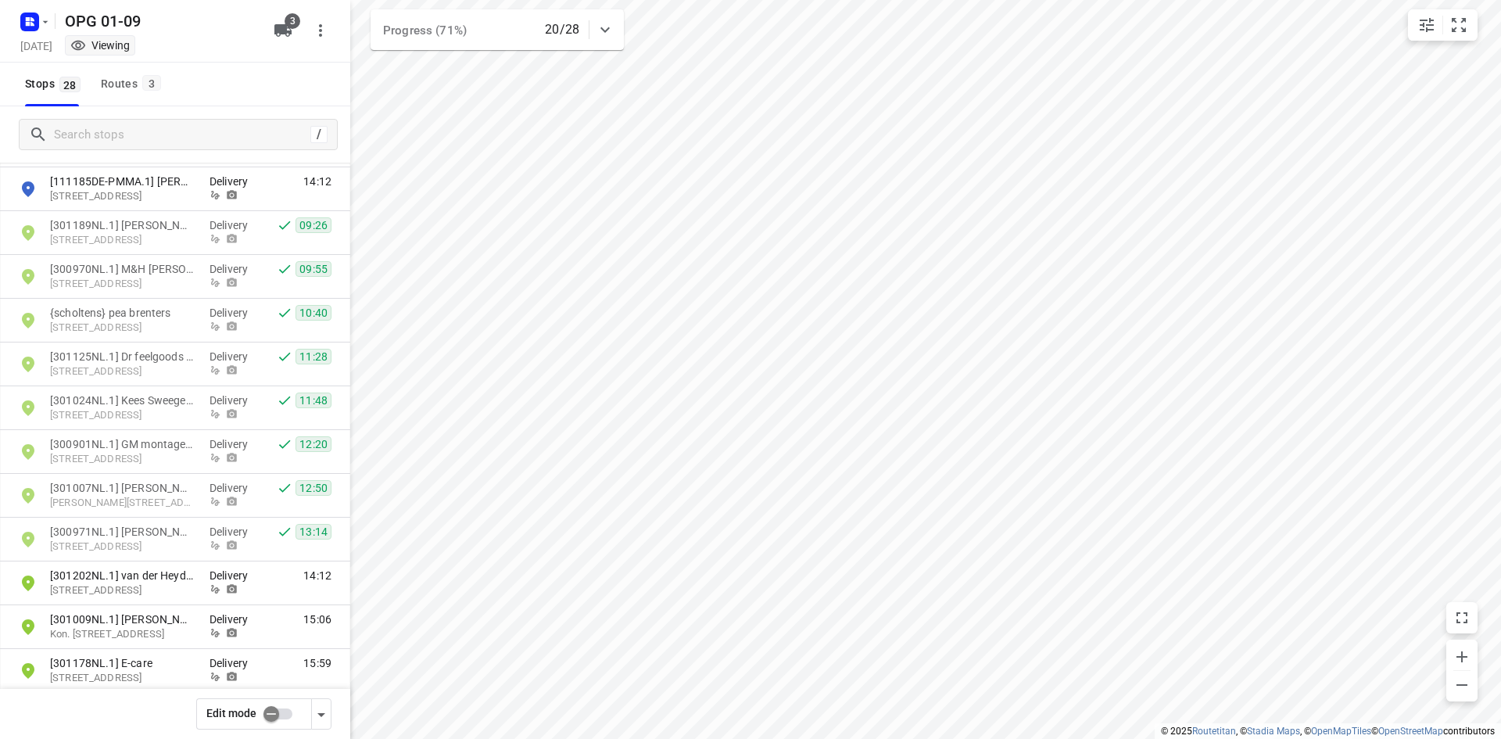
scroll to position [744, 0]
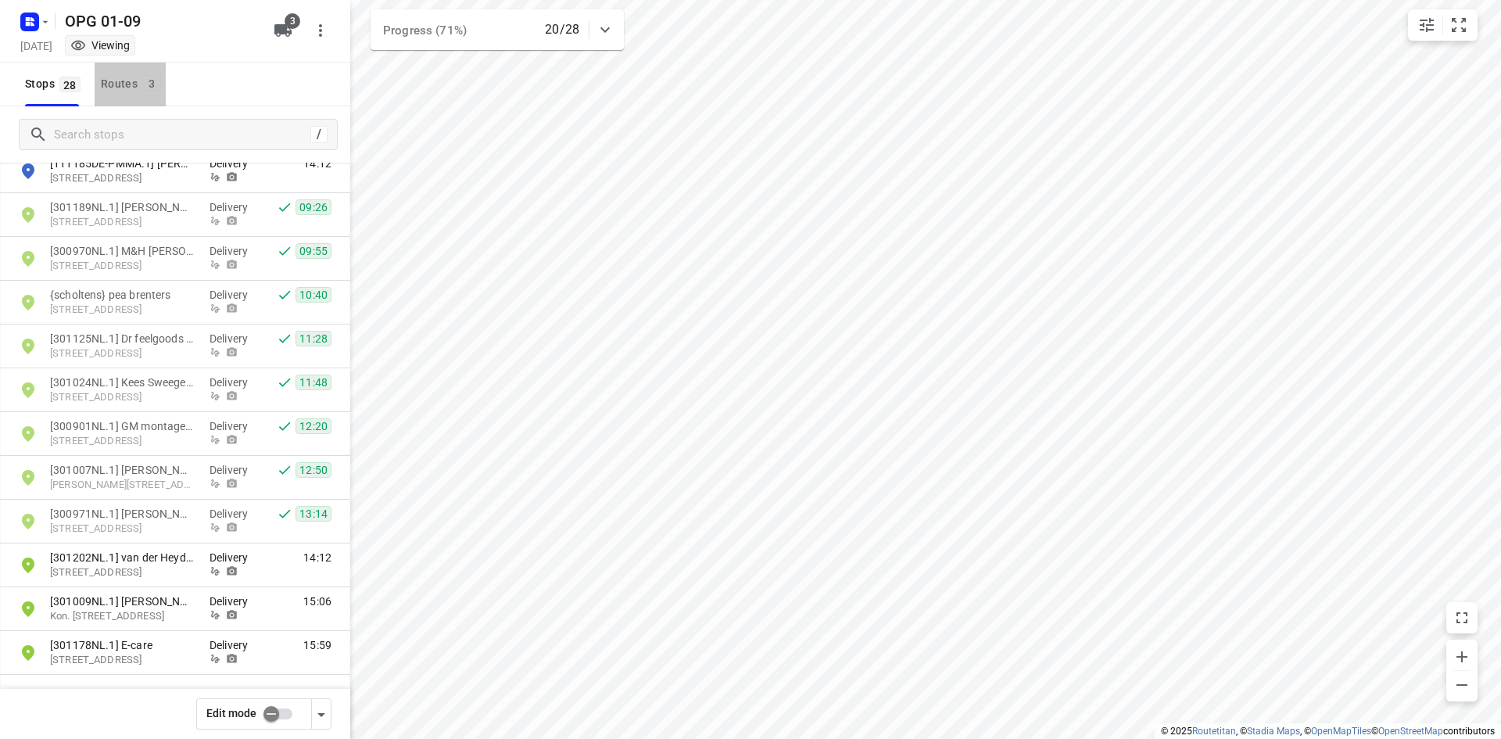
click at [148, 87] on span "3" at bounding box center [151, 83] width 19 height 16
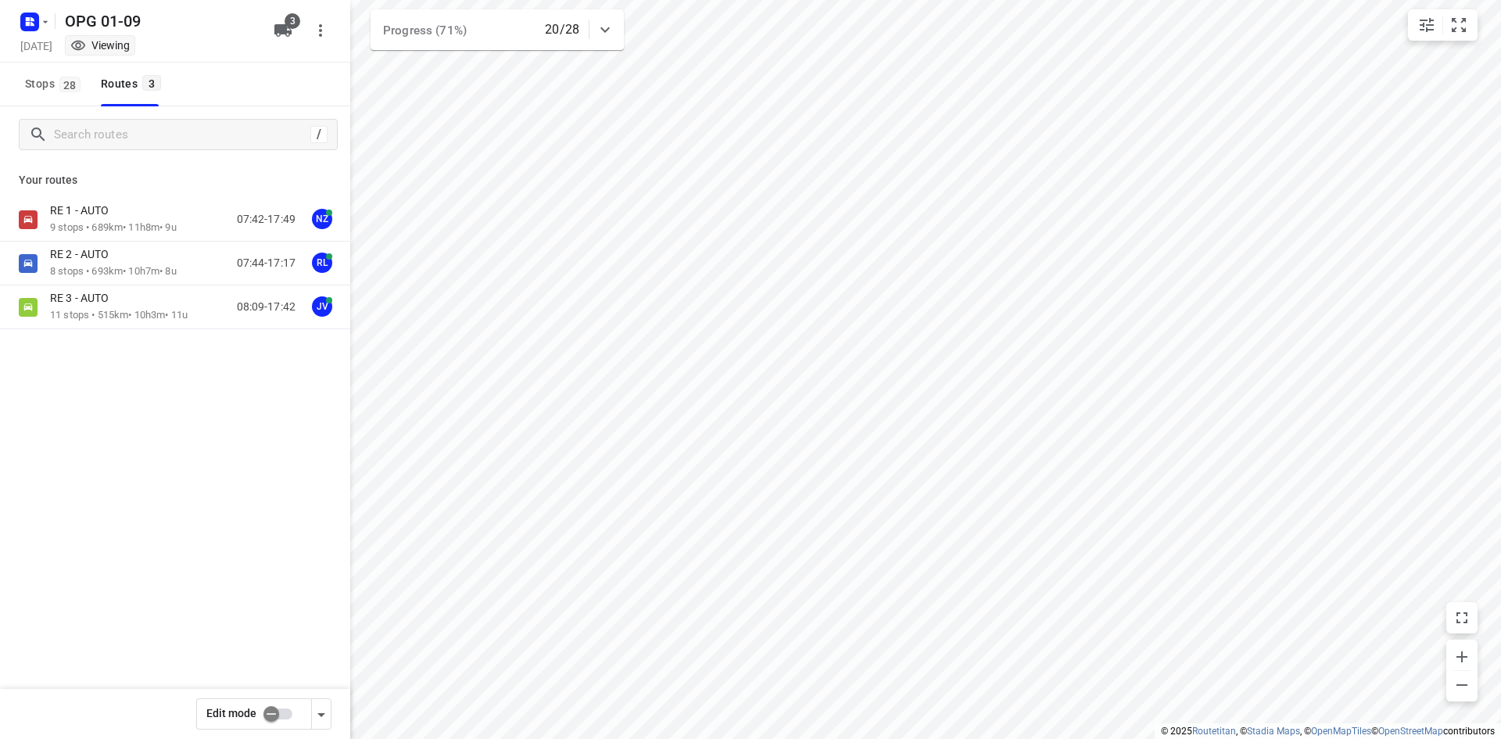
click at [35, 34] on div "OPG 01-09 [DATE] Viewing" at bounding box center [142, 30] width 250 height 55
click at [39, 27] on icon "button" at bounding box center [45, 22] width 13 height 13
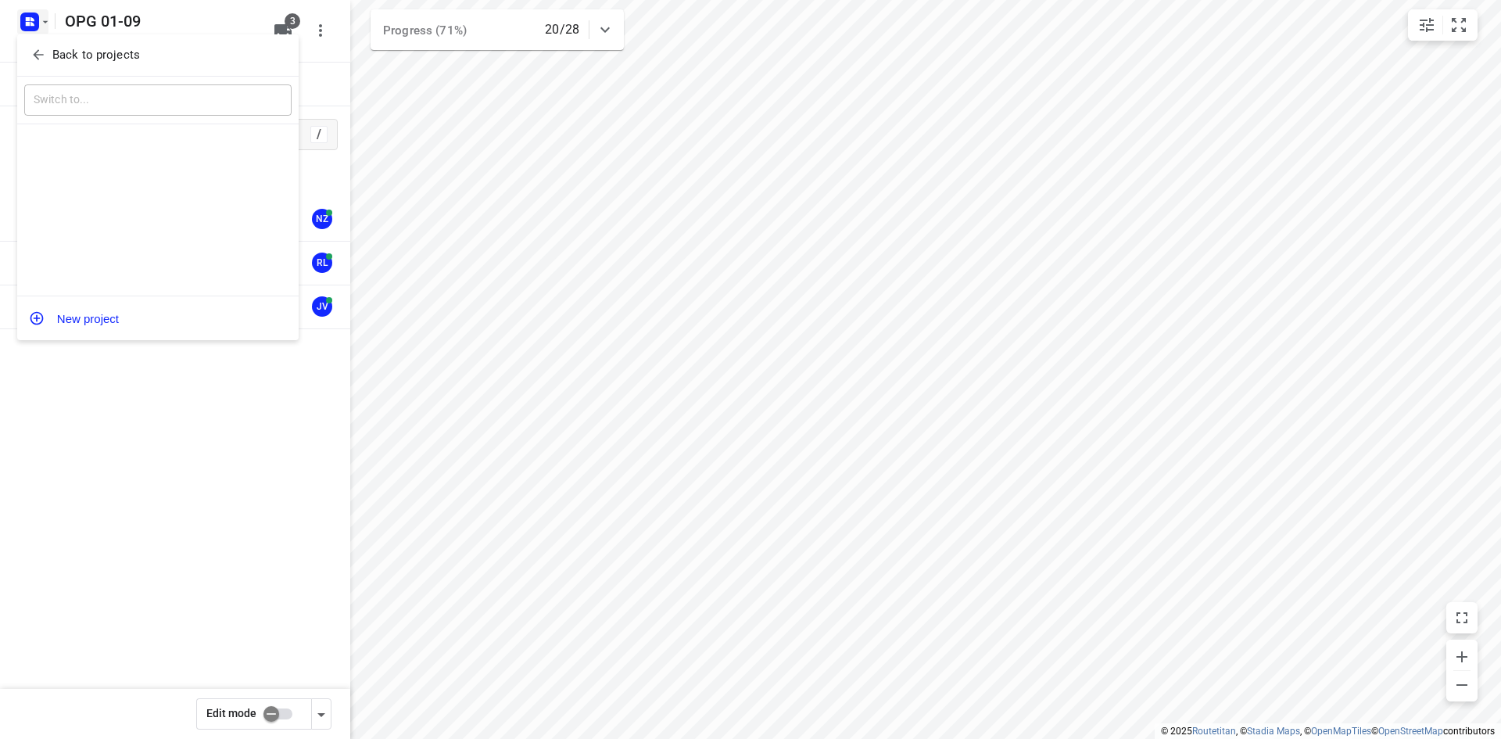
click at [44, 56] on icon "button" at bounding box center [38, 55] width 16 height 16
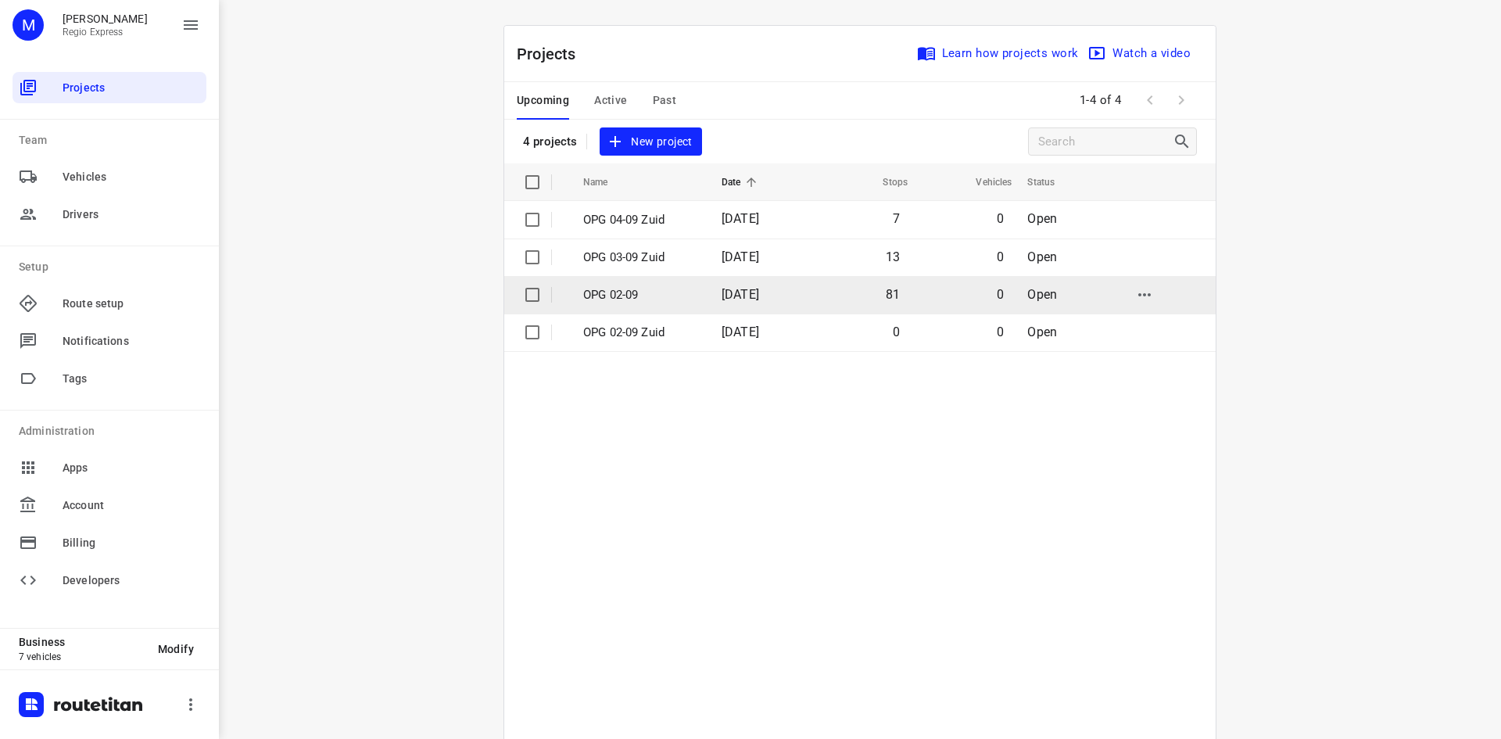
click at [832, 285] on td "81" at bounding box center [860, 295] width 101 height 38
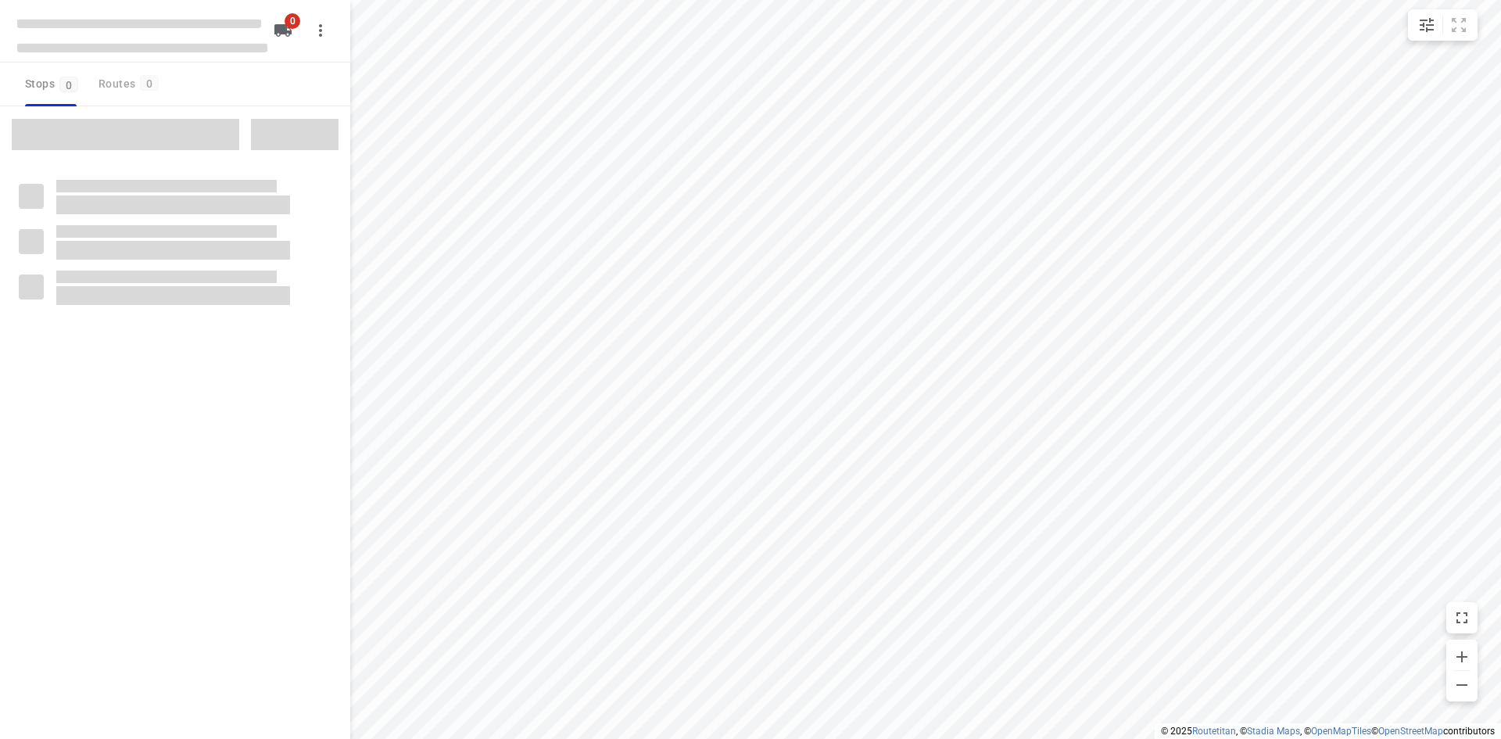
type input "distance"
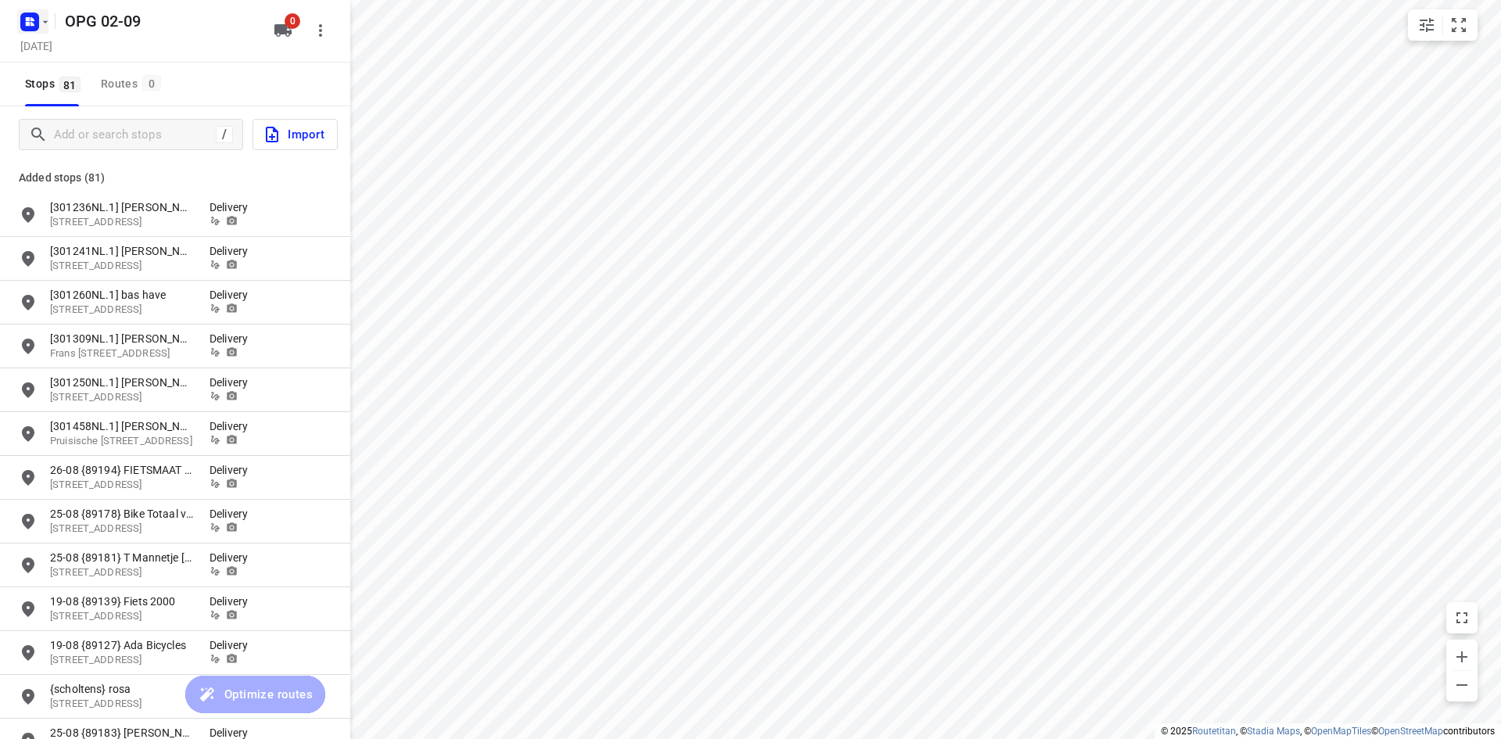
click at [38, 27] on rect "button" at bounding box center [29, 22] width 19 height 19
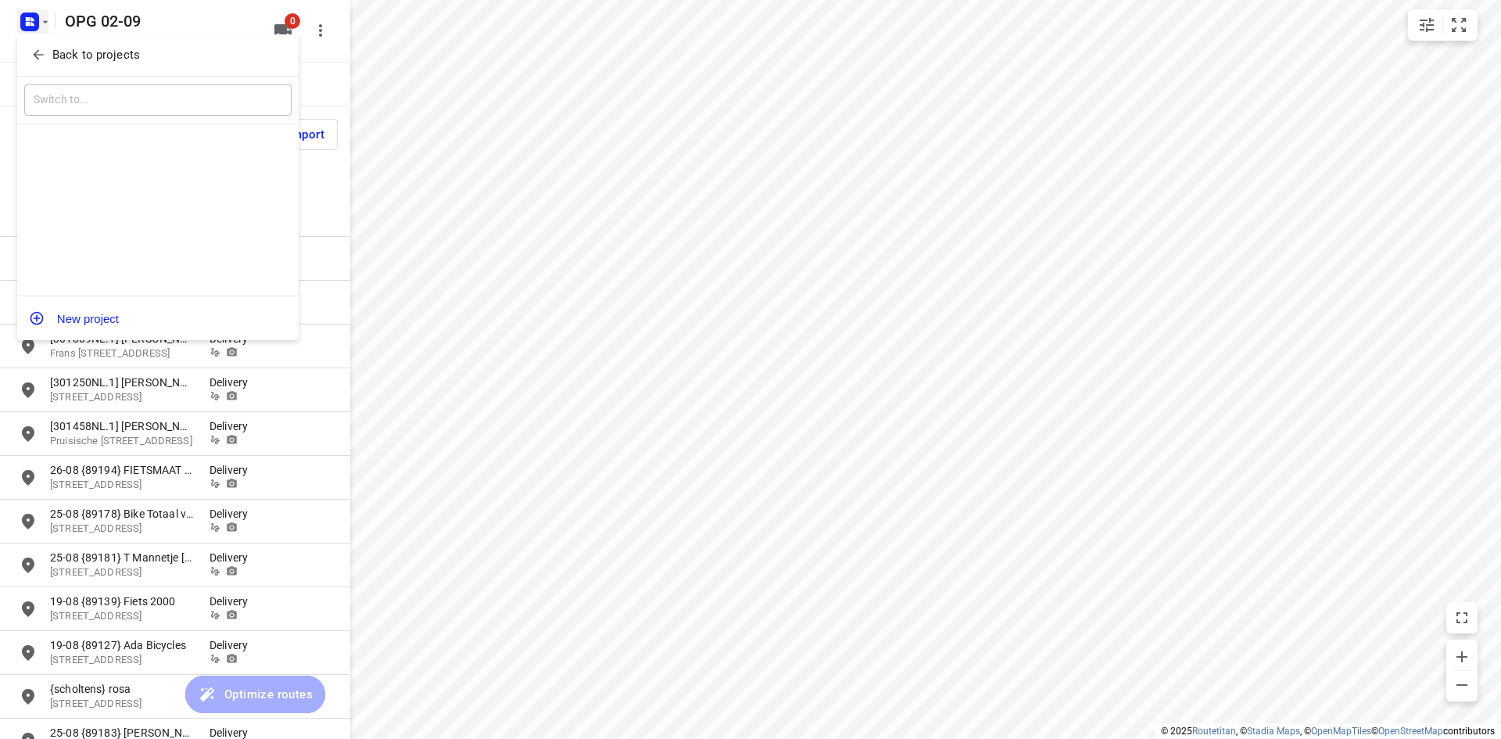
click at [45, 43] on button "Back to projects" at bounding box center [157, 55] width 267 height 26
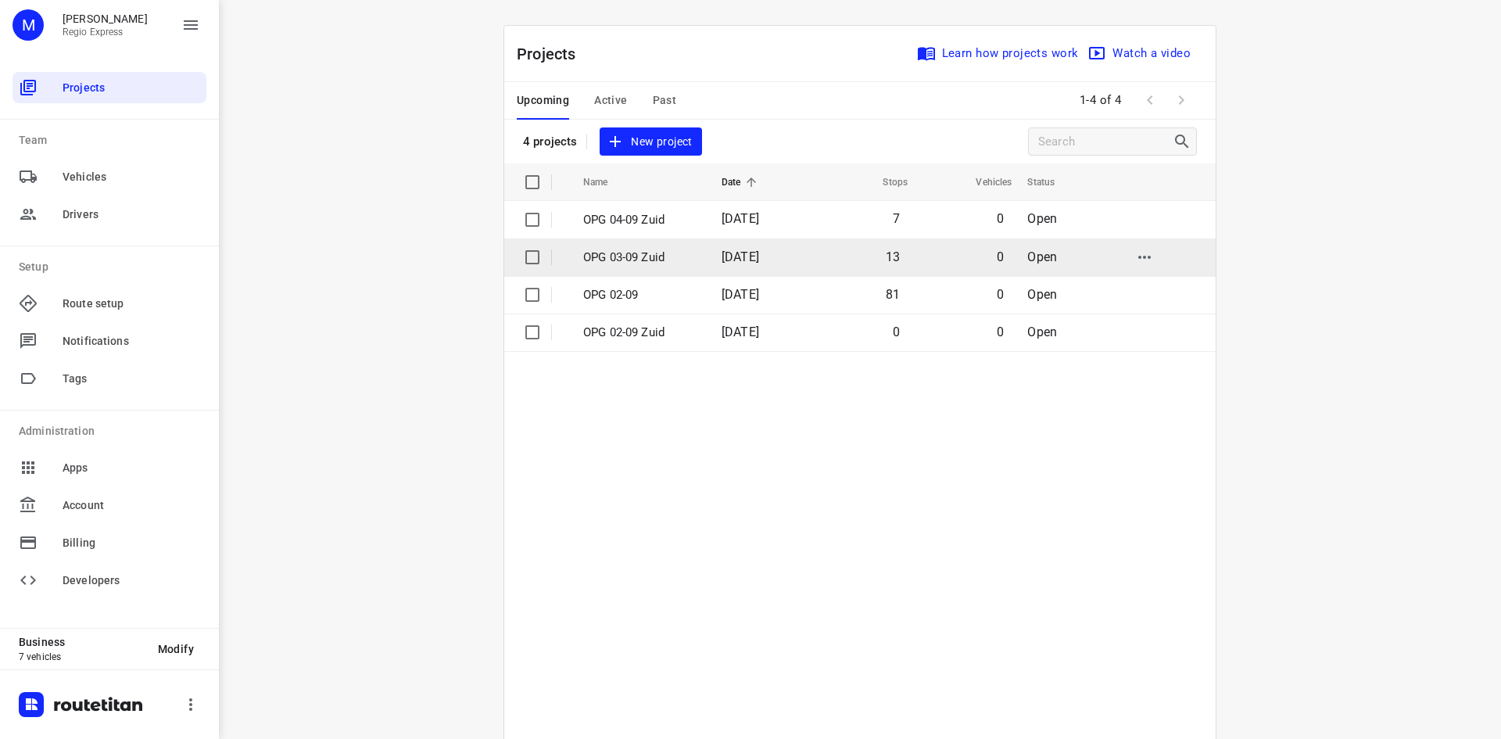
click at [759, 261] on span "[DATE]" at bounding box center [741, 256] width 38 height 15
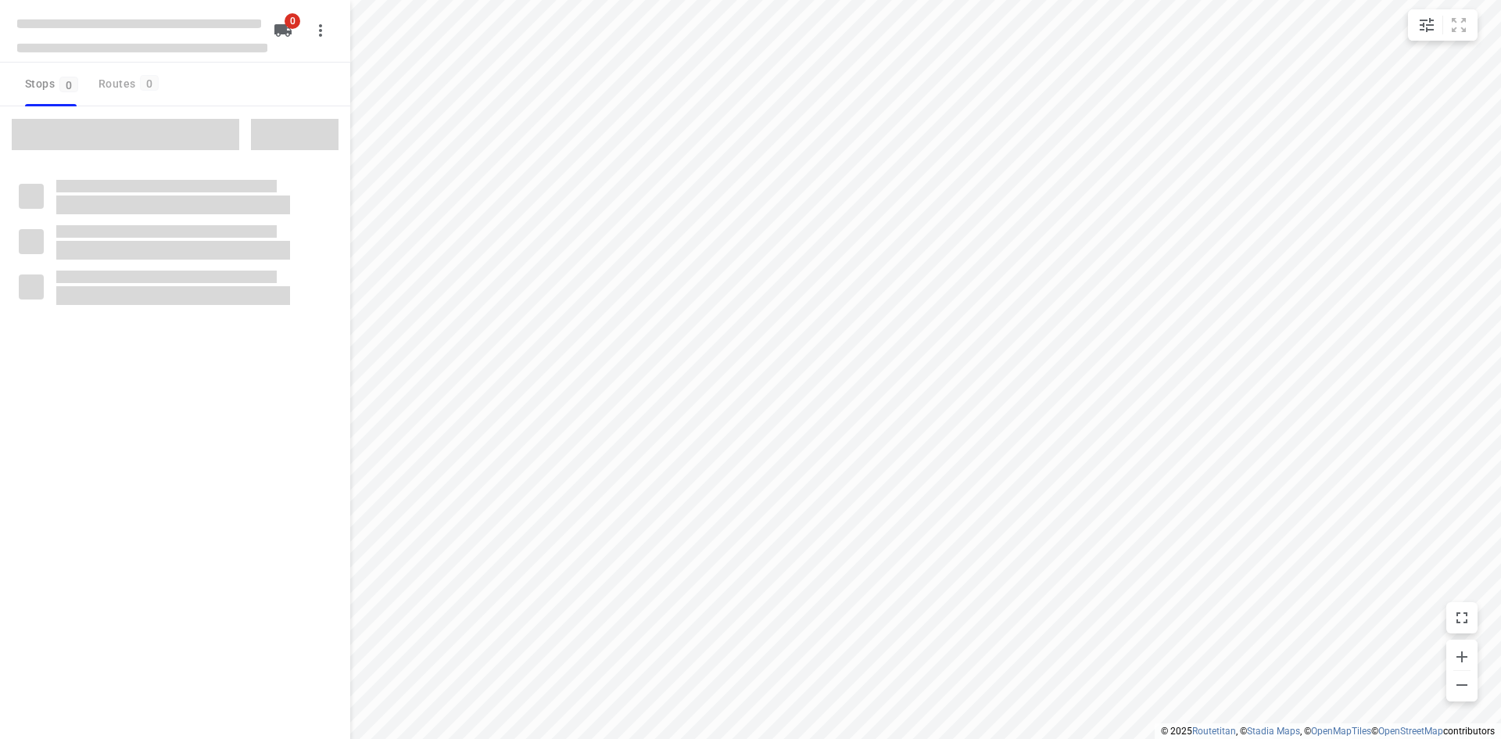
type input "distance"
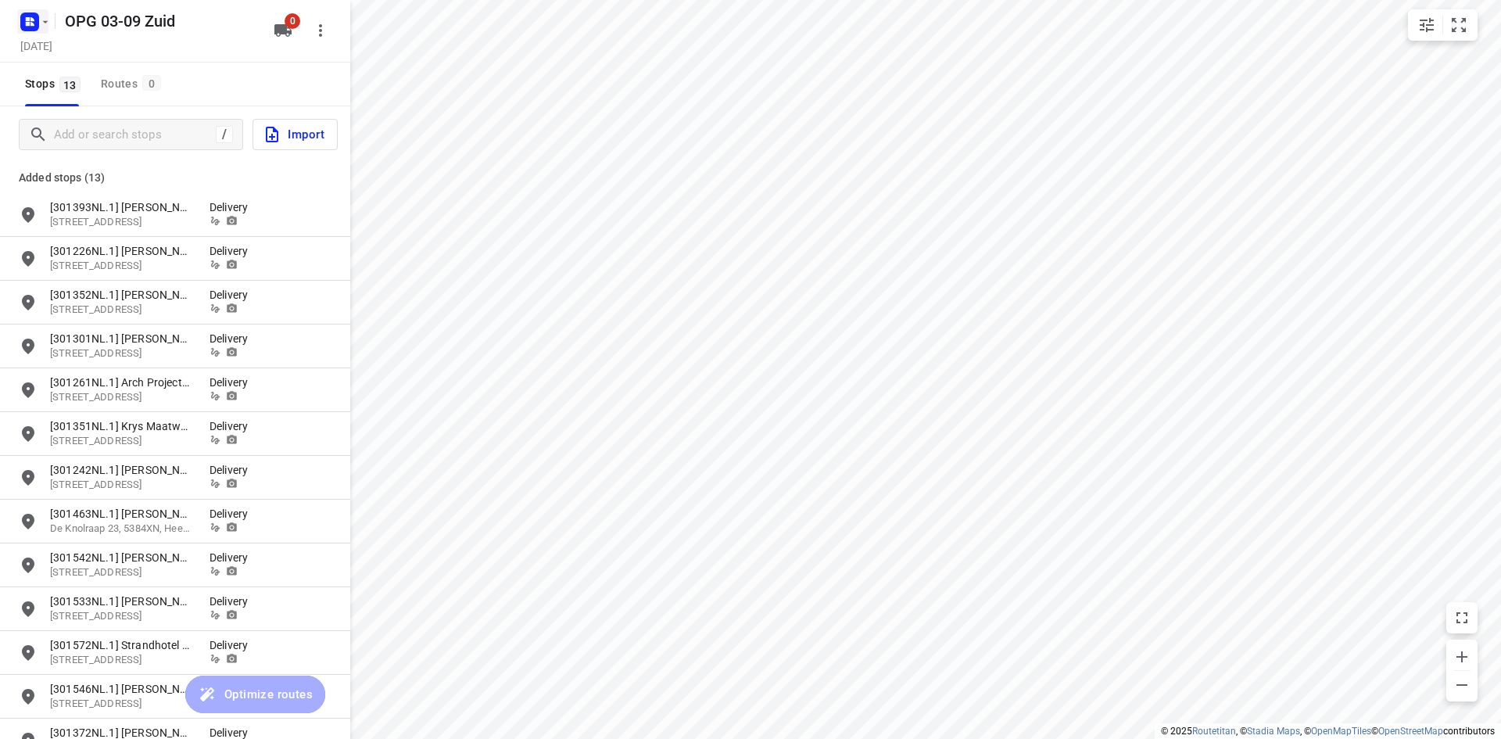
click at [41, 30] on button "button" at bounding box center [32, 21] width 31 height 25
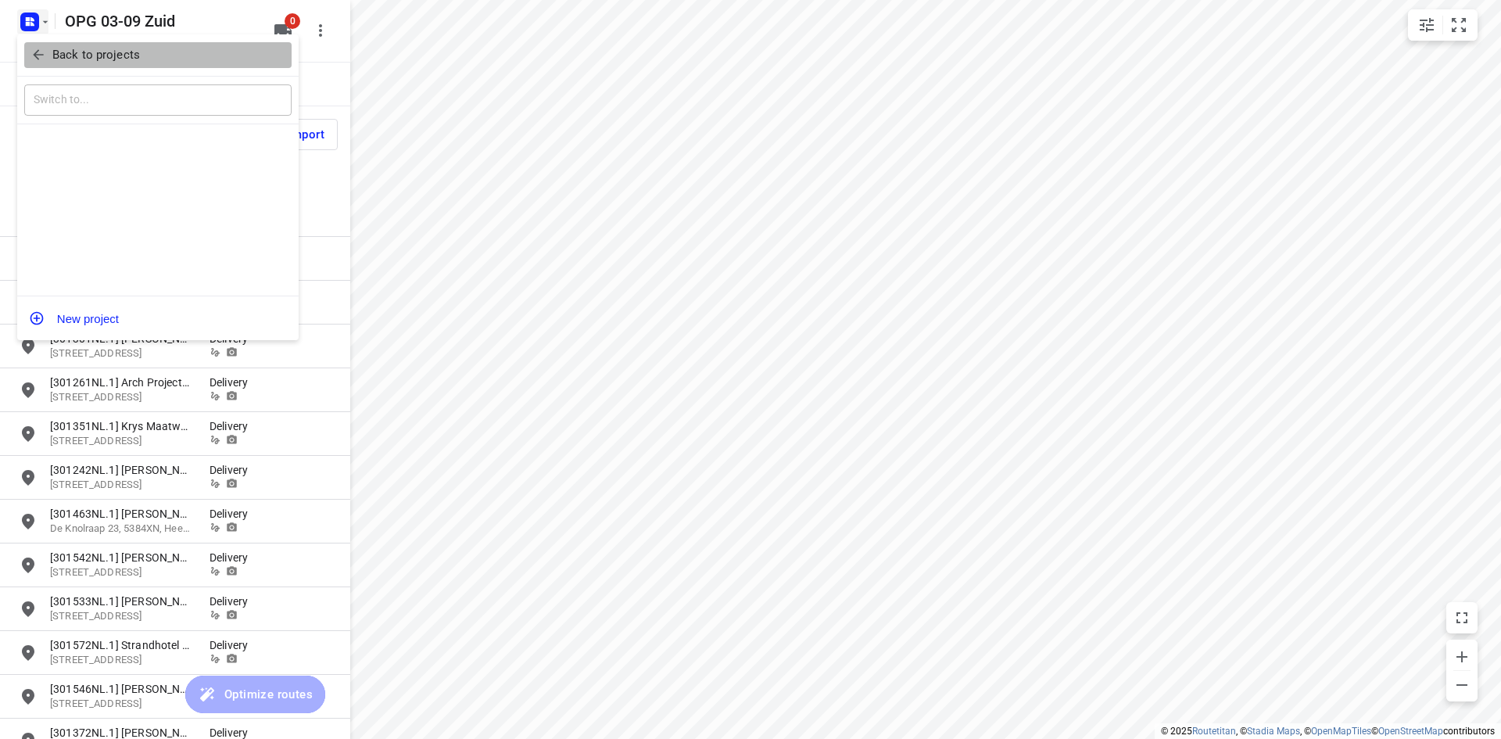
click at [48, 55] on span "Back to projects" at bounding box center [157, 55] width 255 height 18
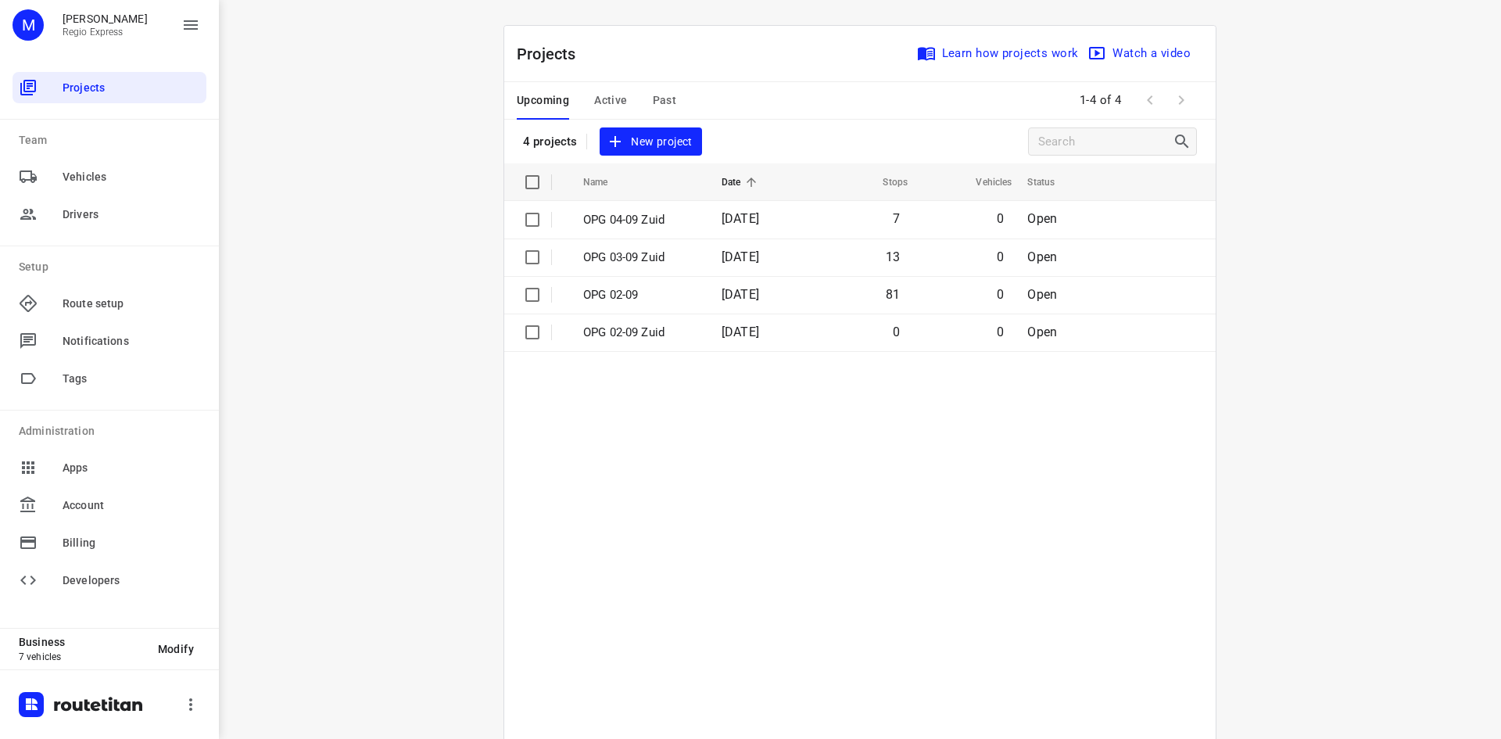
click at [54, 57] on div "M [PERSON_NAME] Regio Express" at bounding box center [109, 31] width 219 height 63
click at [727, 392] on table "Name Date Stops Vehicles Status OPG 04-09 Zuid [DATE] 7 0 Open OPG 03-09 Zuid […" at bounding box center [860, 482] width 712 height 638
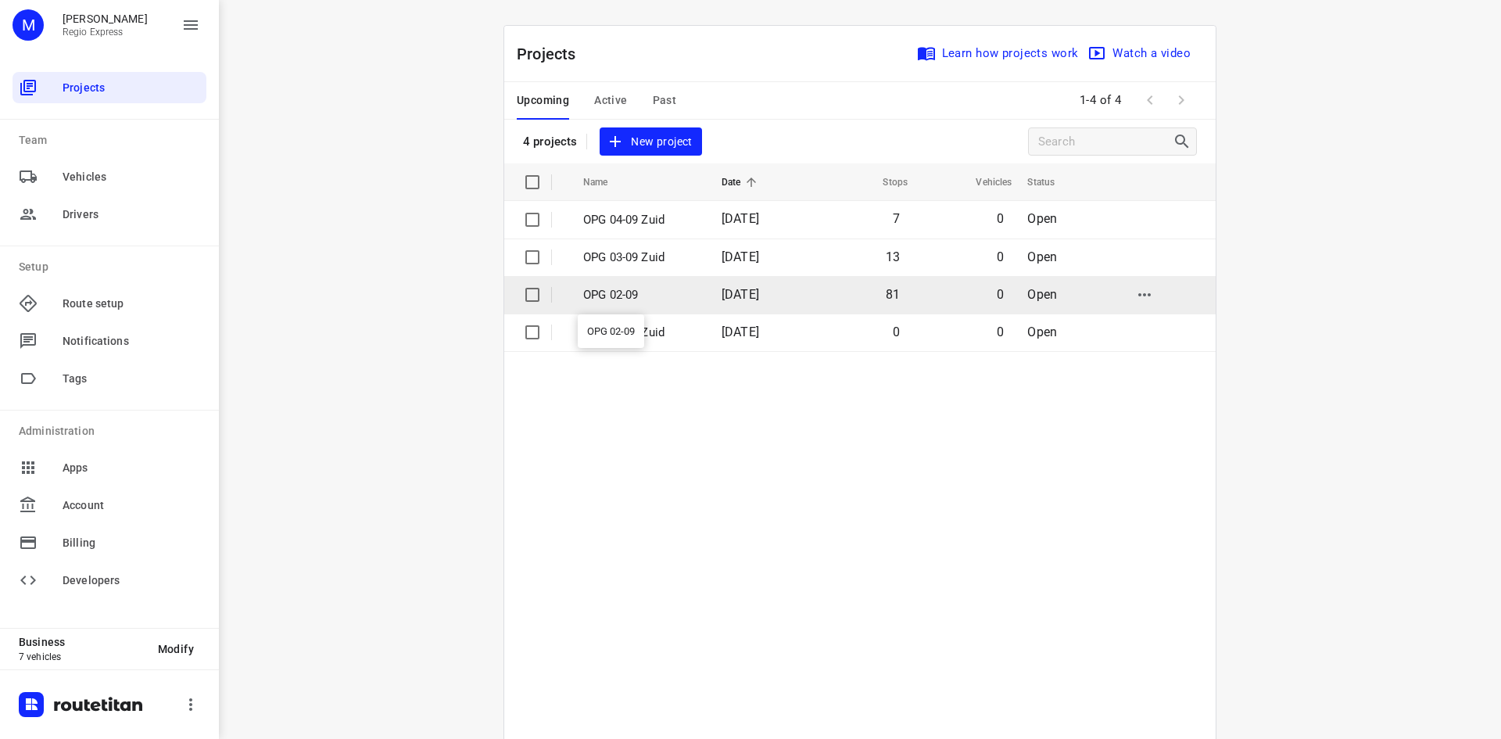
click at [676, 295] on p "OPG 02-09" at bounding box center [640, 295] width 115 height 18
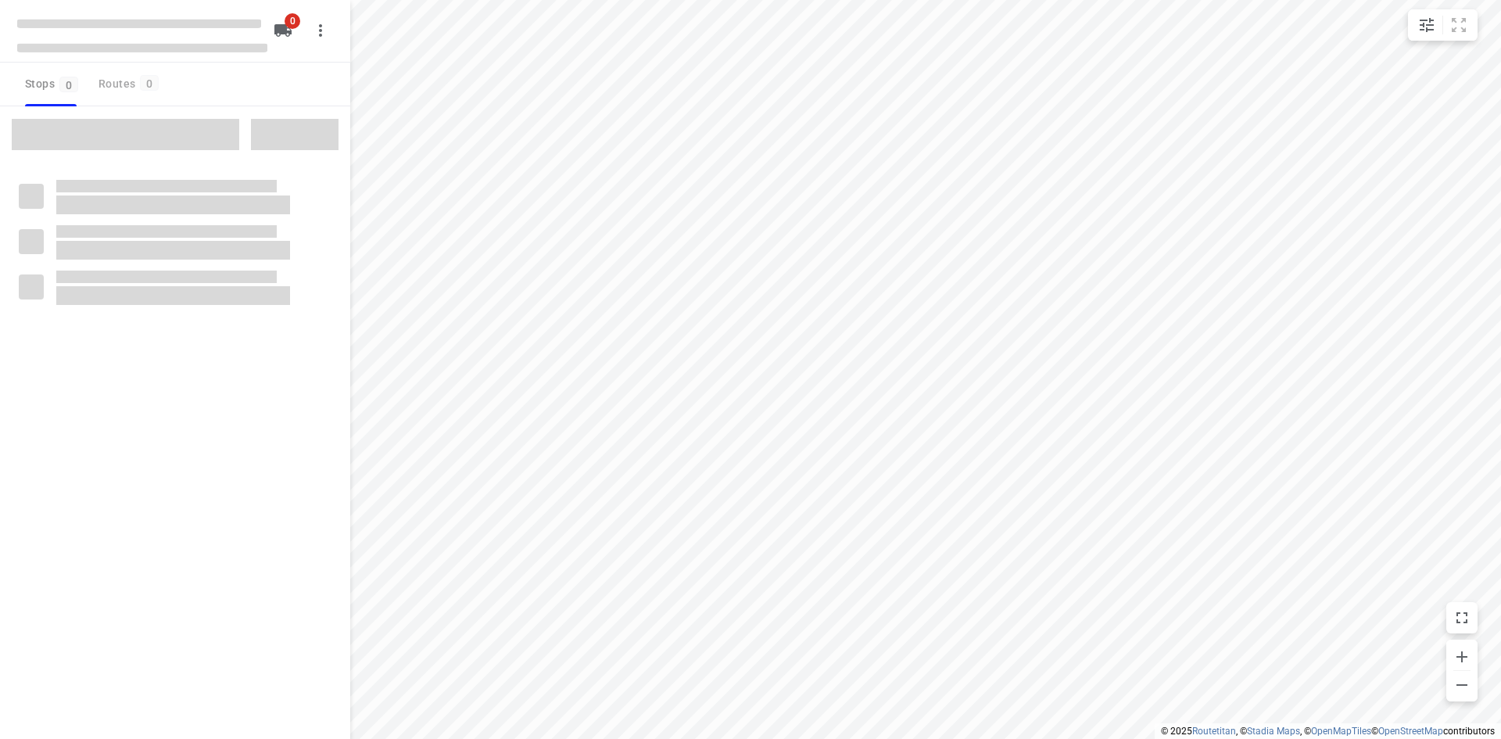
type input "distance"
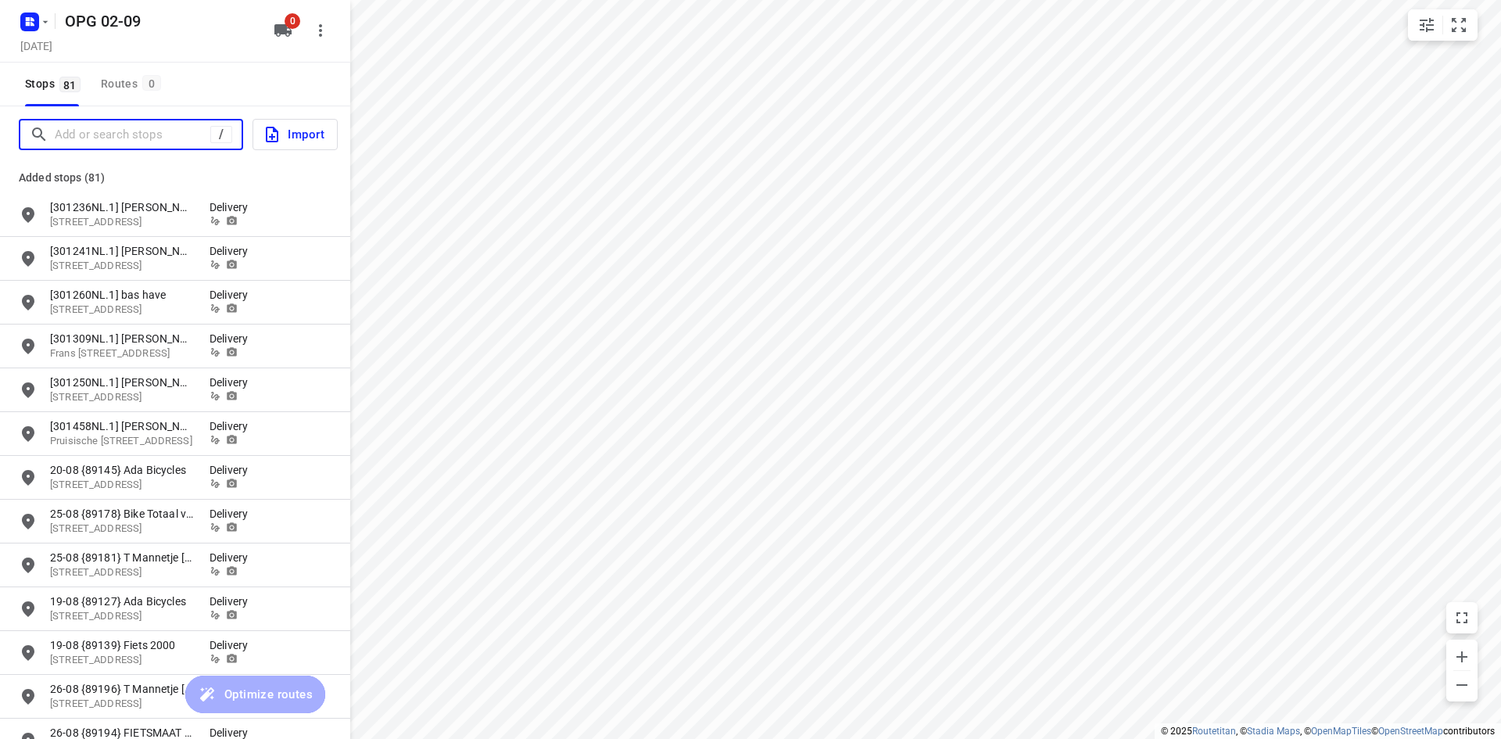
drag, startPoint x: 128, startPoint y: 142, endPoint x: 133, endPoint y: 149, distance: 8.5
click at [128, 142] on input "Add or search stops" at bounding box center [133, 135] width 156 height 24
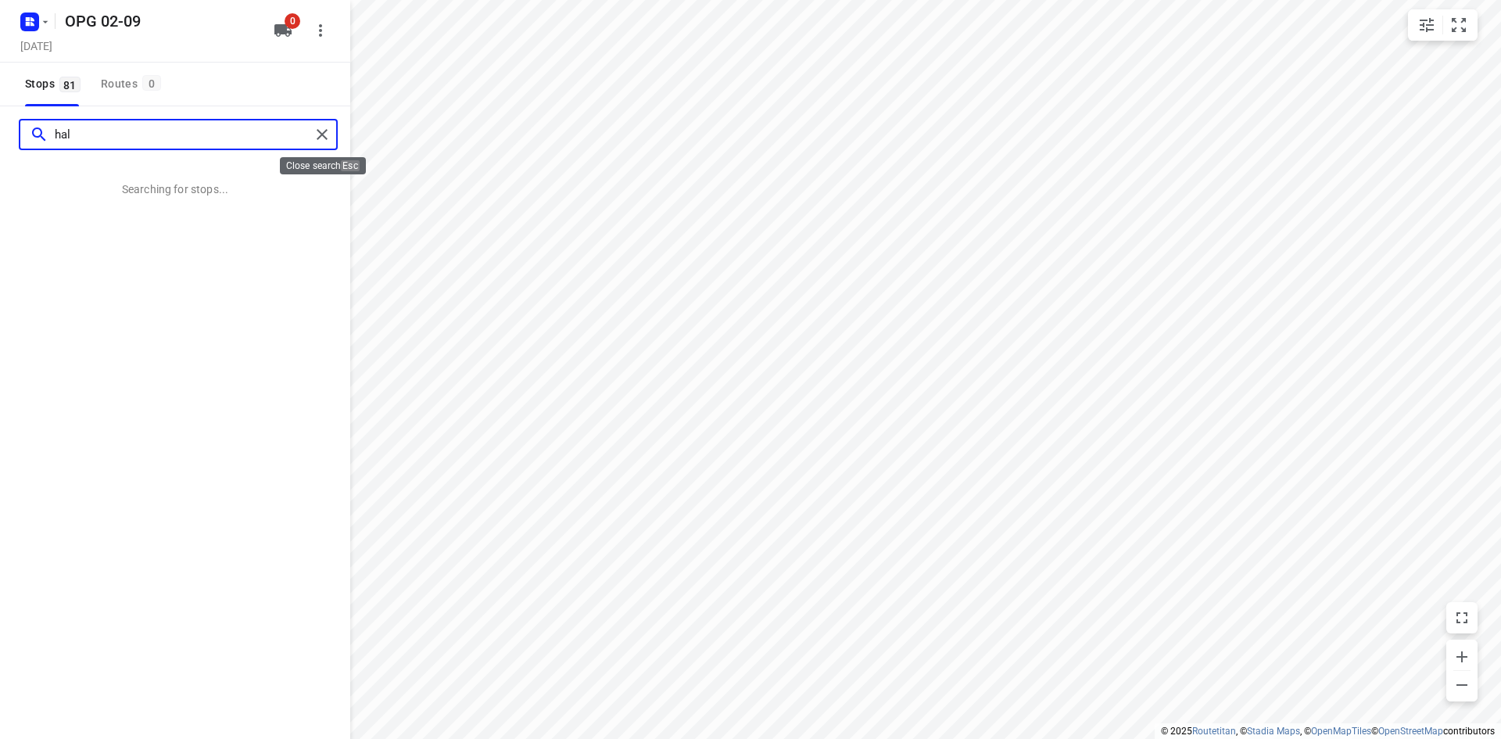
type input "hal"
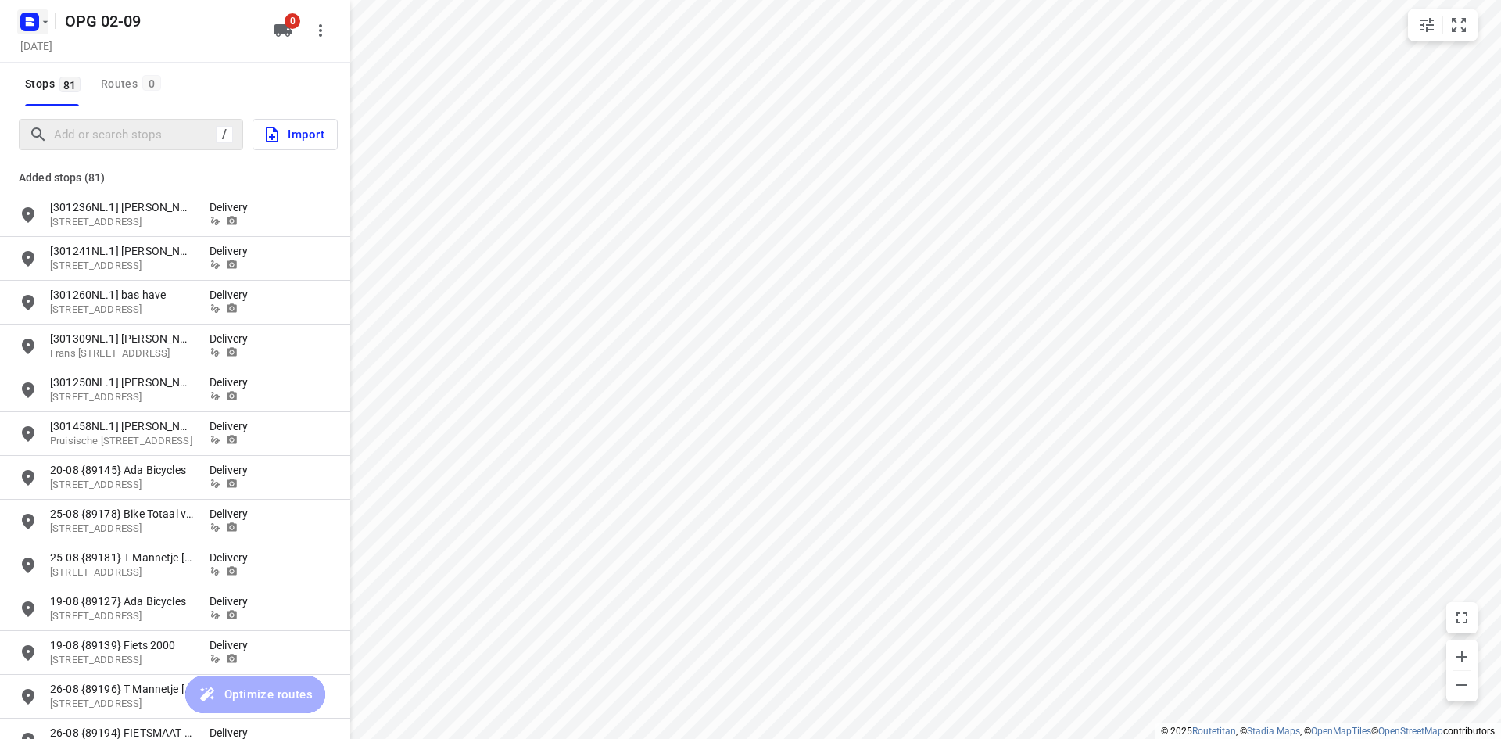
drag, startPoint x: 41, startPoint y: 17, endPoint x: 43, endPoint y: 27, distance: 9.5
click at [43, 27] on icon "button" at bounding box center [45, 22] width 13 height 13
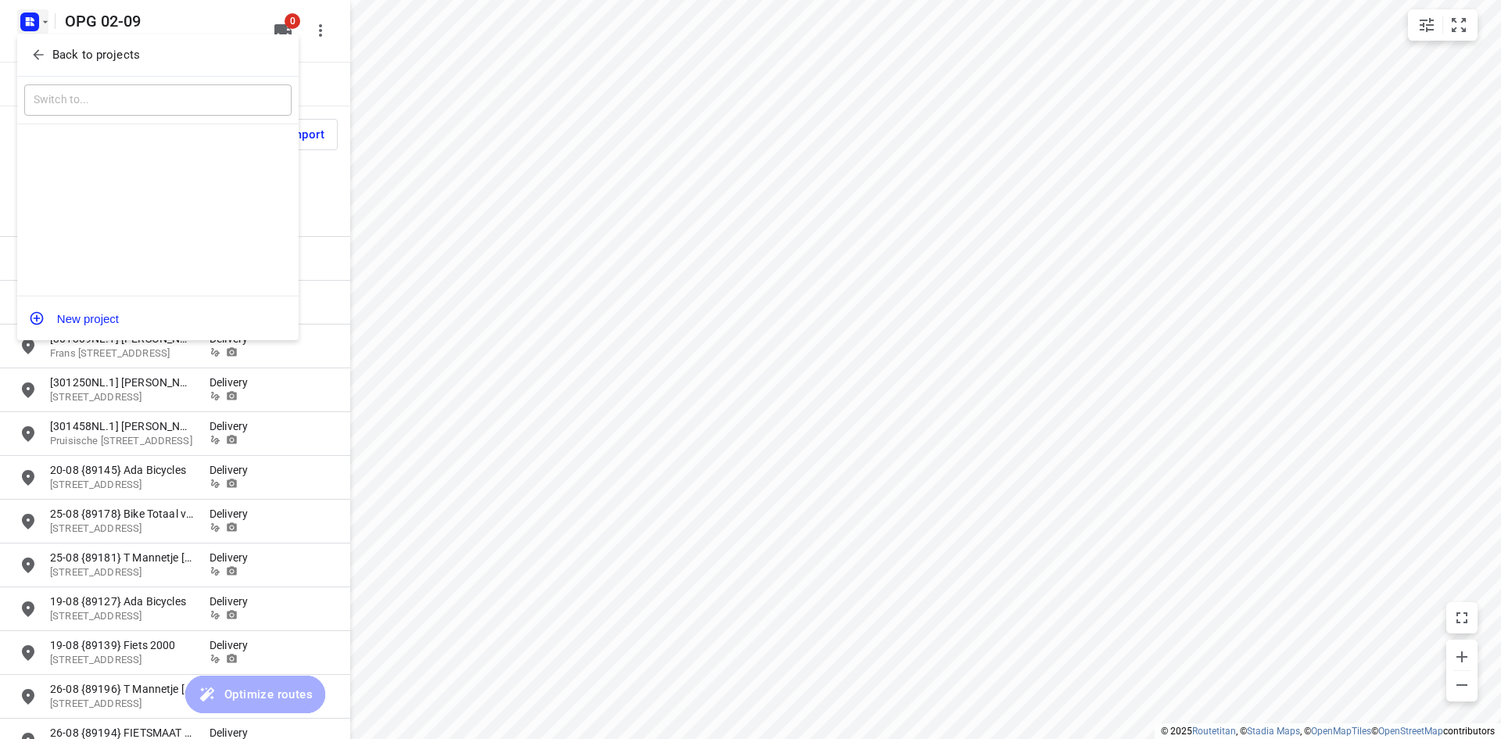
click at [49, 67] on div "Back to projects" at bounding box center [157, 55] width 281 height 42
click at [72, 52] on p "Back to projects" at bounding box center [96, 55] width 88 height 18
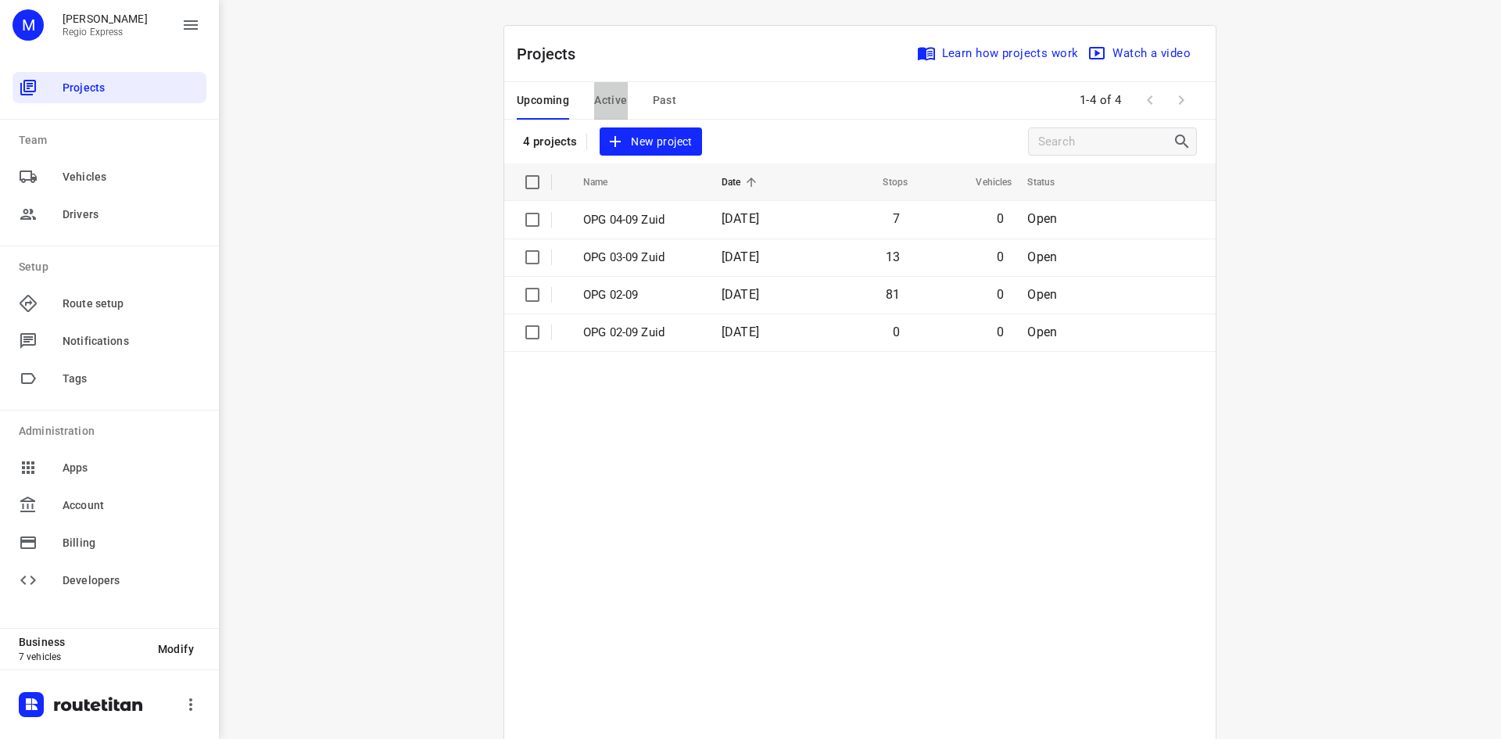
click at [604, 96] on span "Active" at bounding box center [610, 101] width 33 height 20
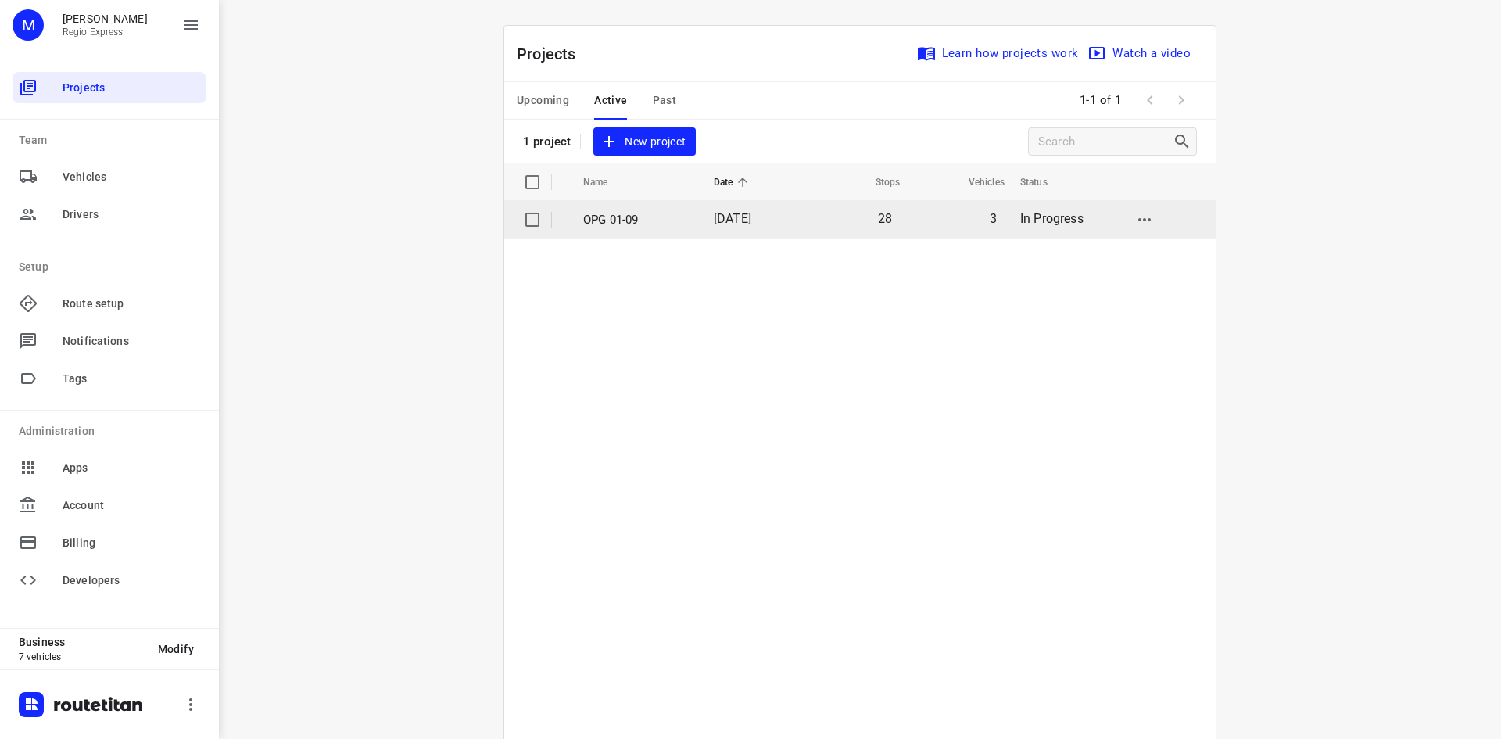
click at [675, 230] on td "OPG 01-09" at bounding box center [635, 220] width 134 height 38
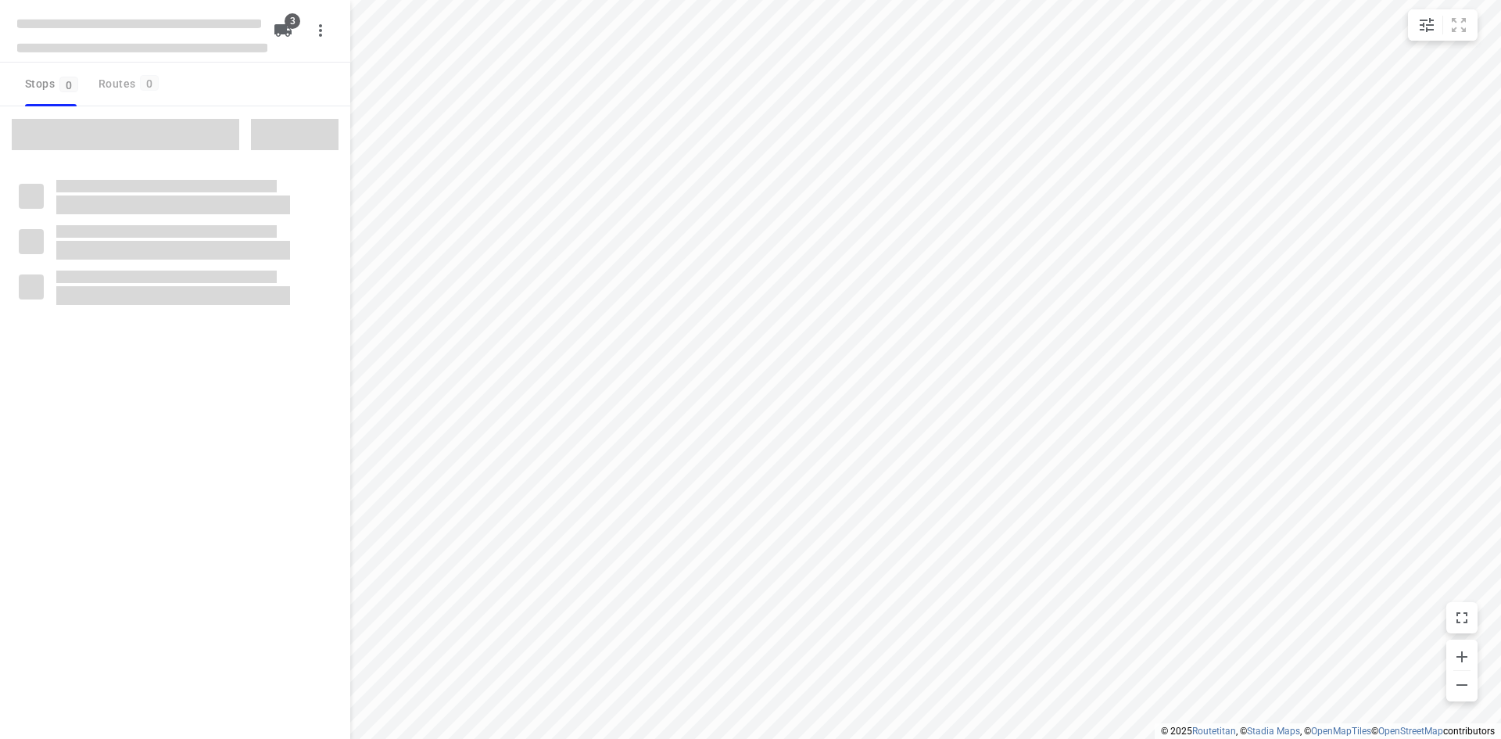
type input "distance"
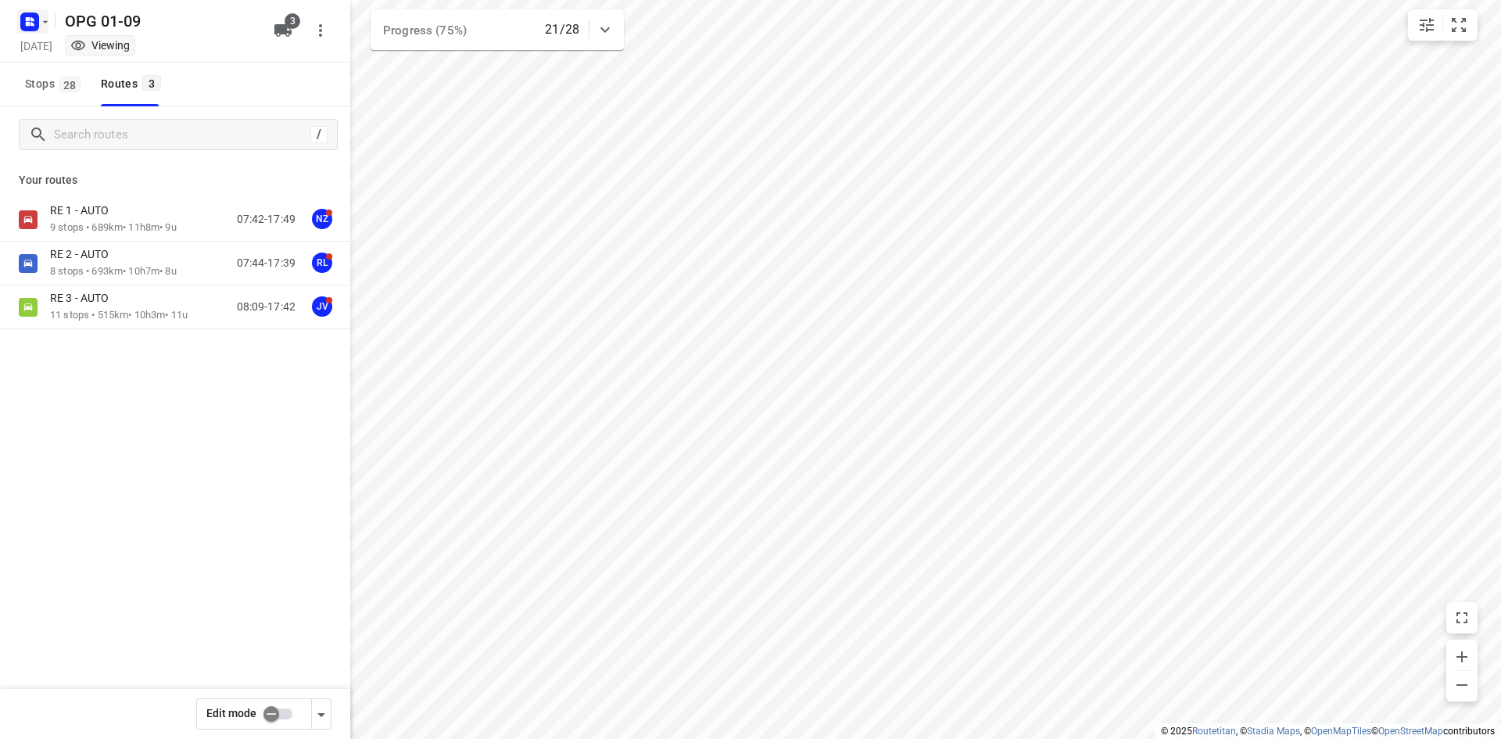
click at [33, 13] on rect "button" at bounding box center [29, 22] width 19 height 19
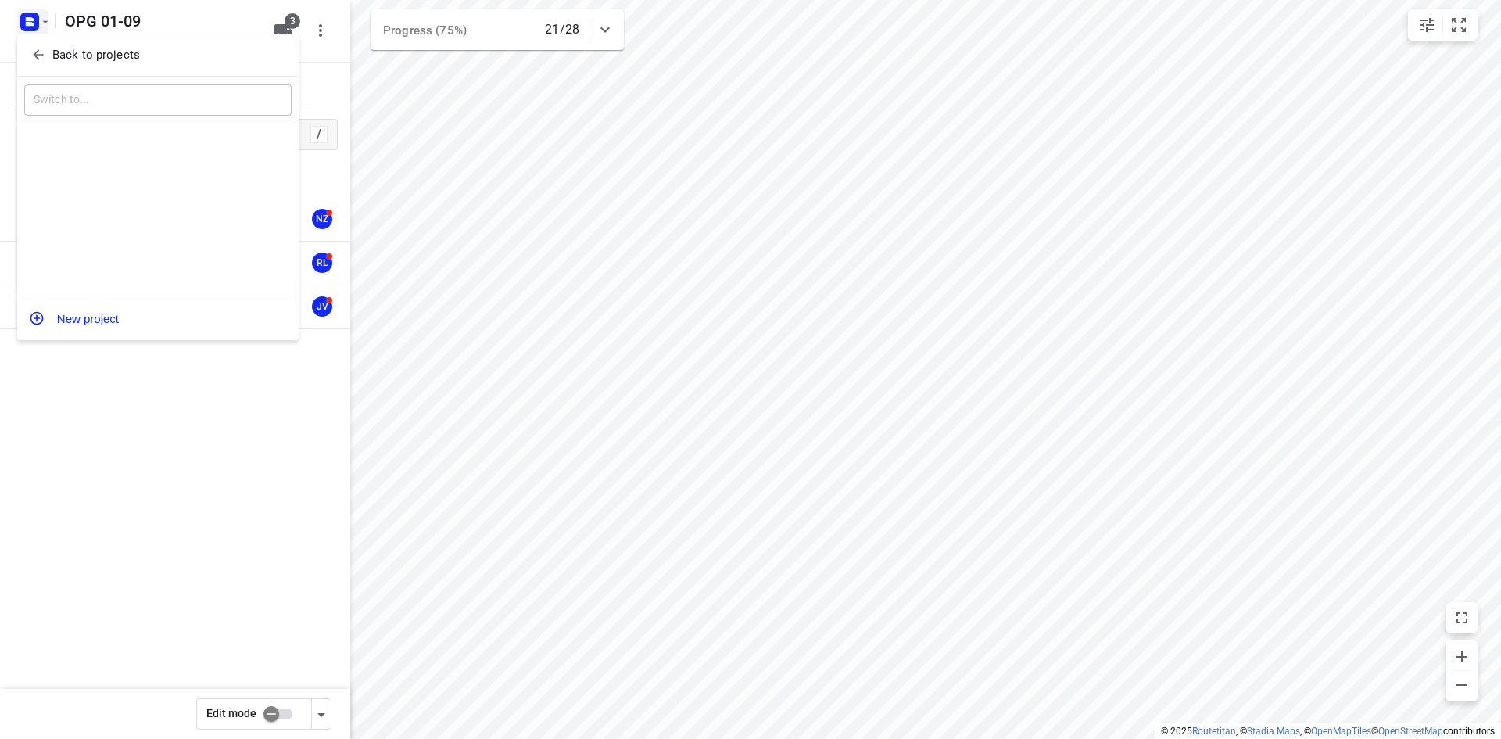
click at [45, 55] on icon "button" at bounding box center [38, 55] width 16 height 16
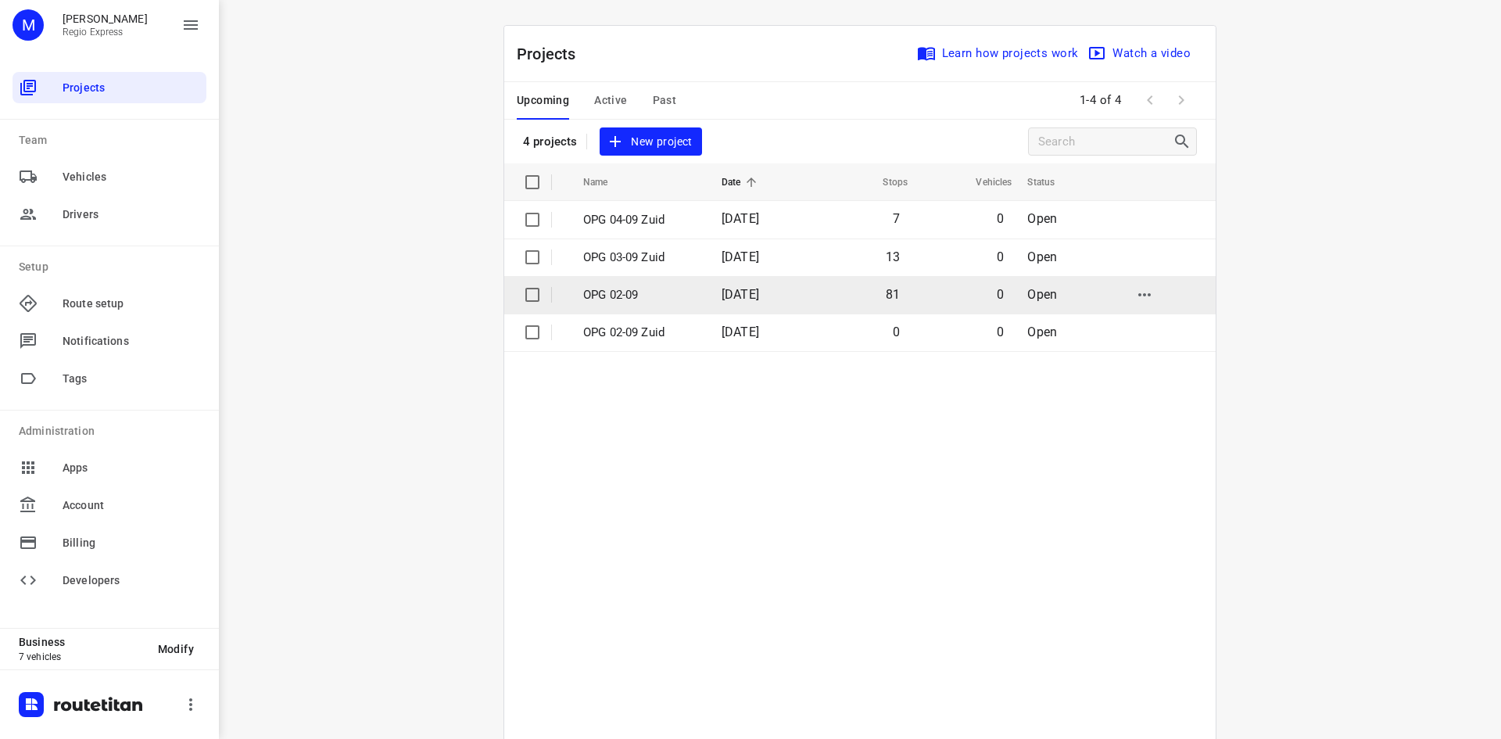
click at [687, 289] on p "OPG 02-09" at bounding box center [640, 295] width 115 height 18
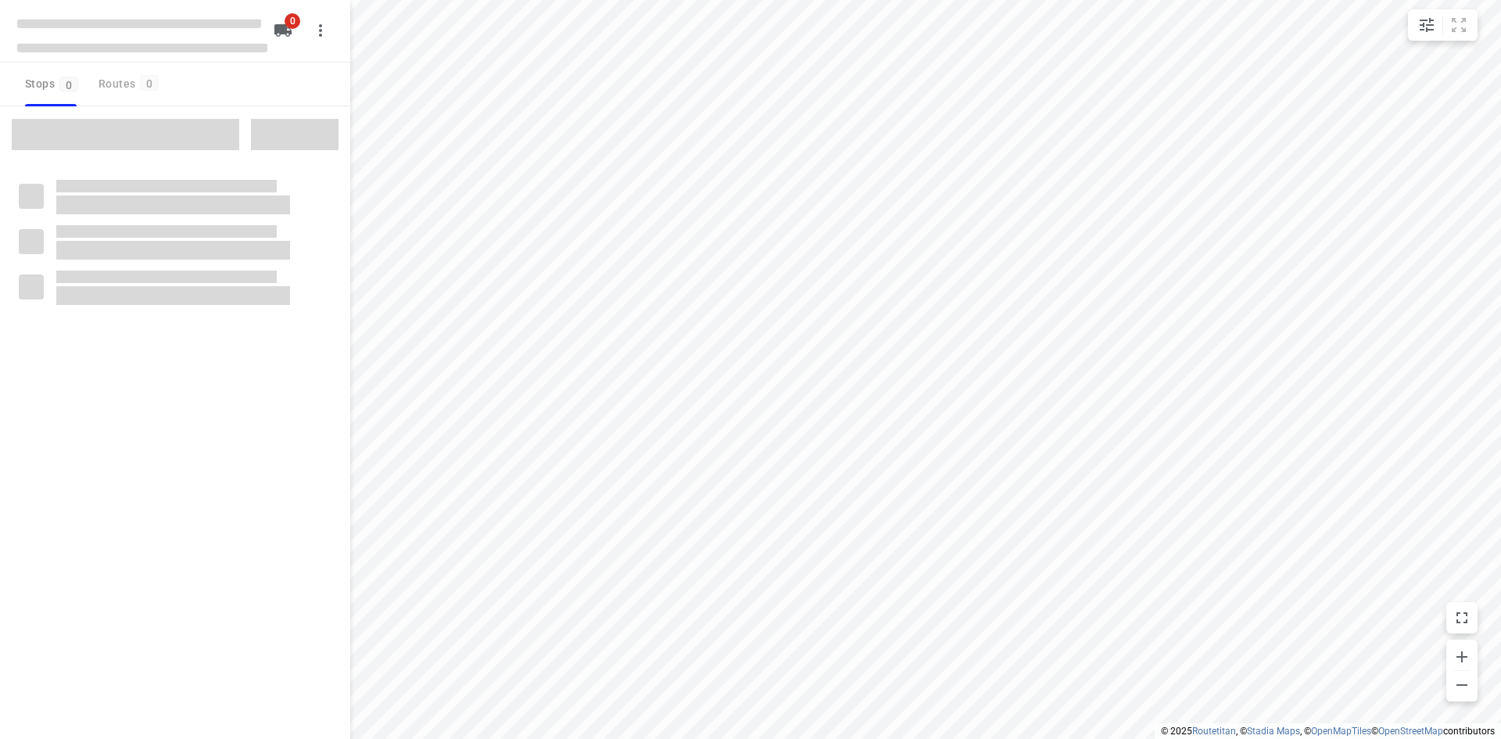
type input "distance"
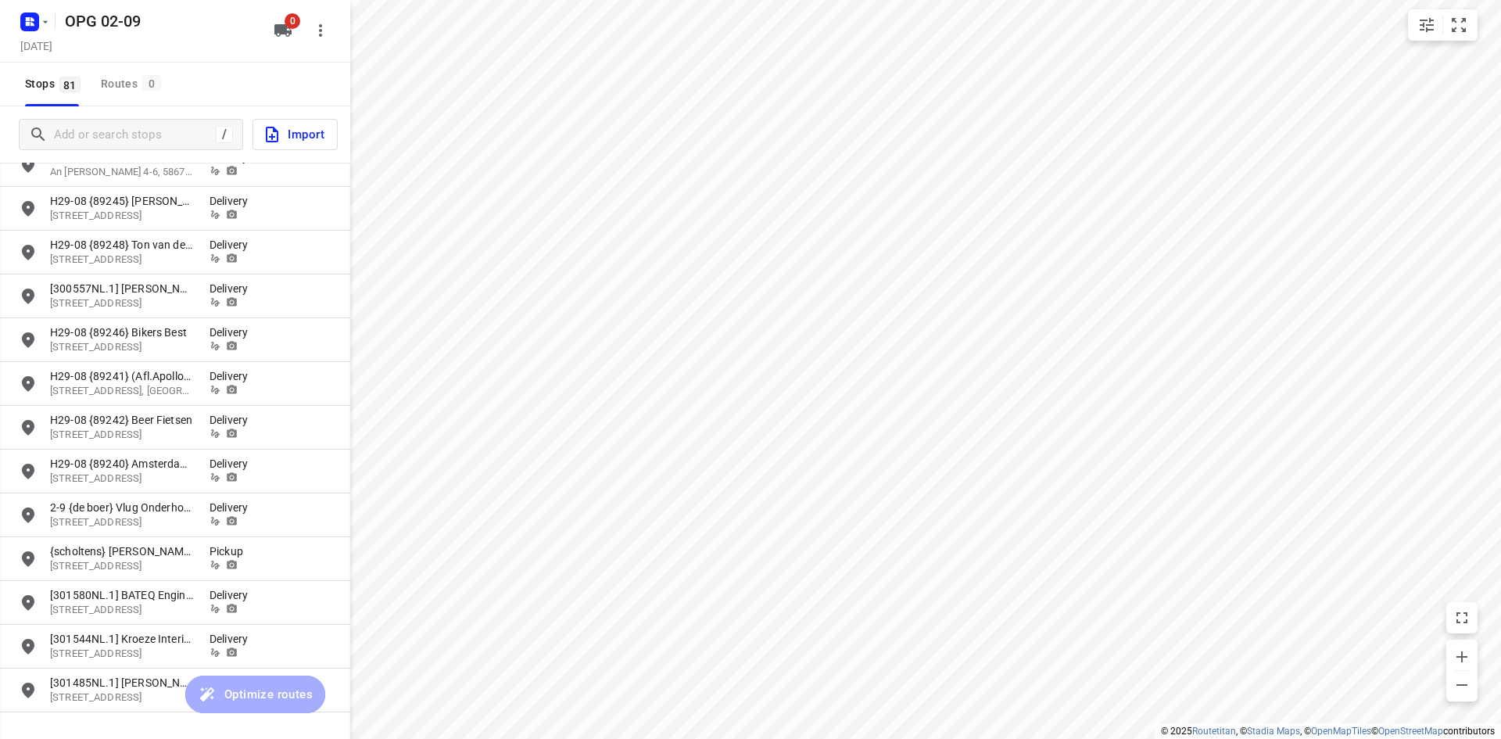
scroll to position [3073, 0]
click at [22, 30] on icon "button" at bounding box center [29, 21] width 25 height 25
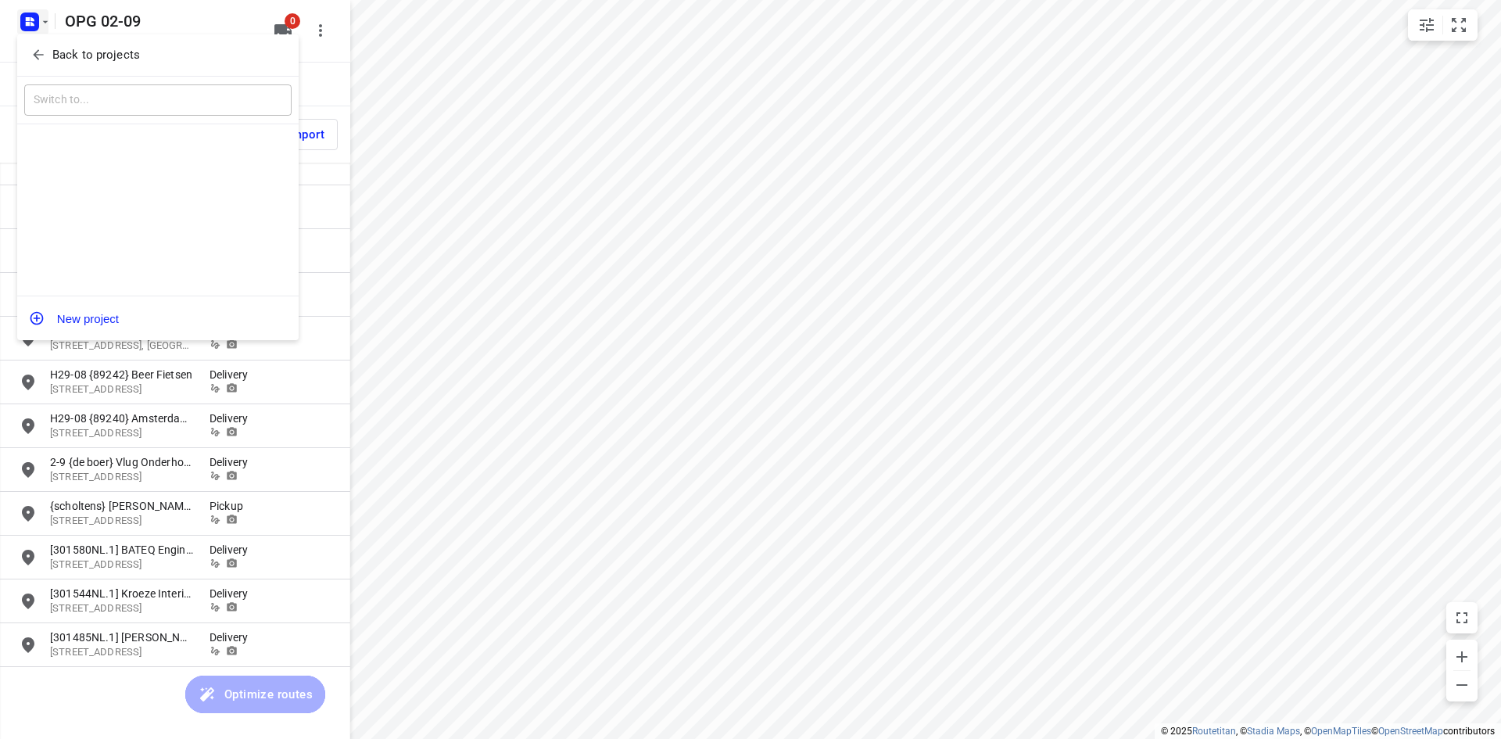
click at [48, 66] on button "Back to projects" at bounding box center [157, 55] width 267 height 26
